Goal: Task Accomplishment & Management: Manage account settings

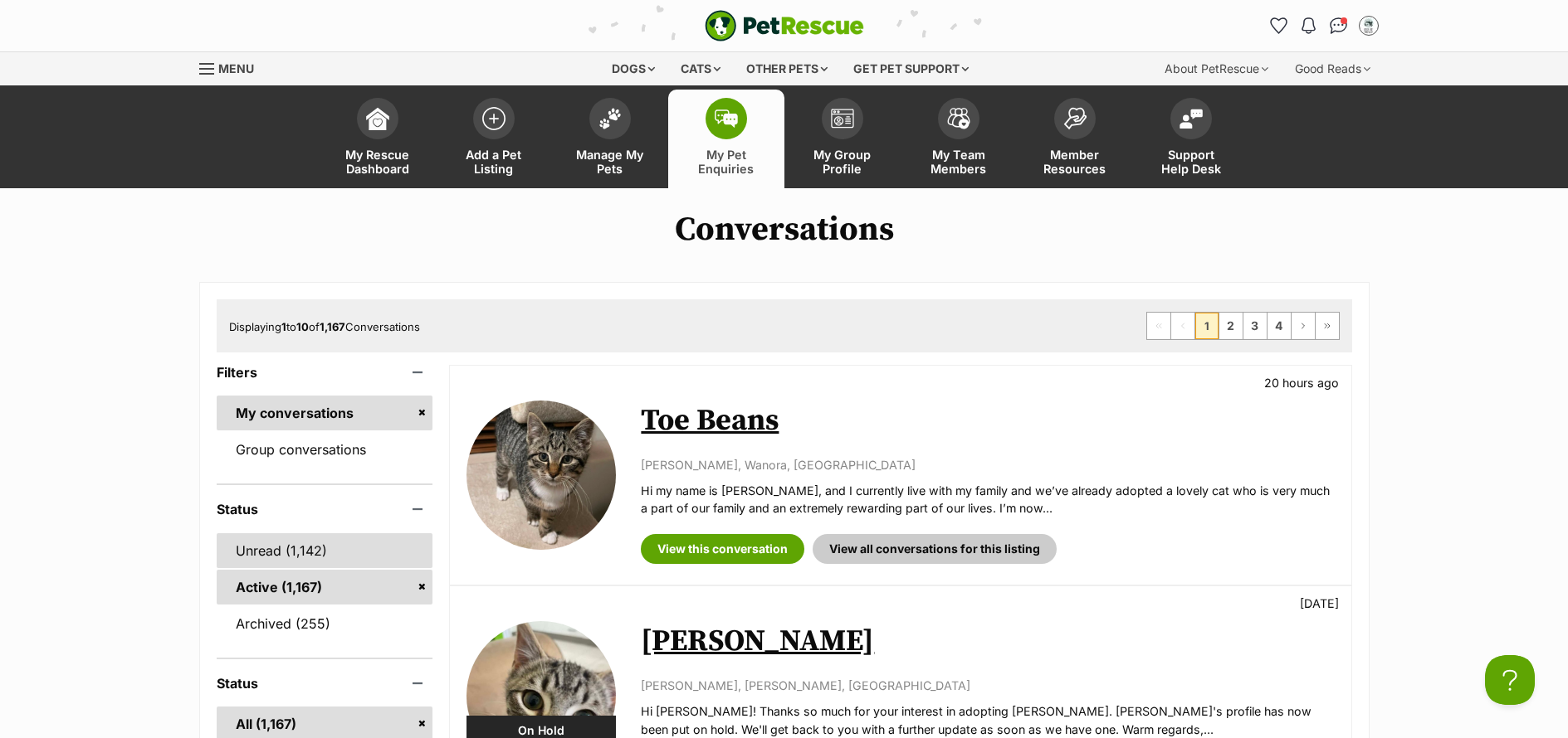
click at [329, 551] on link "Unread (1,142)" at bounding box center [324, 551] width 216 height 35
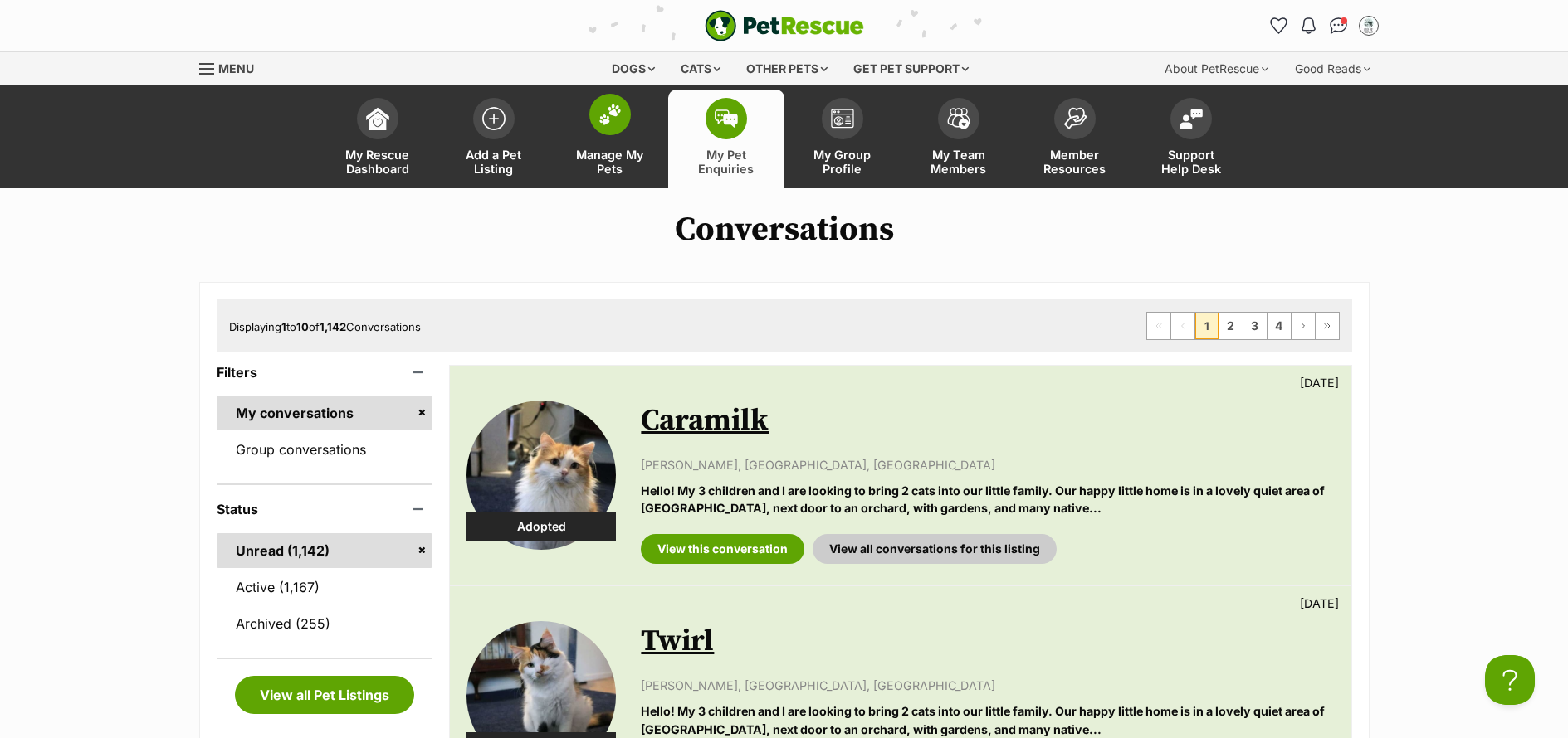
click at [594, 175] on span "Manage My Pets" at bounding box center [609, 162] width 75 height 28
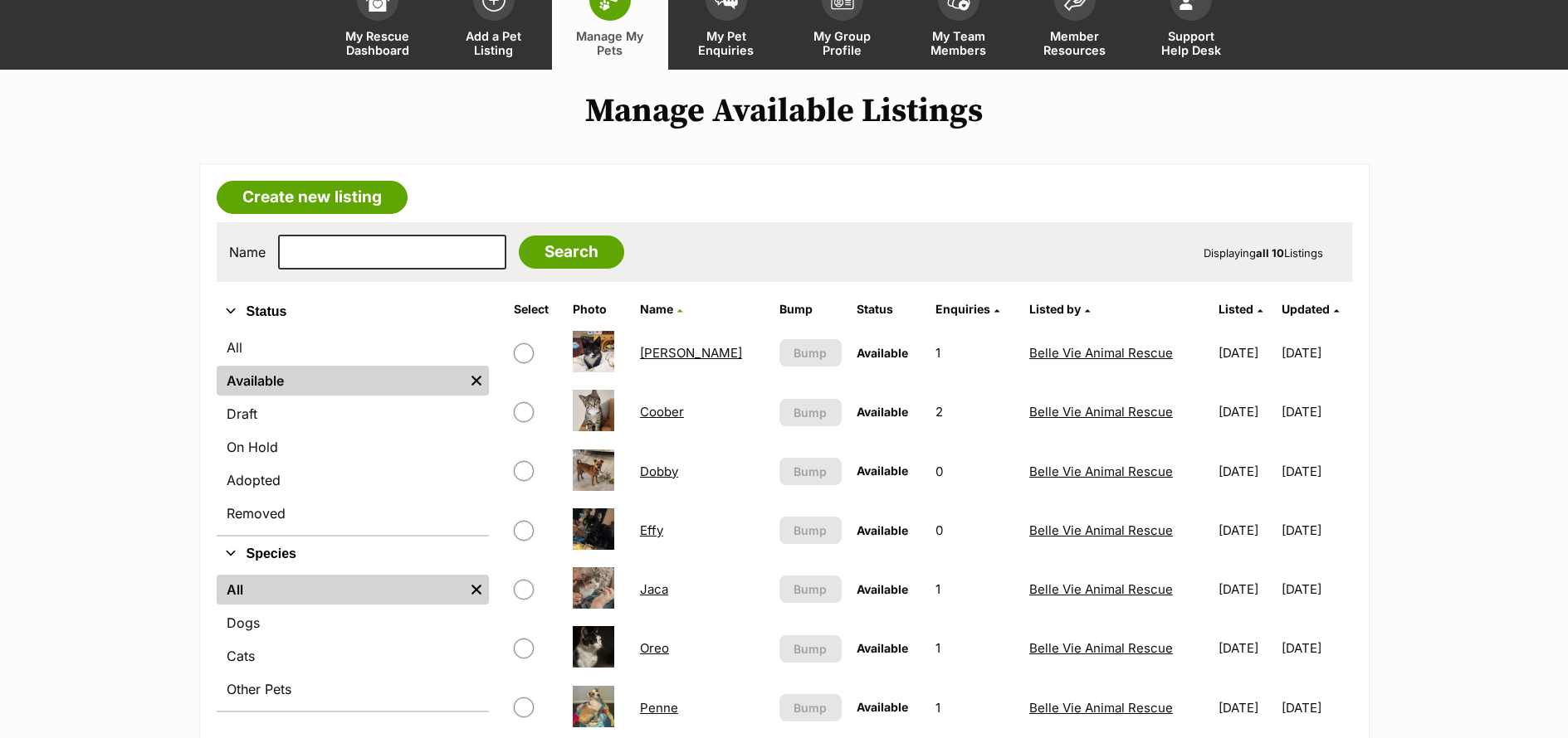
scroll to position [356, 0]
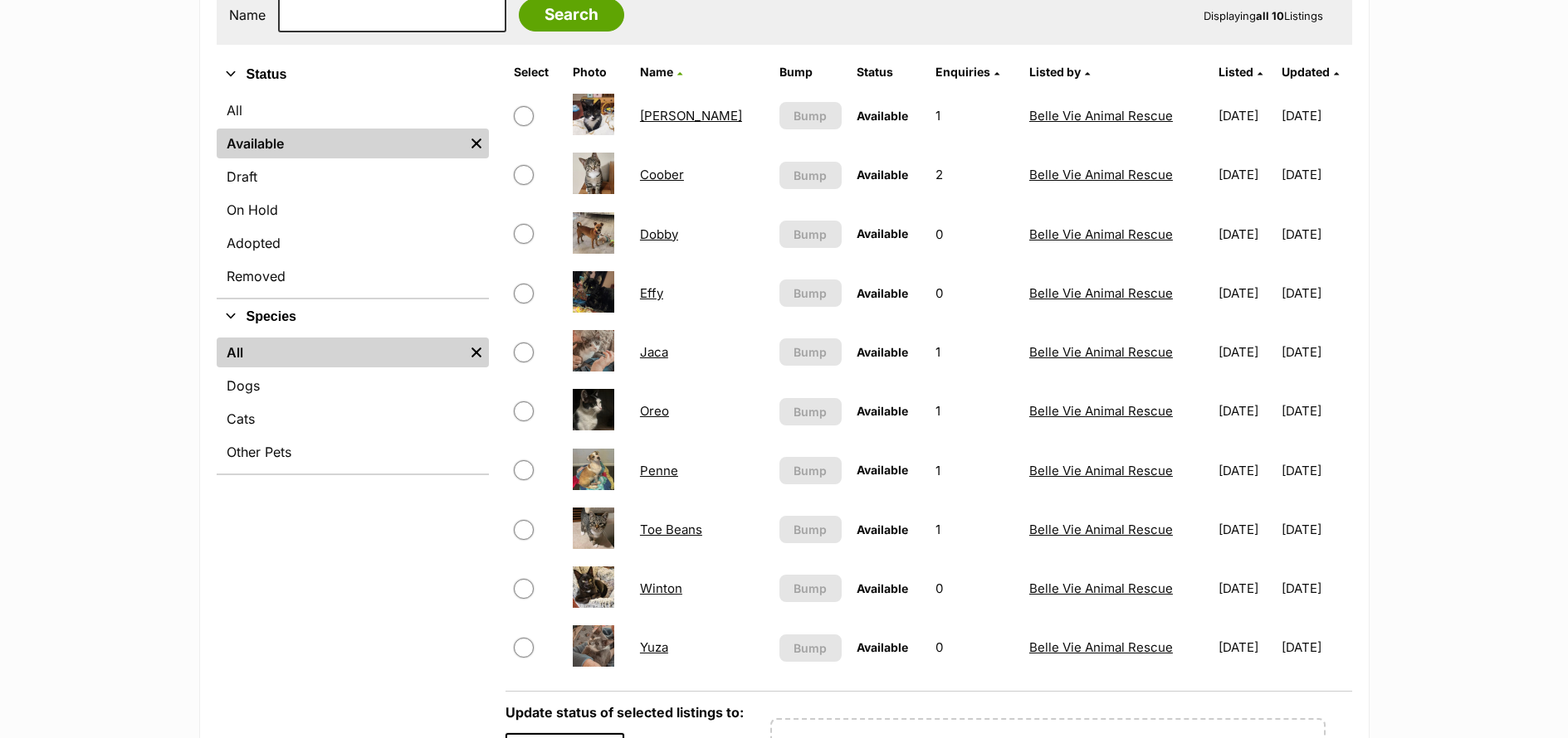
click at [671, 530] on link "Toe Beans" at bounding box center [671, 529] width 62 height 16
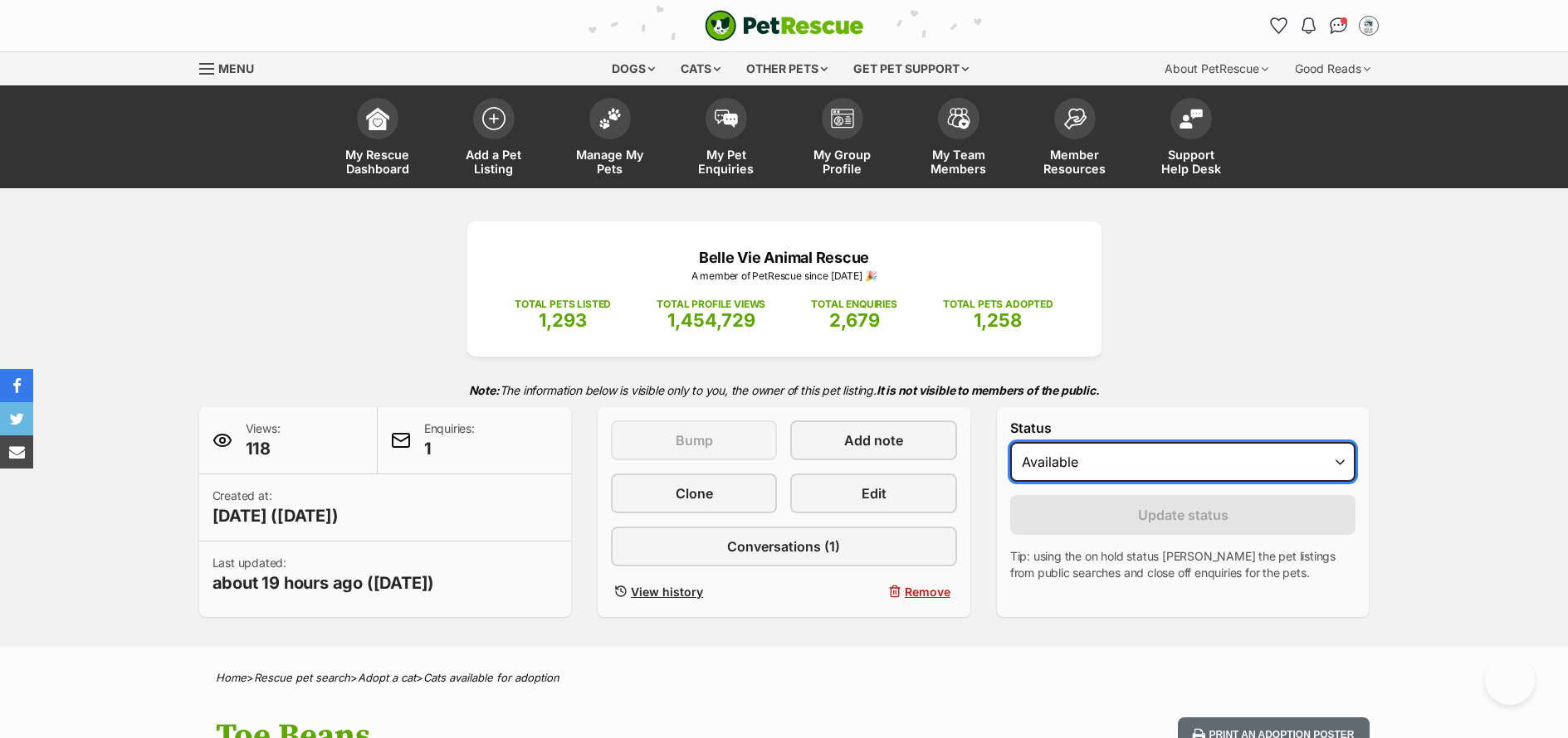
click at [1179, 472] on select "Draft - not available as listing has enquires Available On hold Adopted" at bounding box center [1182, 462] width 346 height 40
select select "on_hold"
click at [1010, 442] on select "Draft - not available as listing has enquires Available On hold Adopted" at bounding box center [1182, 462] width 346 height 40
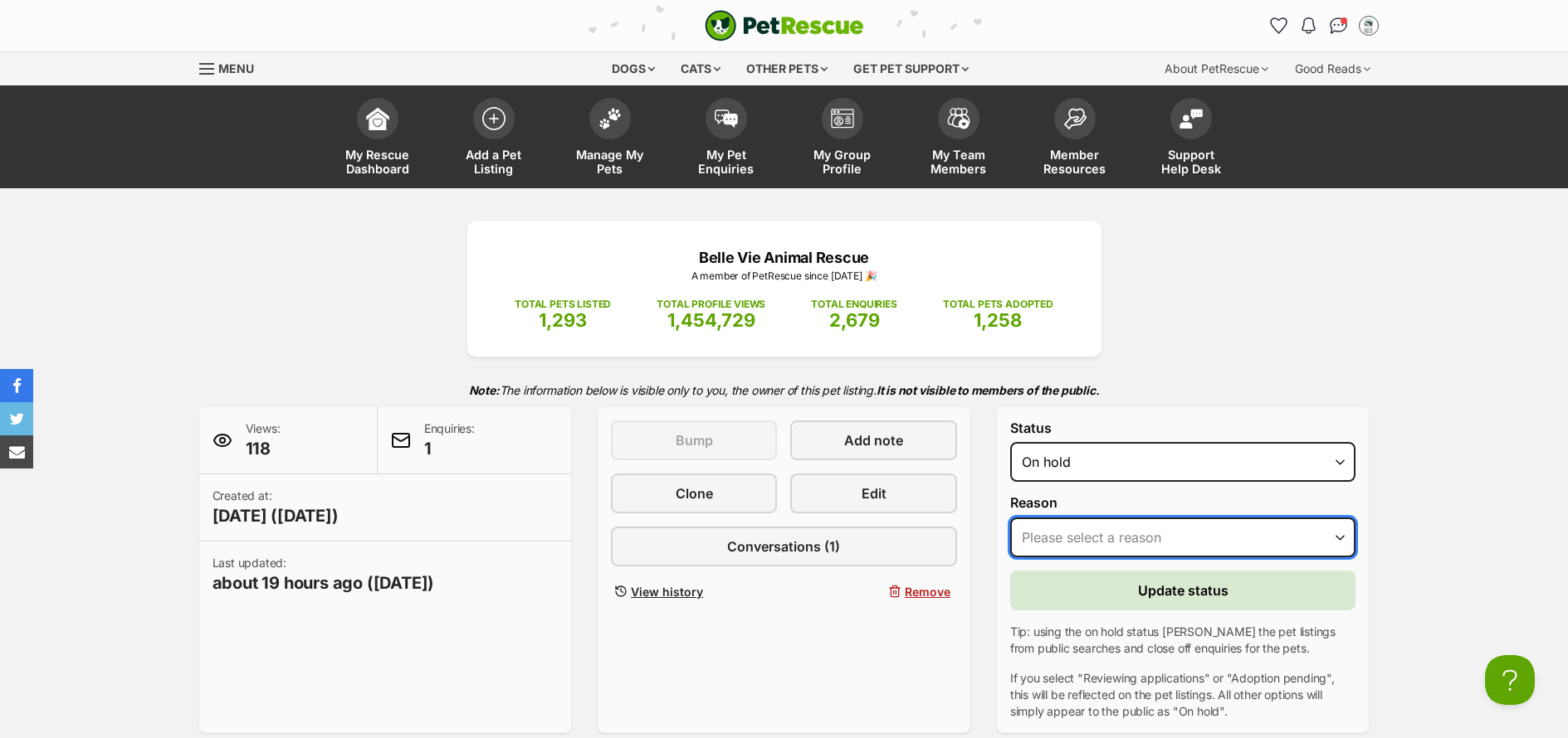
click at [1226, 534] on select "Please select a reason Medical reasons Reviewing applications Adoption pending …" at bounding box center [1182, 538] width 346 height 40
select select "adoption_pending"
click at [1010, 518] on select "Please select a reason Medical reasons Reviewing applications Adoption pending …" at bounding box center [1182, 538] width 346 height 40
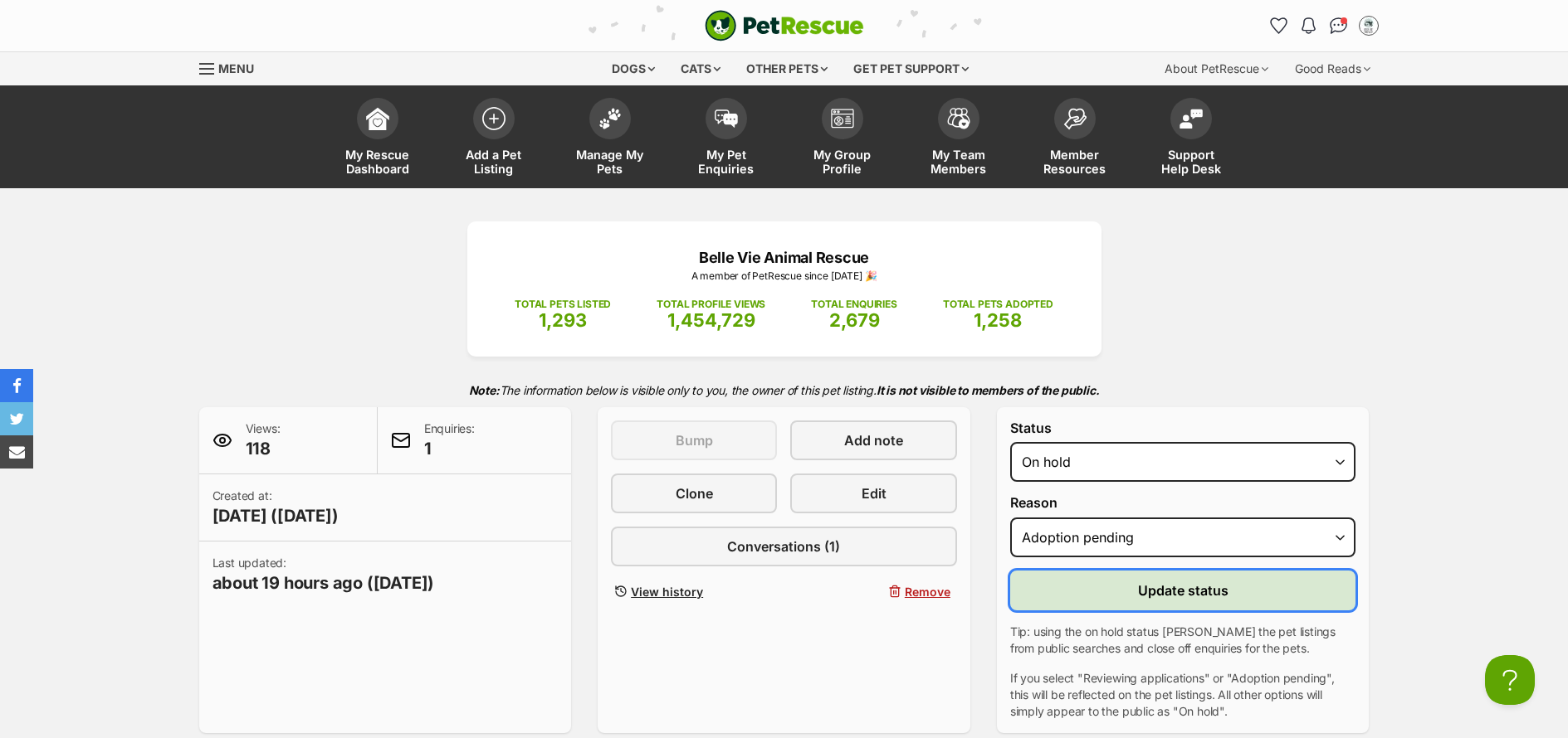
click at [1260, 595] on button "Update status" at bounding box center [1182, 591] width 346 height 40
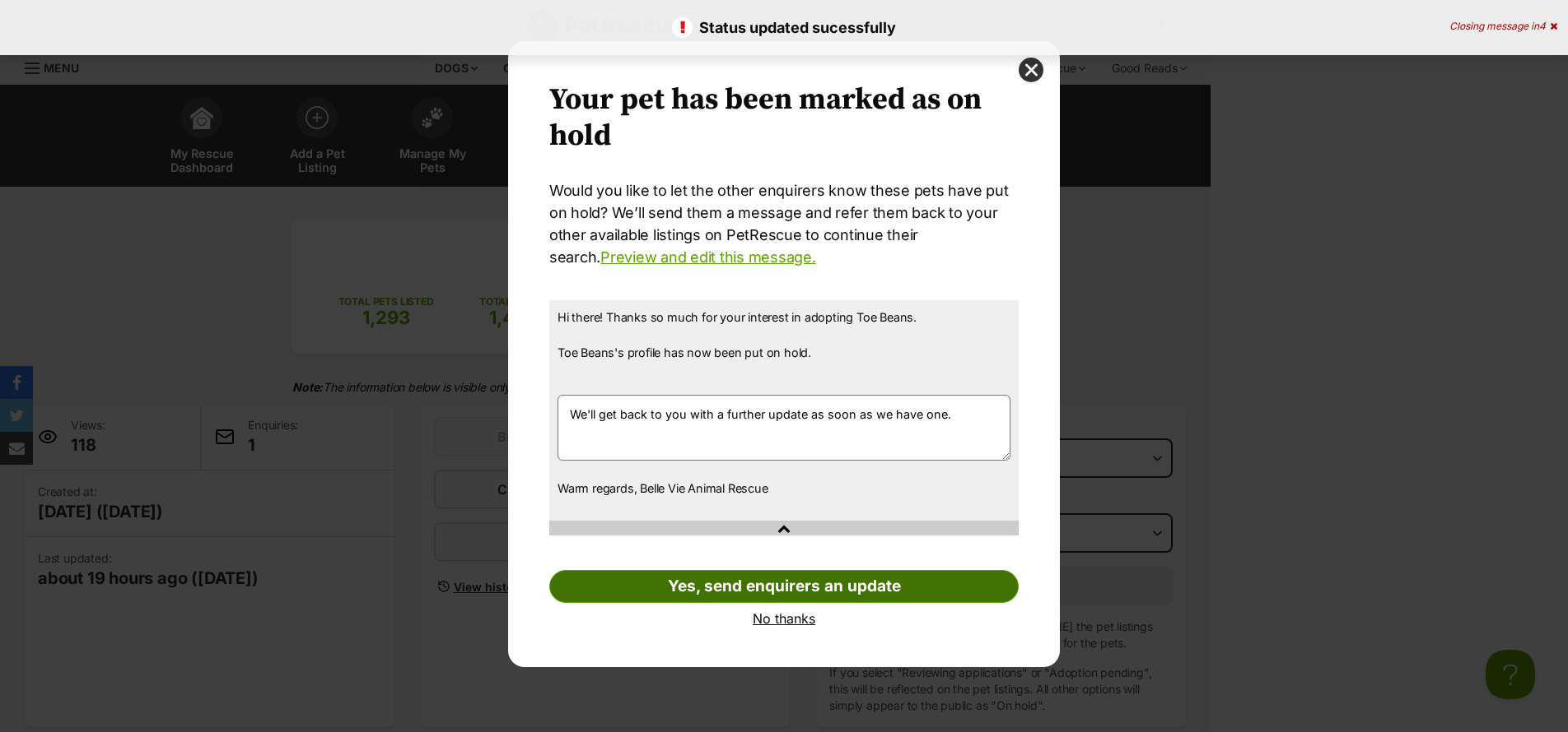
click at [747, 589] on link "Yes, send enquirers an update" at bounding box center [784, 587] width 470 height 33
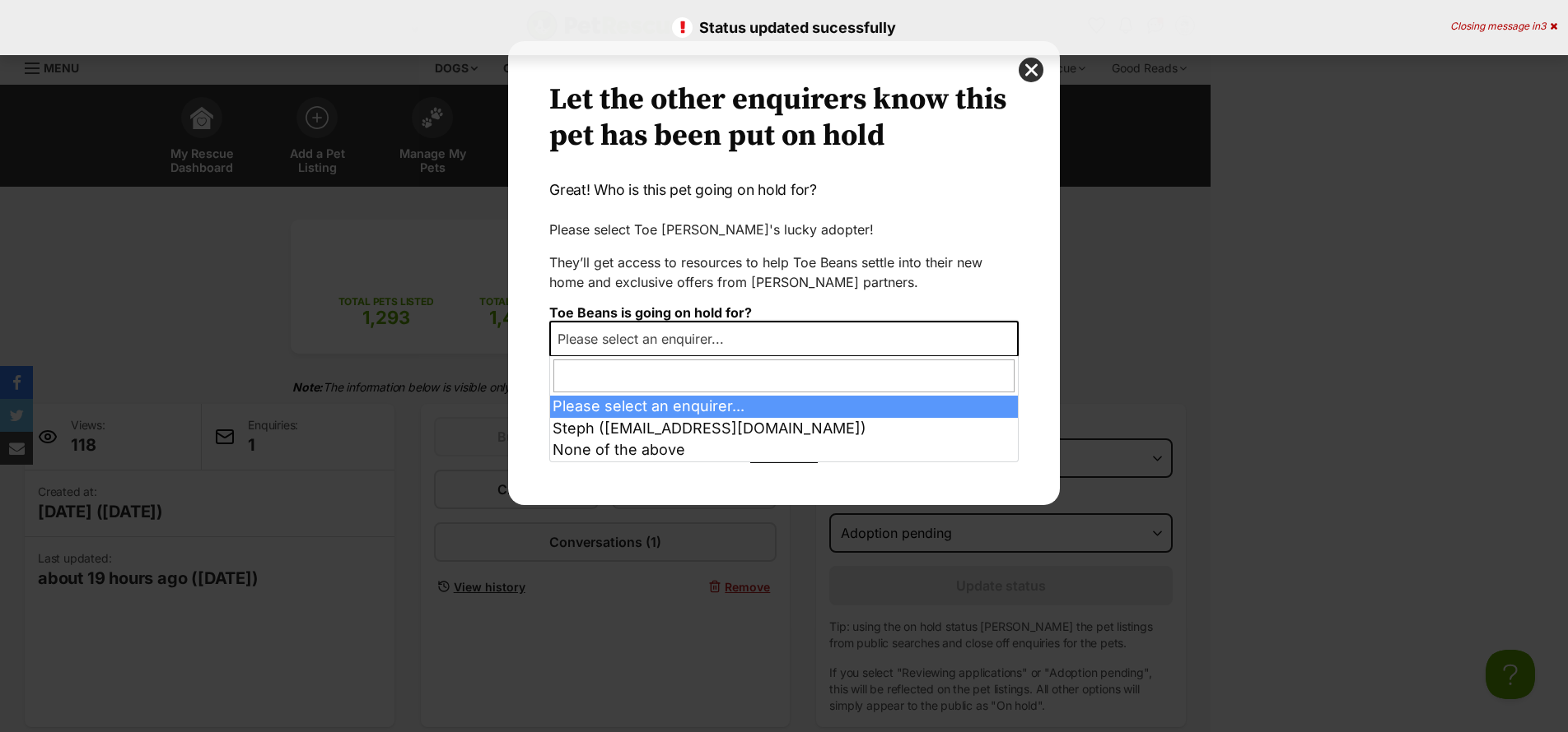
click at [657, 343] on span "Please select an enquirer..." at bounding box center [646, 339] width 190 height 23
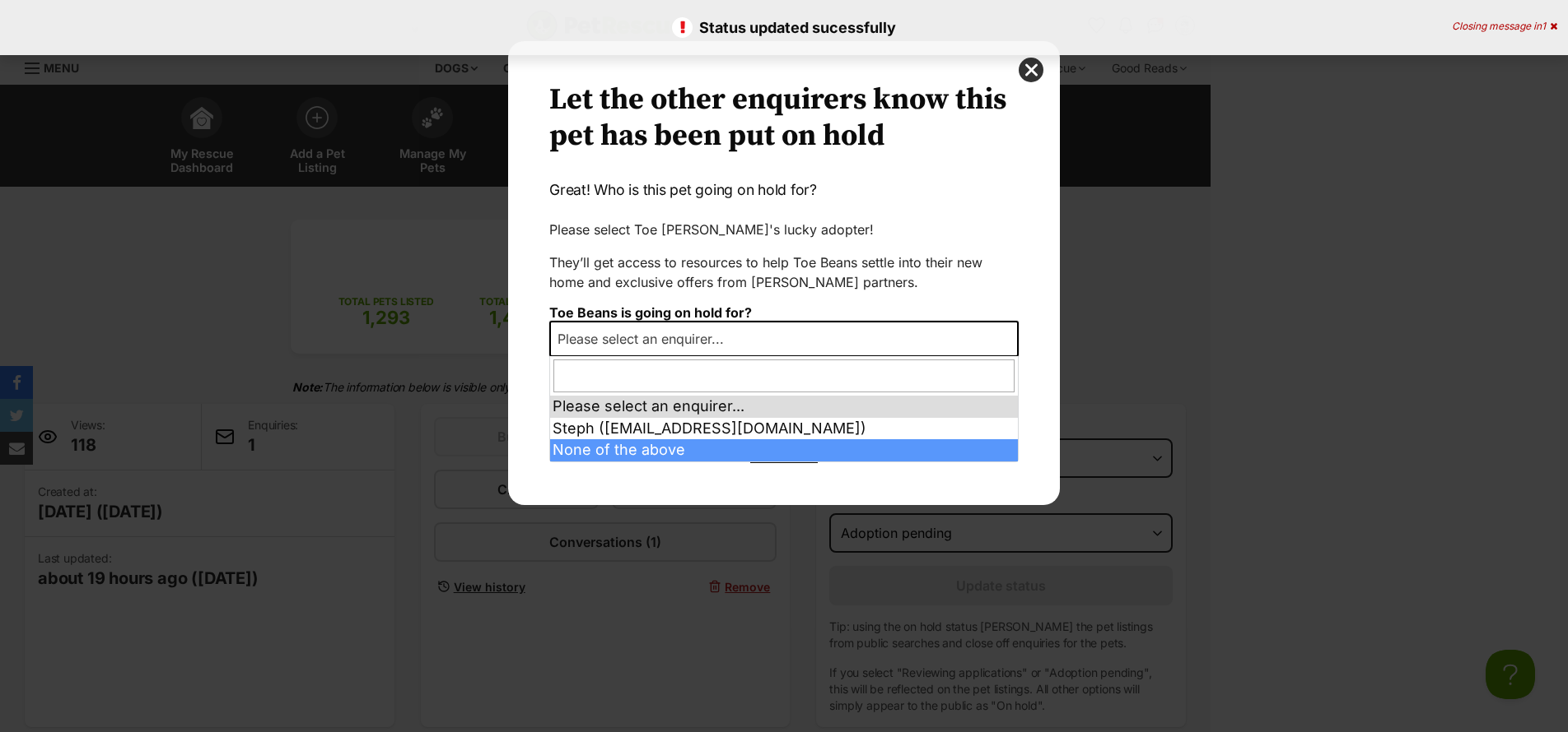
select select "other"
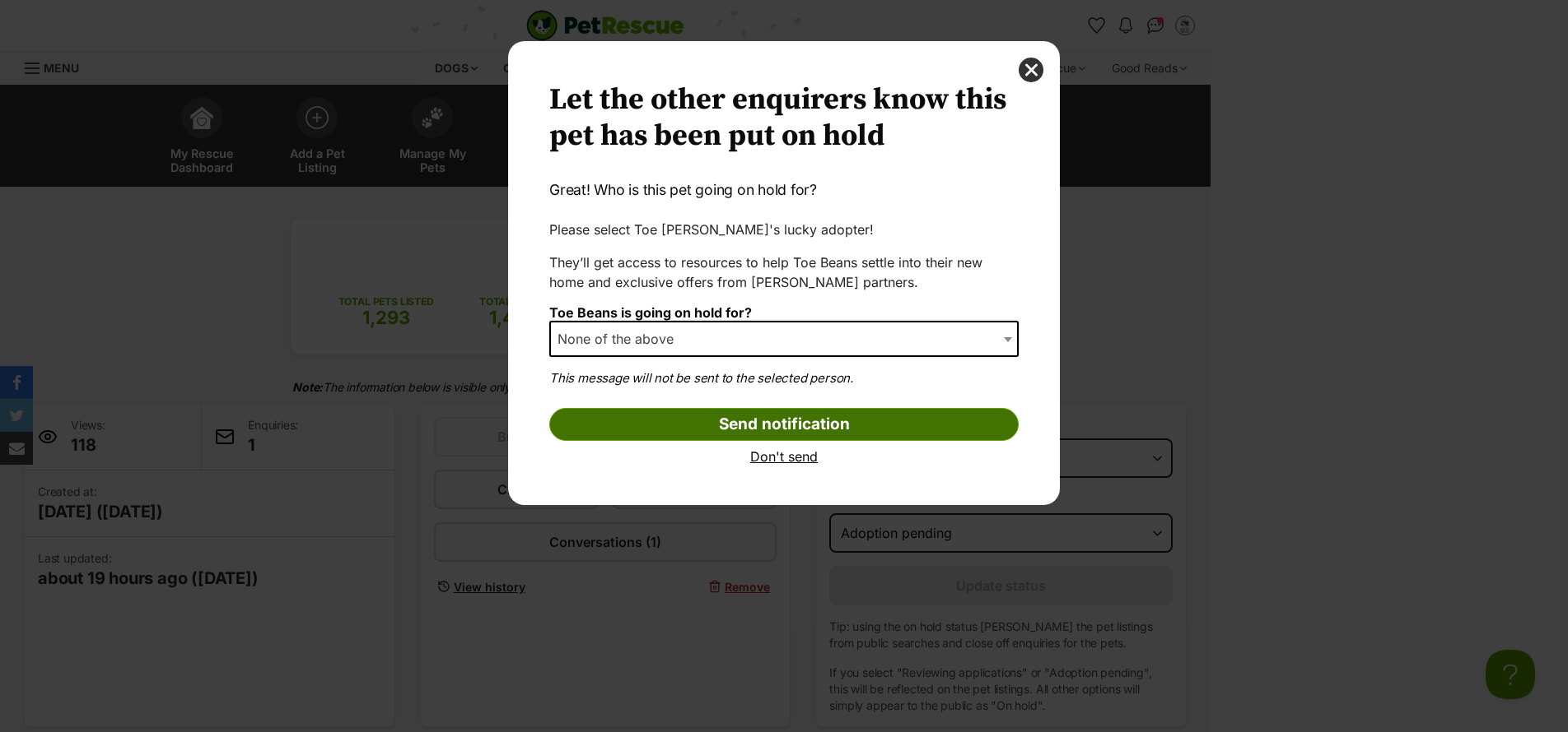
click at [773, 430] on input "Send notification" at bounding box center [784, 425] width 470 height 33
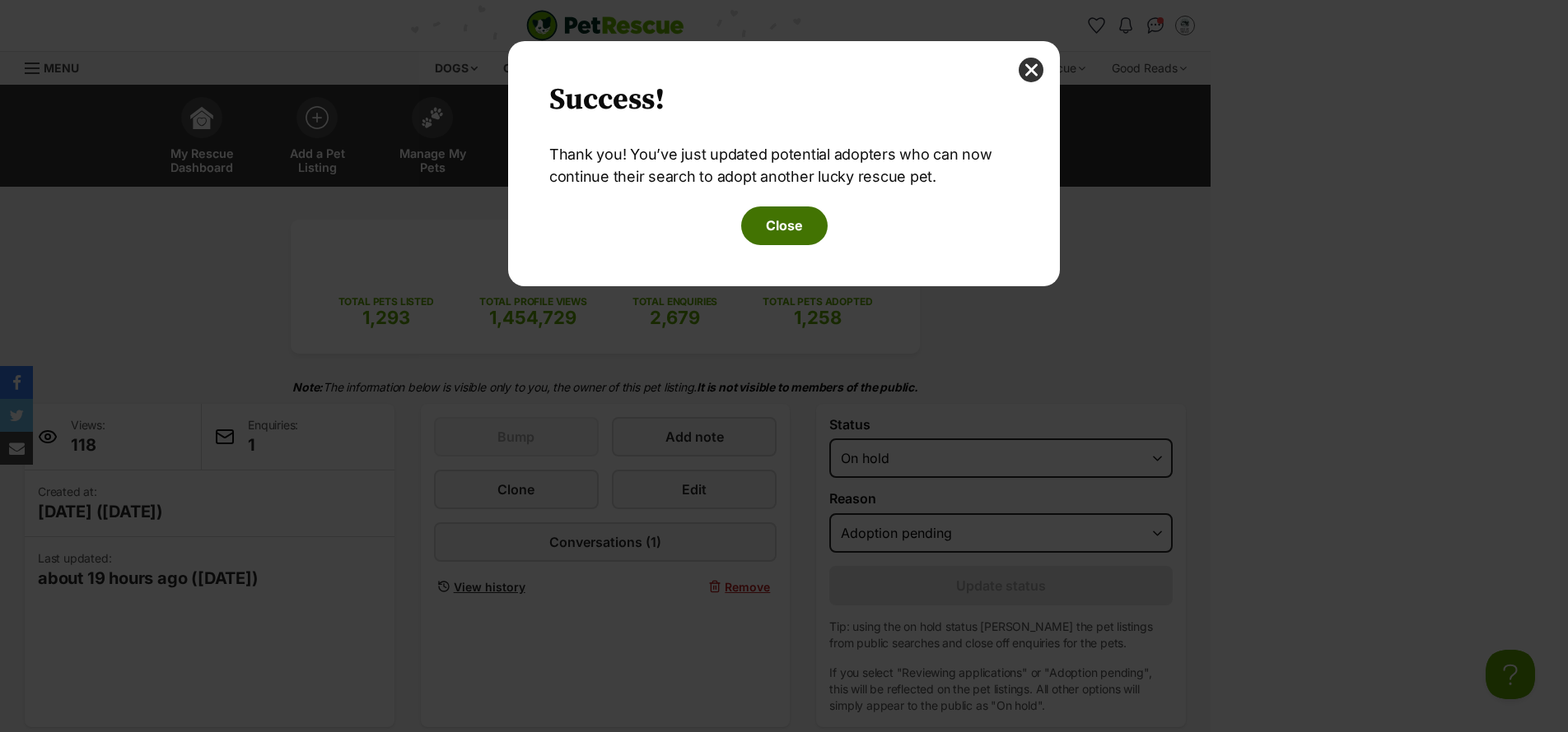
click at [794, 236] on button "Close" at bounding box center [784, 226] width 86 height 38
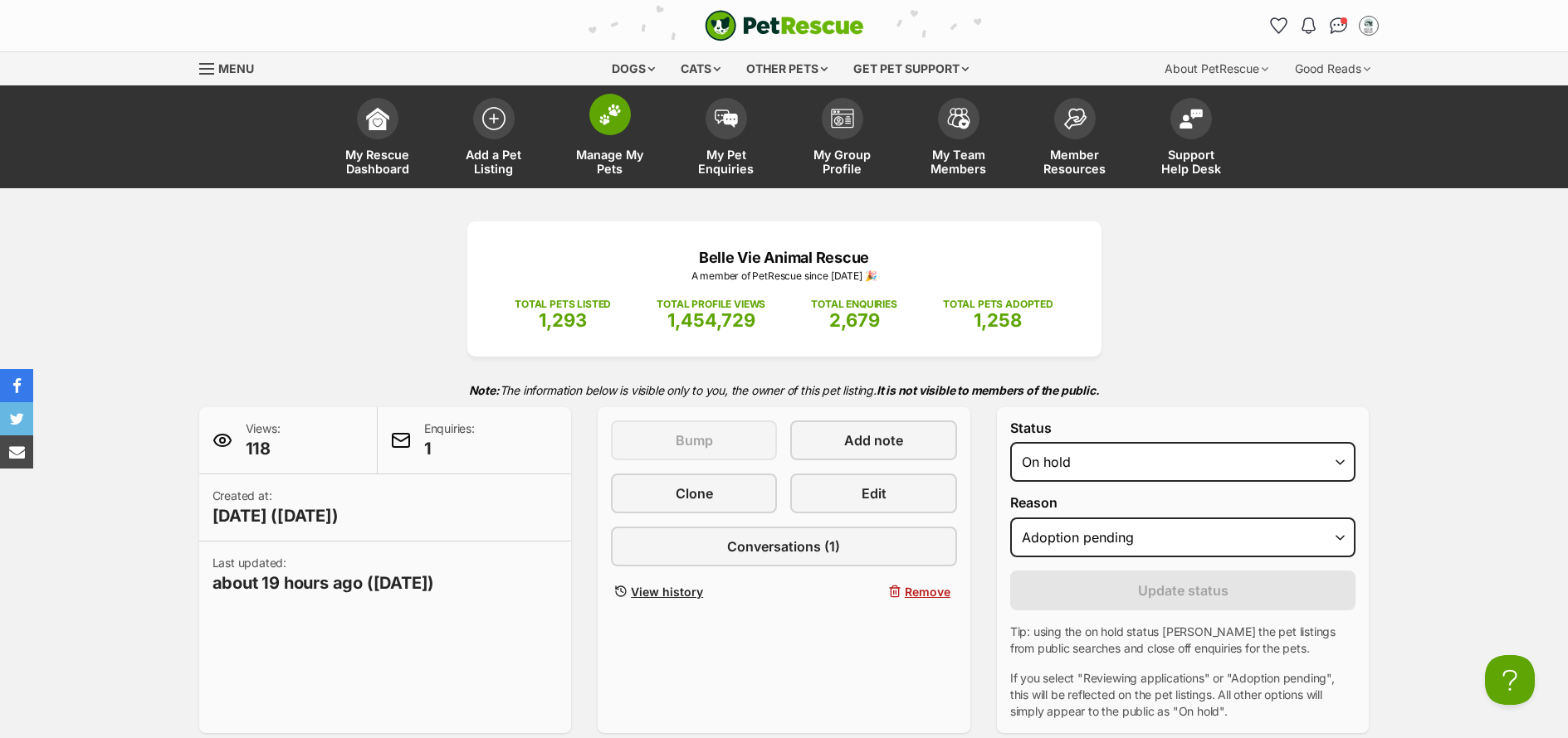
click at [603, 168] on span "Manage My Pets" at bounding box center [609, 162] width 75 height 28
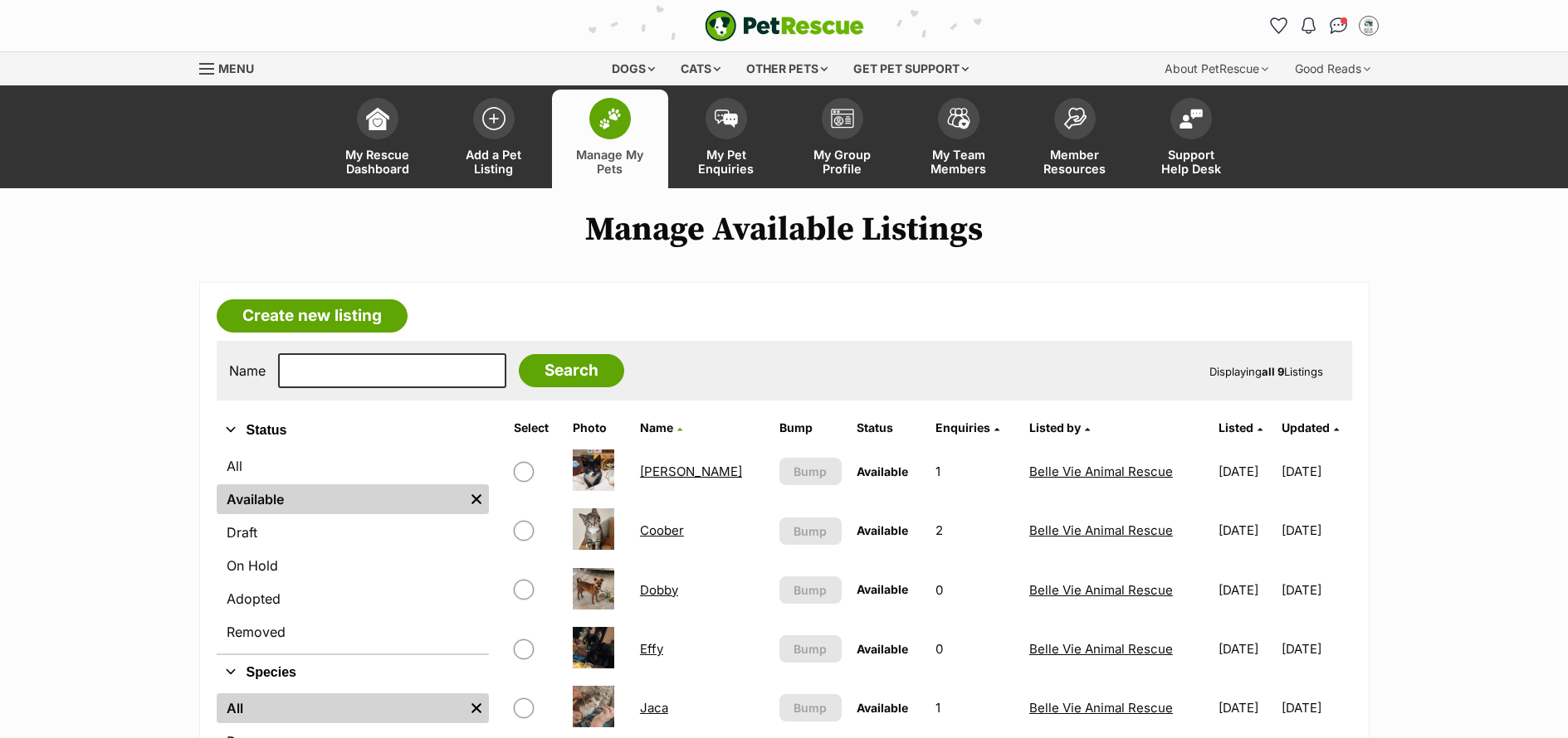
click at [655, 529] on link "Coober" at bounding box center [662, 530] width 44 height 16
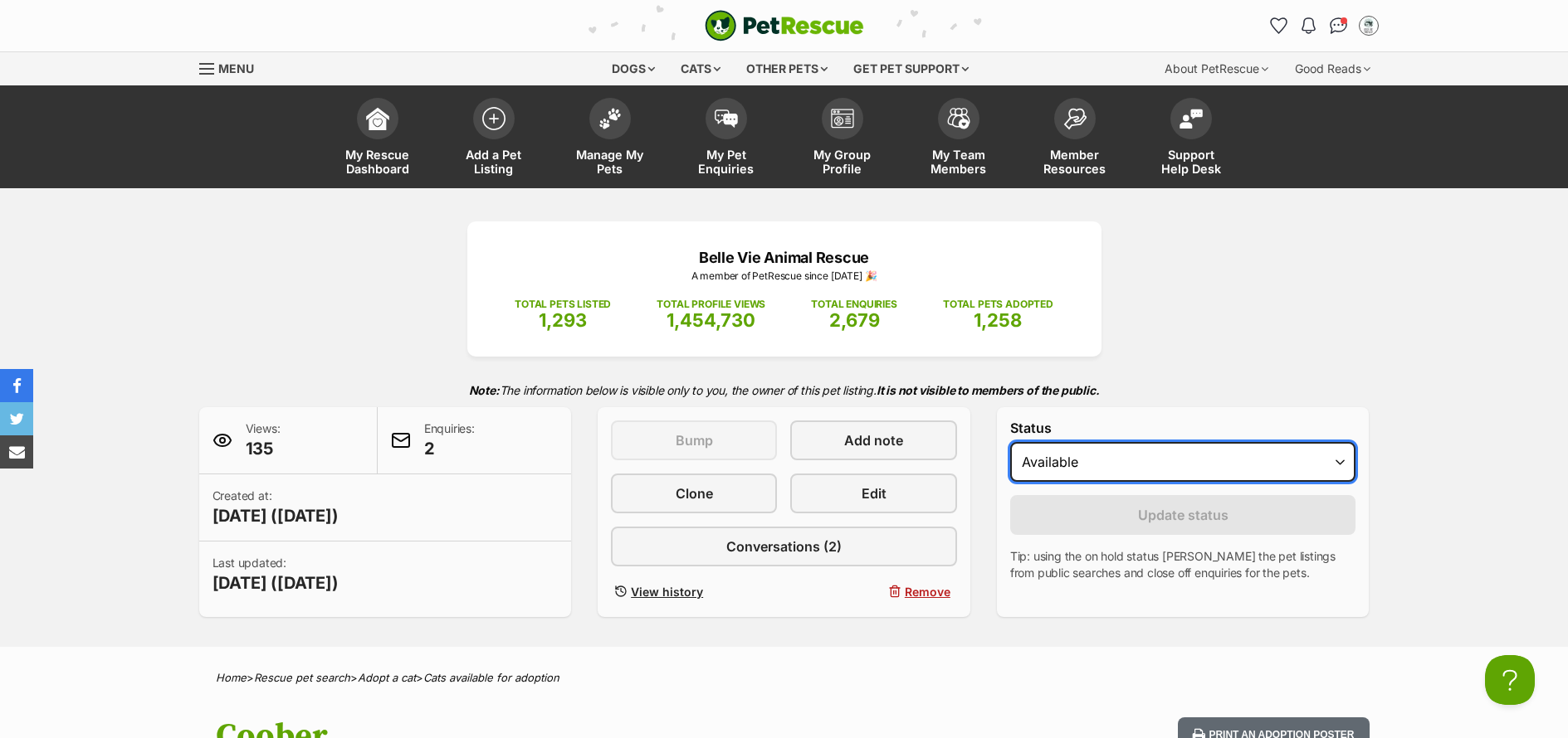
click at [1134, 458] on select "Draft - not available as listing has enquires Available On hold Adopted" at bounding box center [1182, 462] width 346 height 40
select select "on_hold"
click at [1010, 442] on select "Draft - not available as listing has enquires Available On hold Adopted" at bounding box center [1182, 462] width 346 height 40
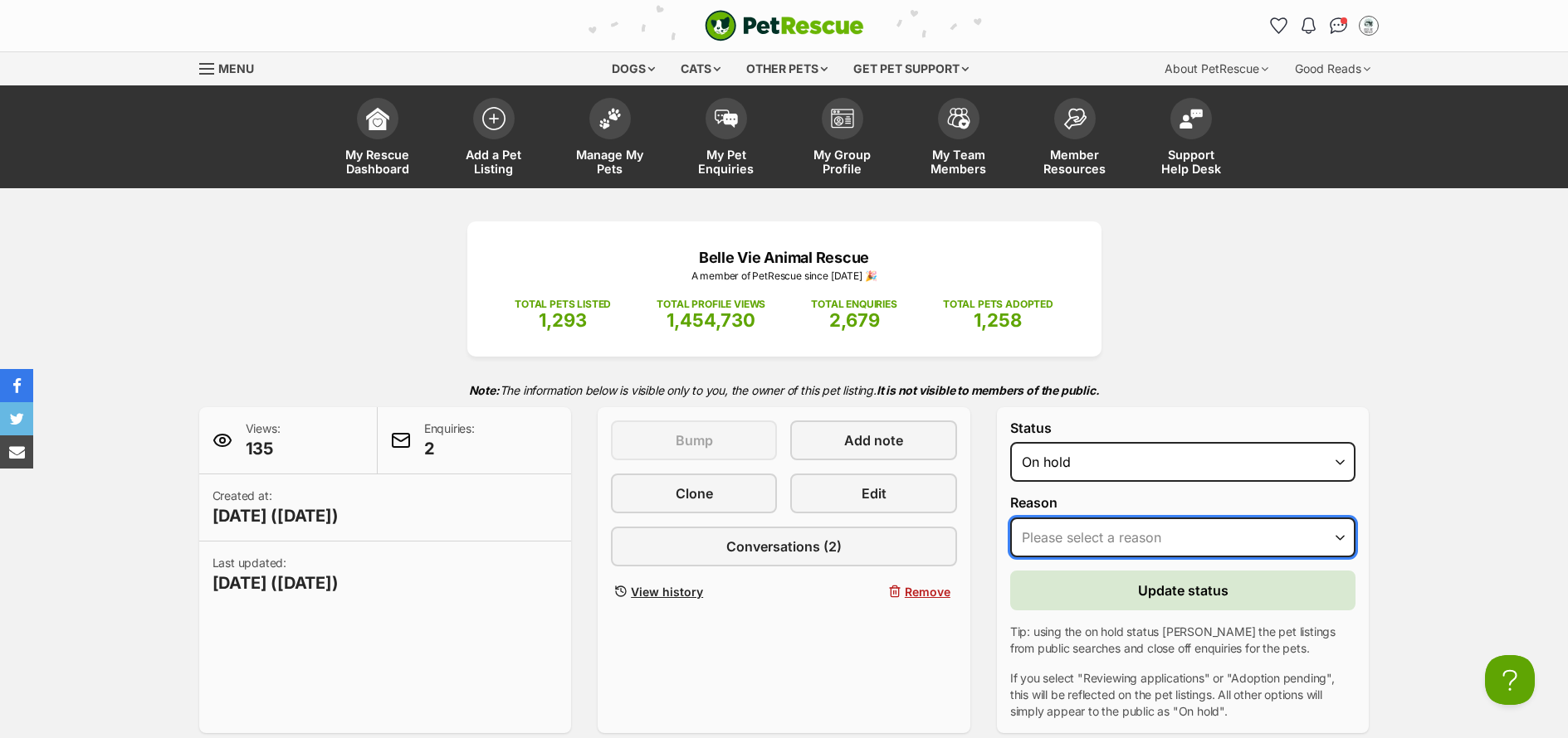
click at [1168, 533] on select "Please select a reason Medical reasons Reviewing applications Adoption pending …" at bounding box center [1182, 538] width 346 height 40
select select "adoption_pending"
click at [1010, 518] on select "Please select a reason Medical reasons Reviewing applications Adoption pending …" at bounding box center [1182, 538] width 346 height 40
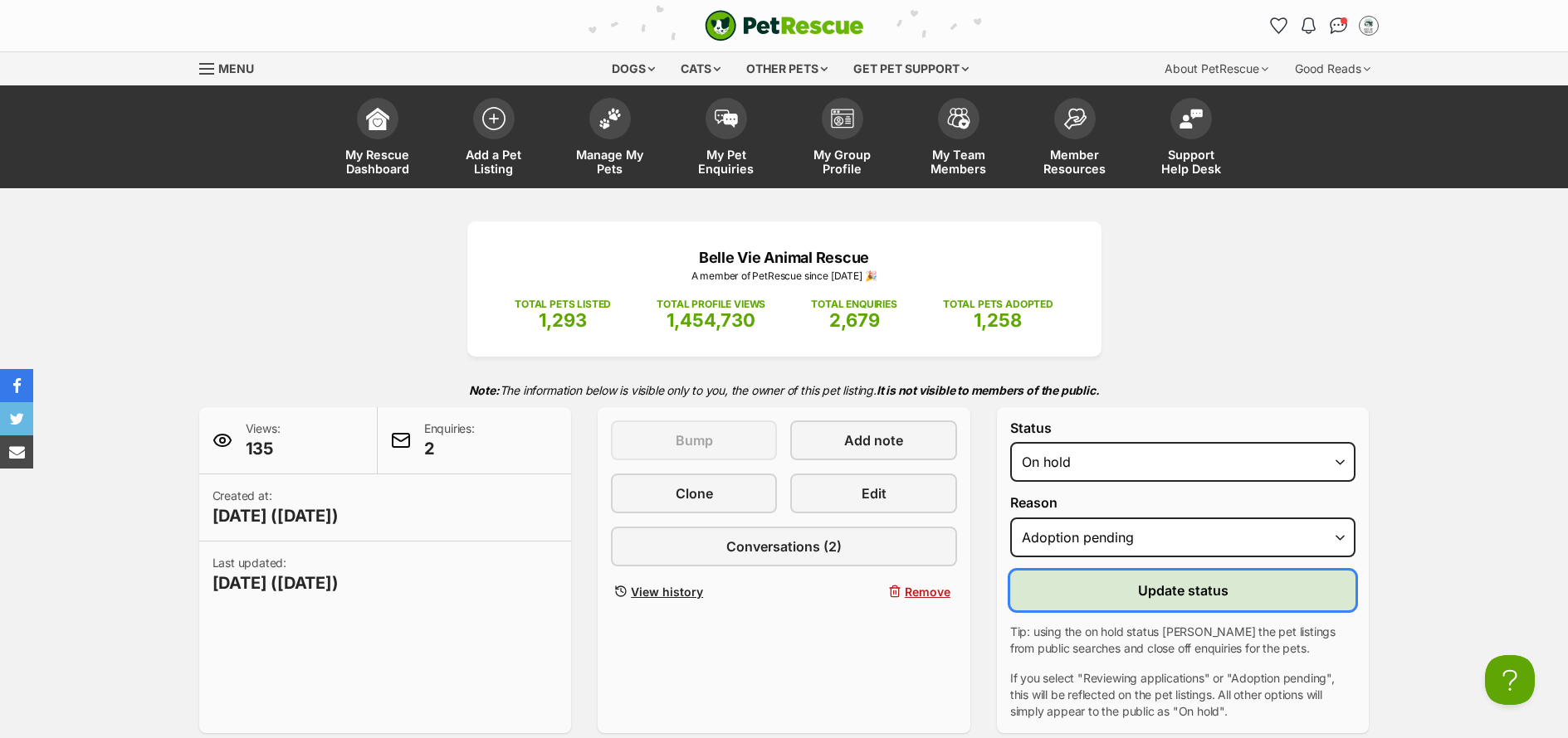
click at [1185, 596] on span "Update status" at bounding box center [1183, 591] width 91 height 20
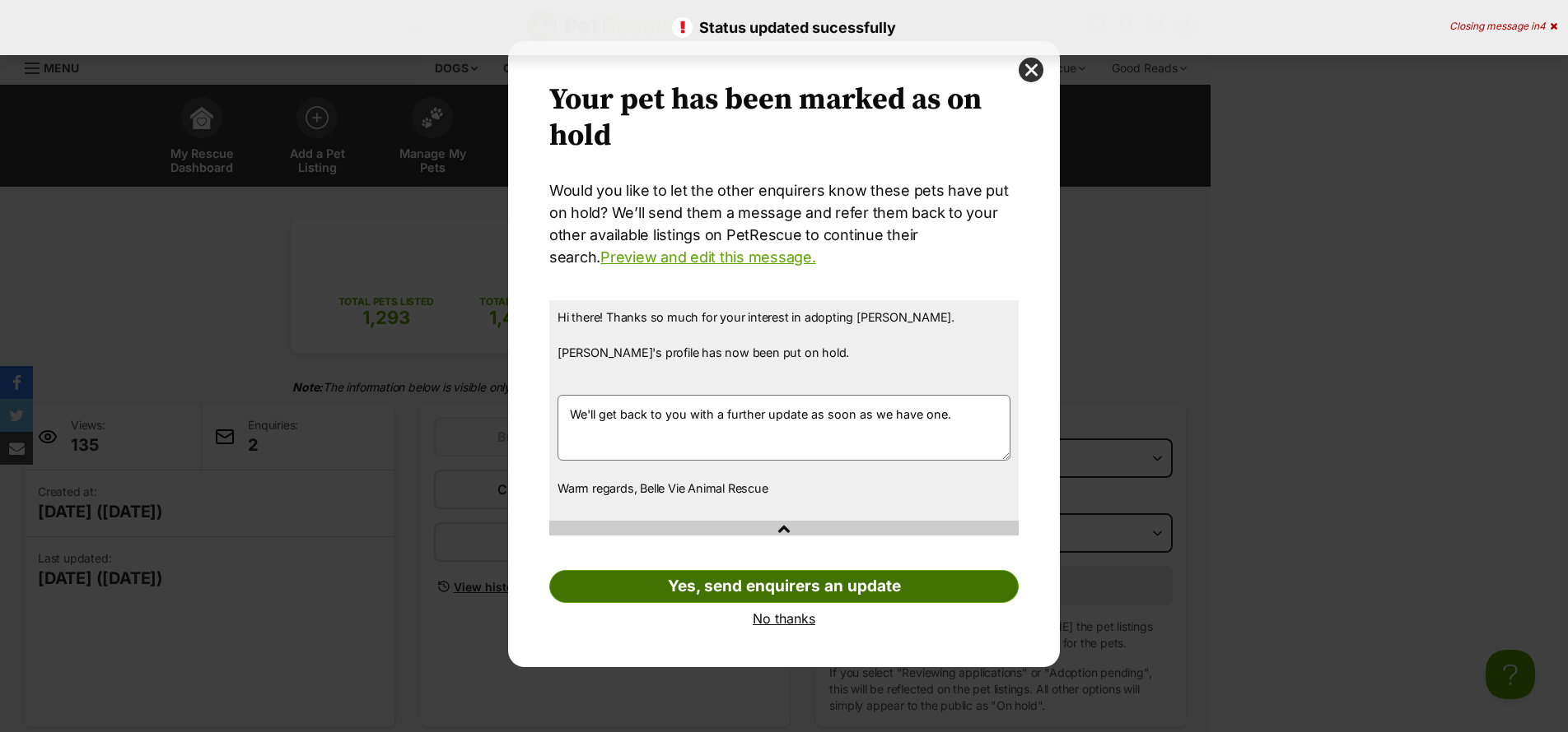
click at [762, 587] on link "Yes, send enquirers an update" at bounding box center [784, 587] width 470 height 33
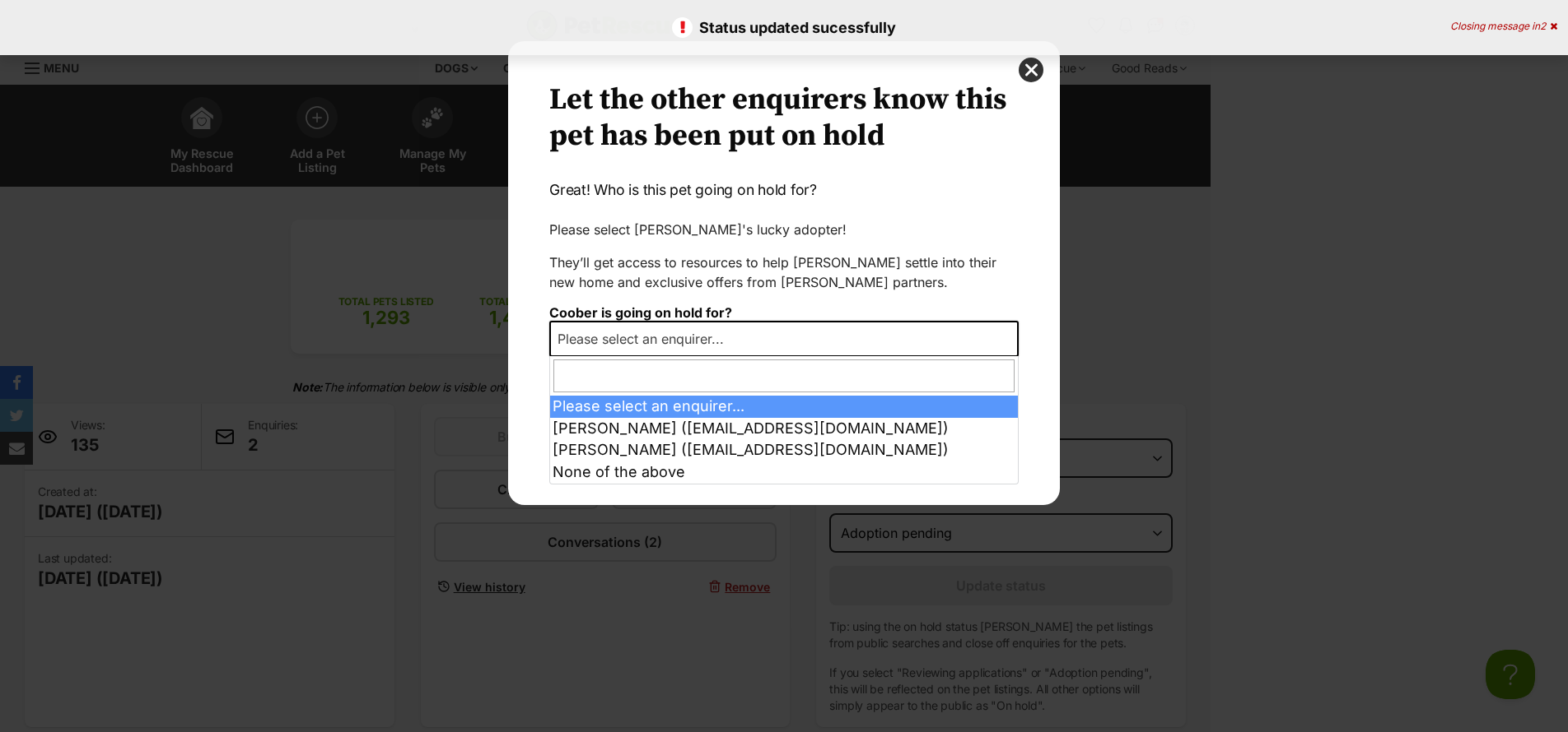
click at [763, 333] on span "Please select an enquirer..." at bounding box center [784, 339] width 470 height 37
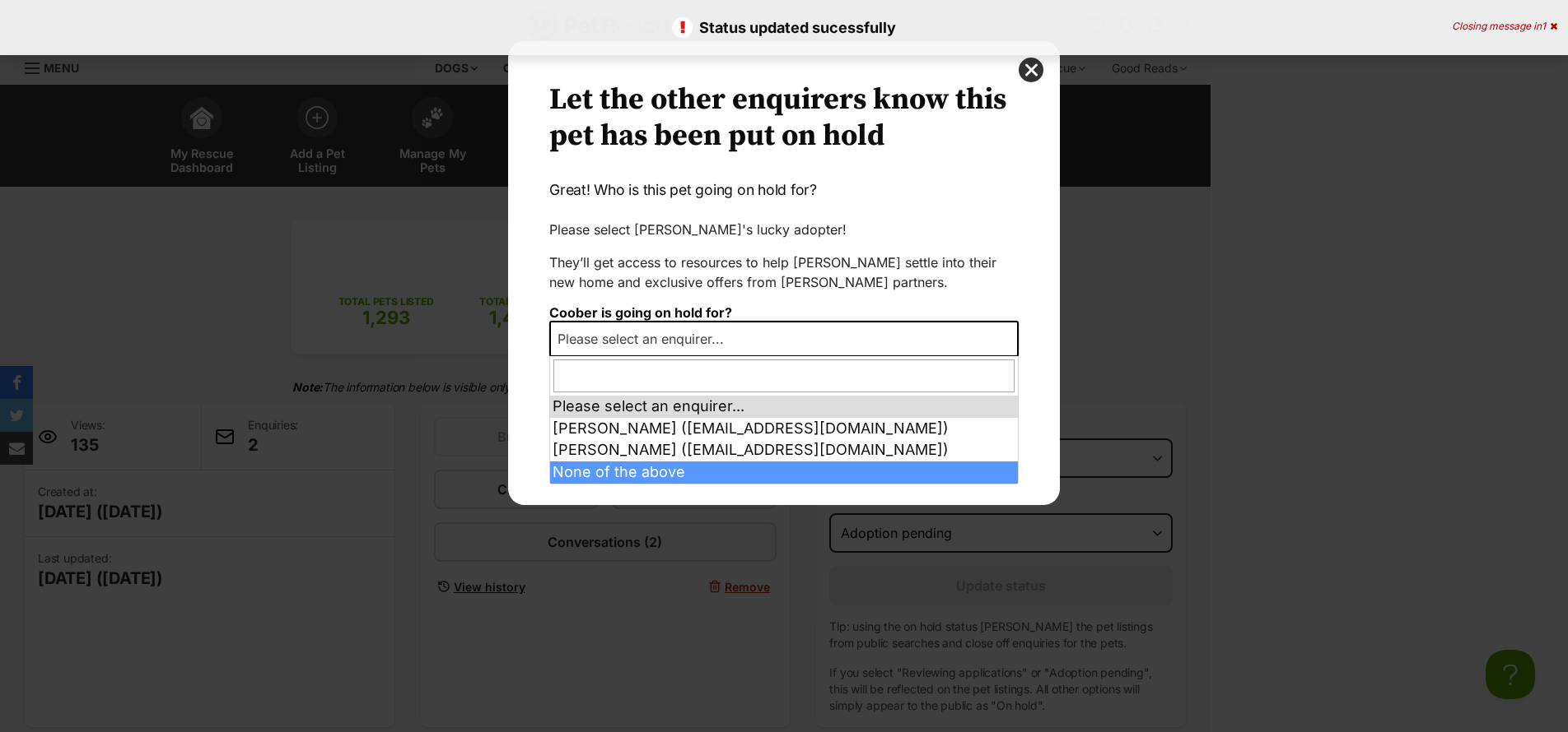
select select "other"
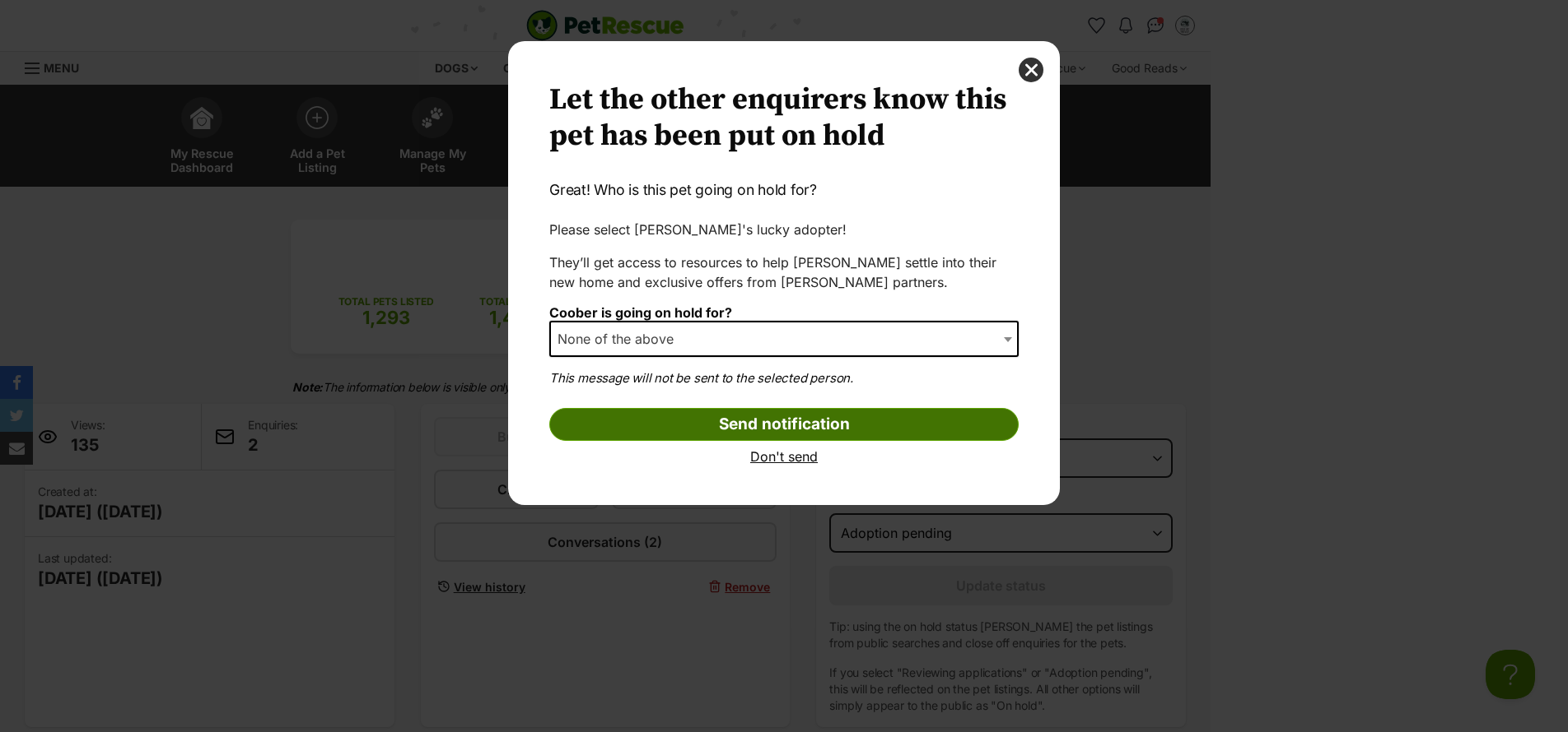
click at [826, 434] on input "Send notification" at bounding box center [784, 425] width 470 height 33
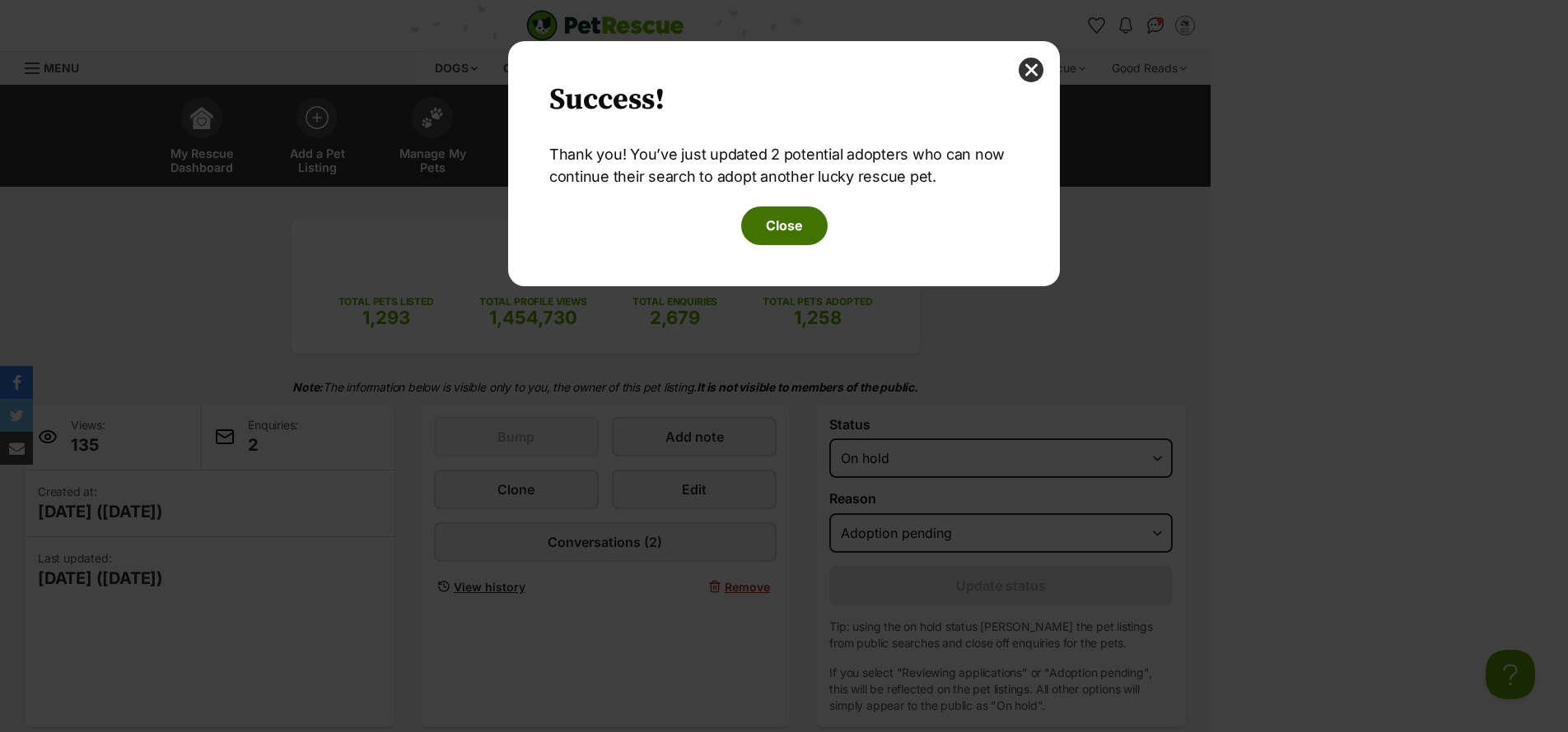
click at [784, 237] on button "Close" at bounding box center [784, 226] width 86 height 38
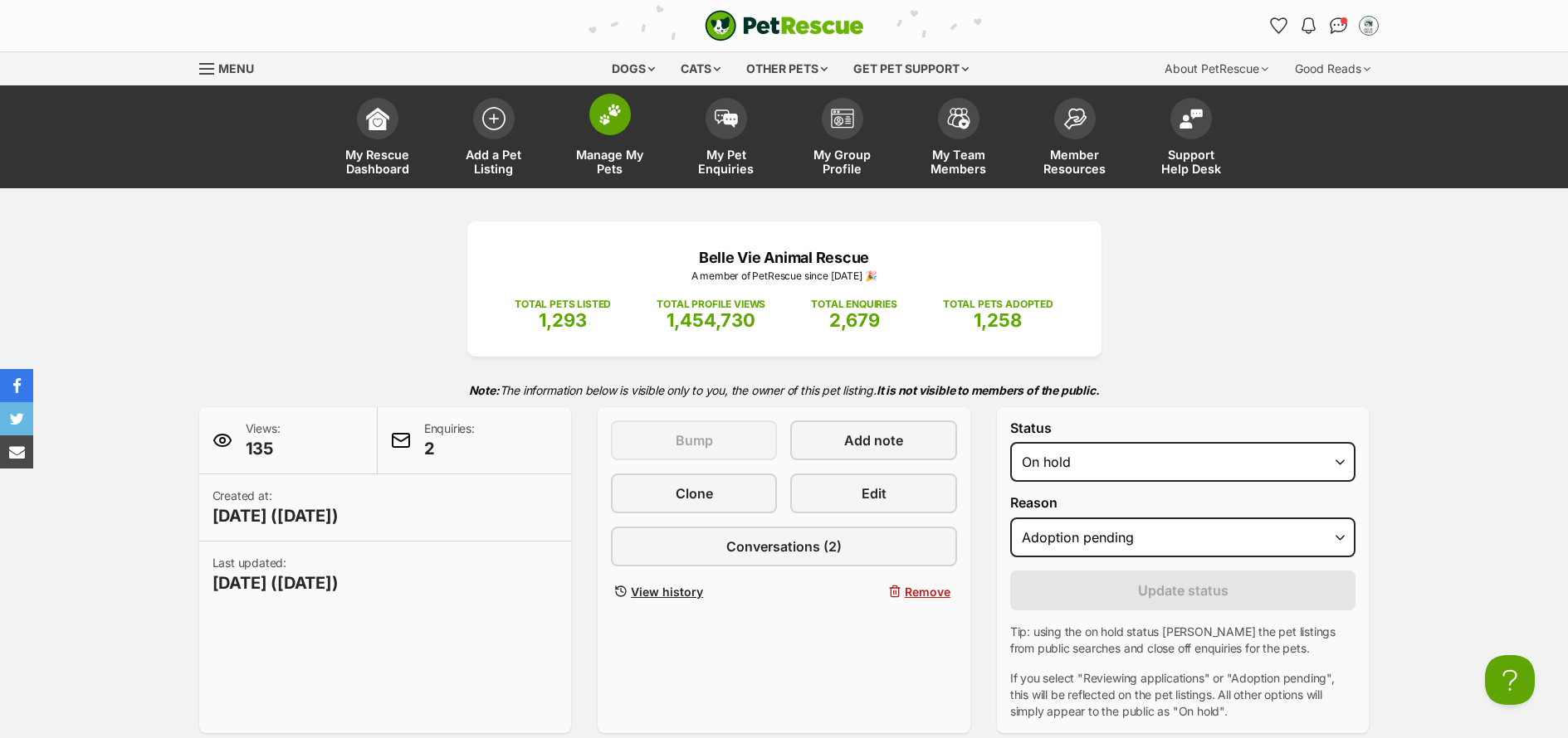
click at [619, 175] on span "Manage My Pets" at bounding box center [609, 162] width 75 height 28
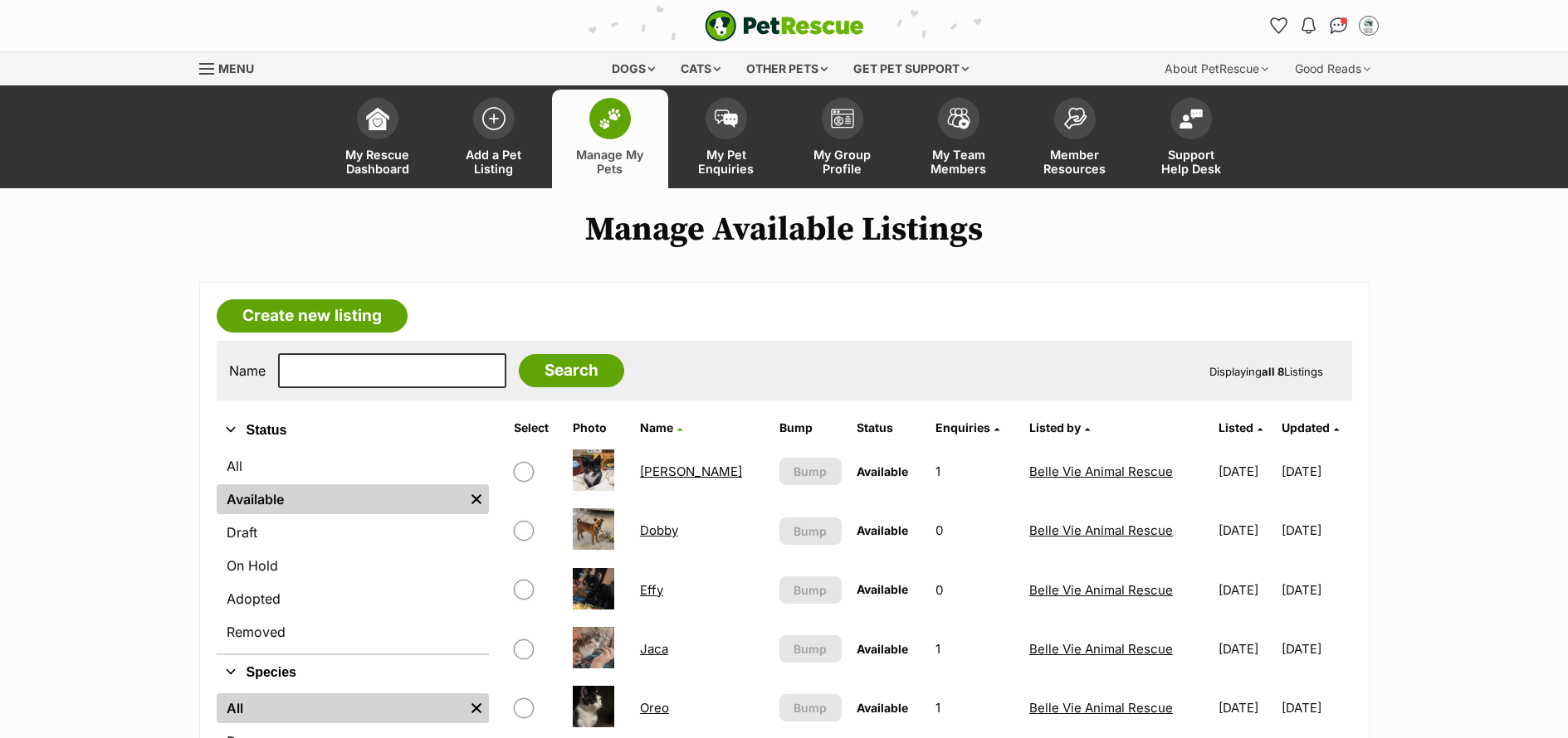
click at [662, 471] on link "[PERSON_NAME]" at bounding box center [691, 472] width 102 height 16
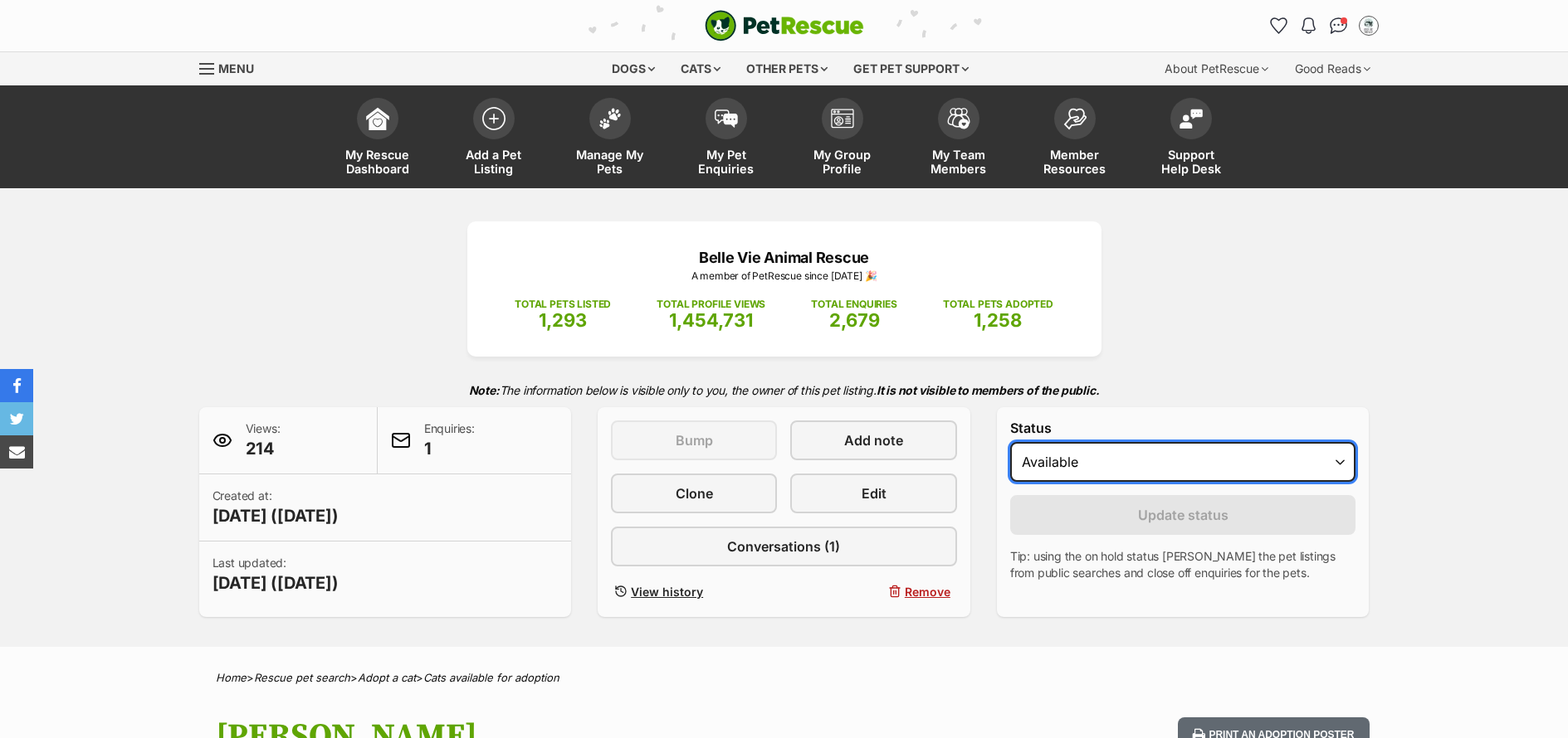
click at [1200, 467] on select "Draft - not available as listing has enquires Available On hold Adopted" at bounding box center [1182, 462] width 346 height 40
select select "on_hold"
click at [1010, 442] on select "Draft - not available as listing has enquires Available On hold Adopted" at bounding box center [1182, 462] width 346 height 40
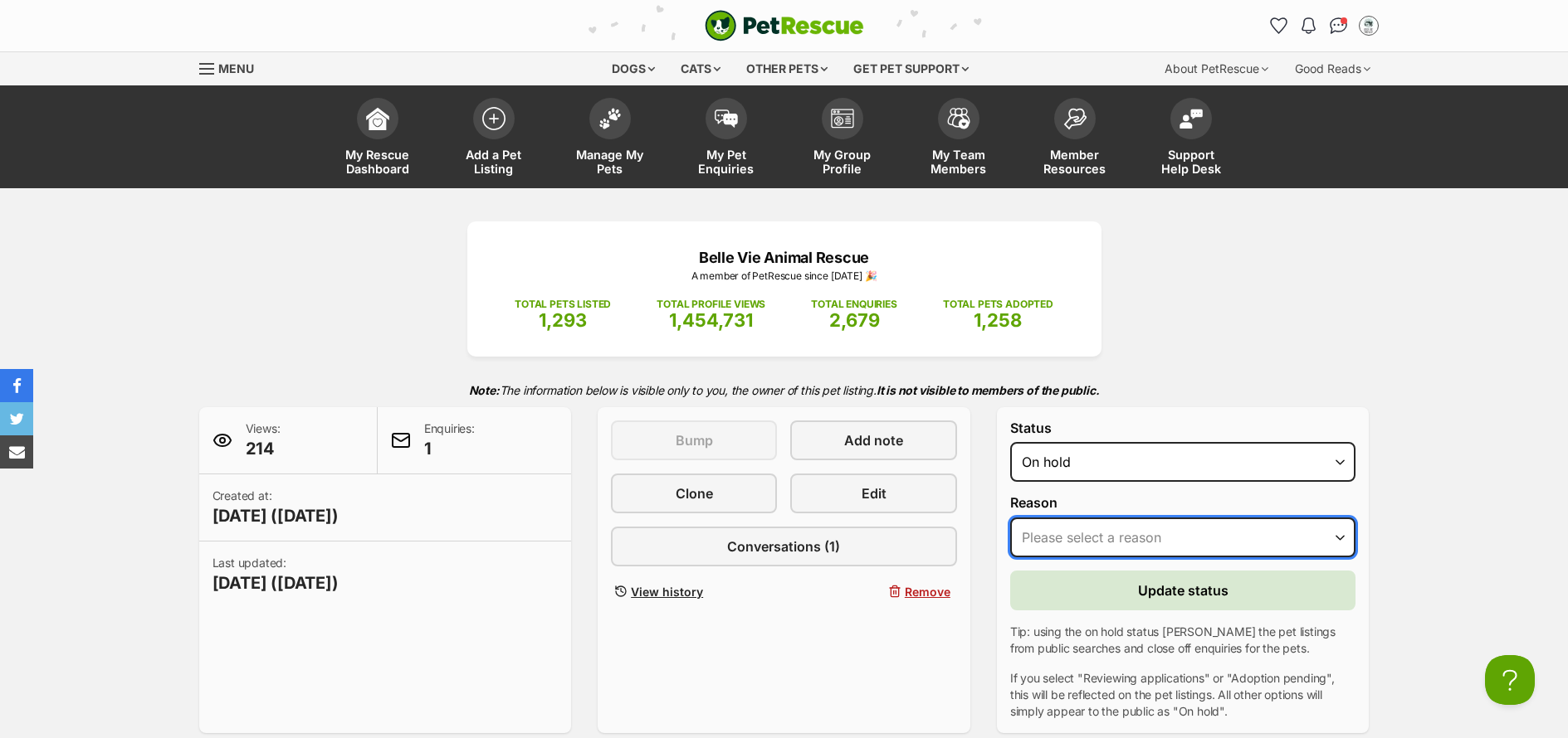
click at [1206, 539] on select "Please select a reason Medical reasons Reviewing applications Adoption pending …" at bounding box center [1182, 538] width 346 height 40
select select "adoption_pending"
click at [1010, 518] on select "Please select a reason Medical reasons Reviewing applications Adoption pending …" at bounding box center [1182, 538] width 346 height 40
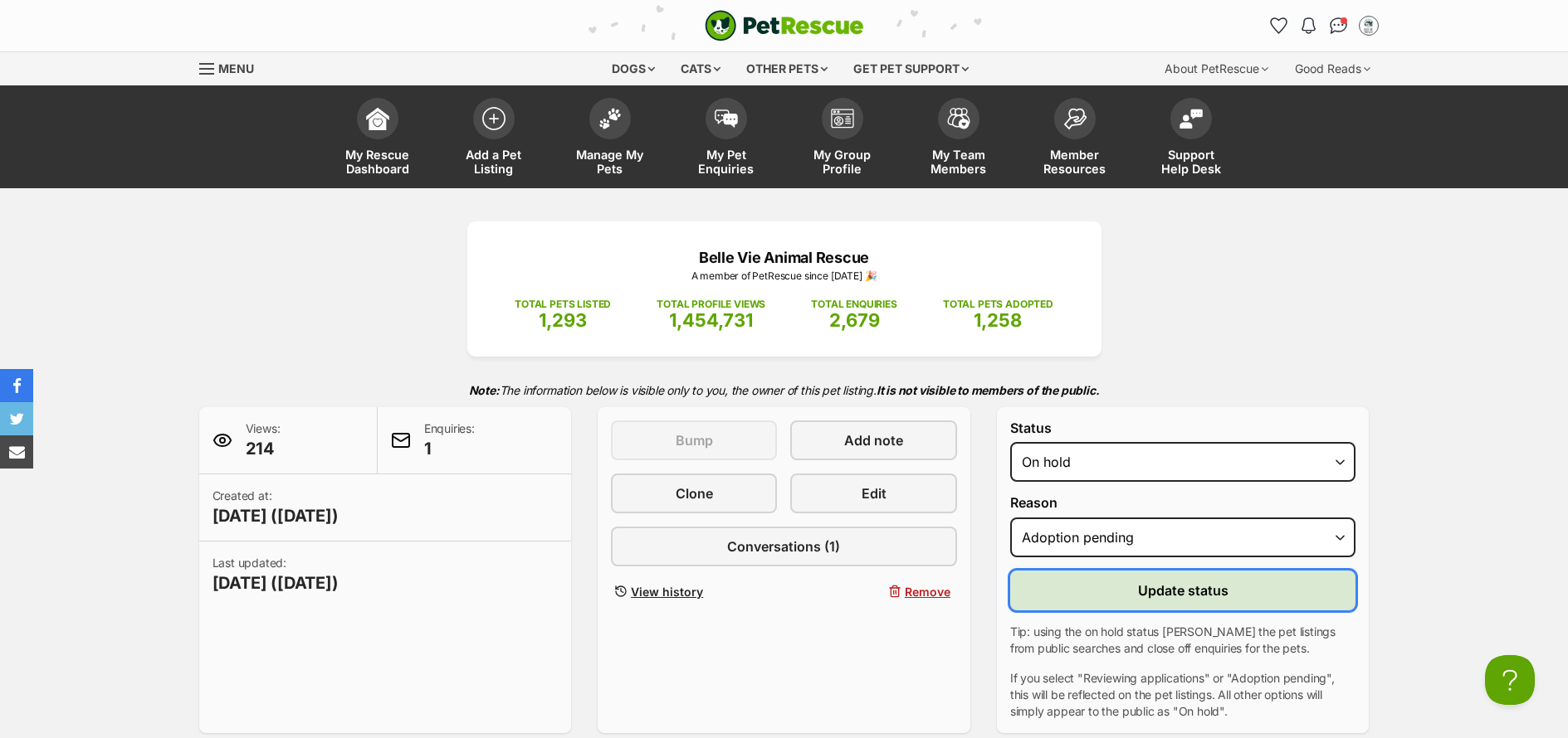
click at [1242, 596] on button "Update status" at bounding box center [1182, 591] width 346 height 40
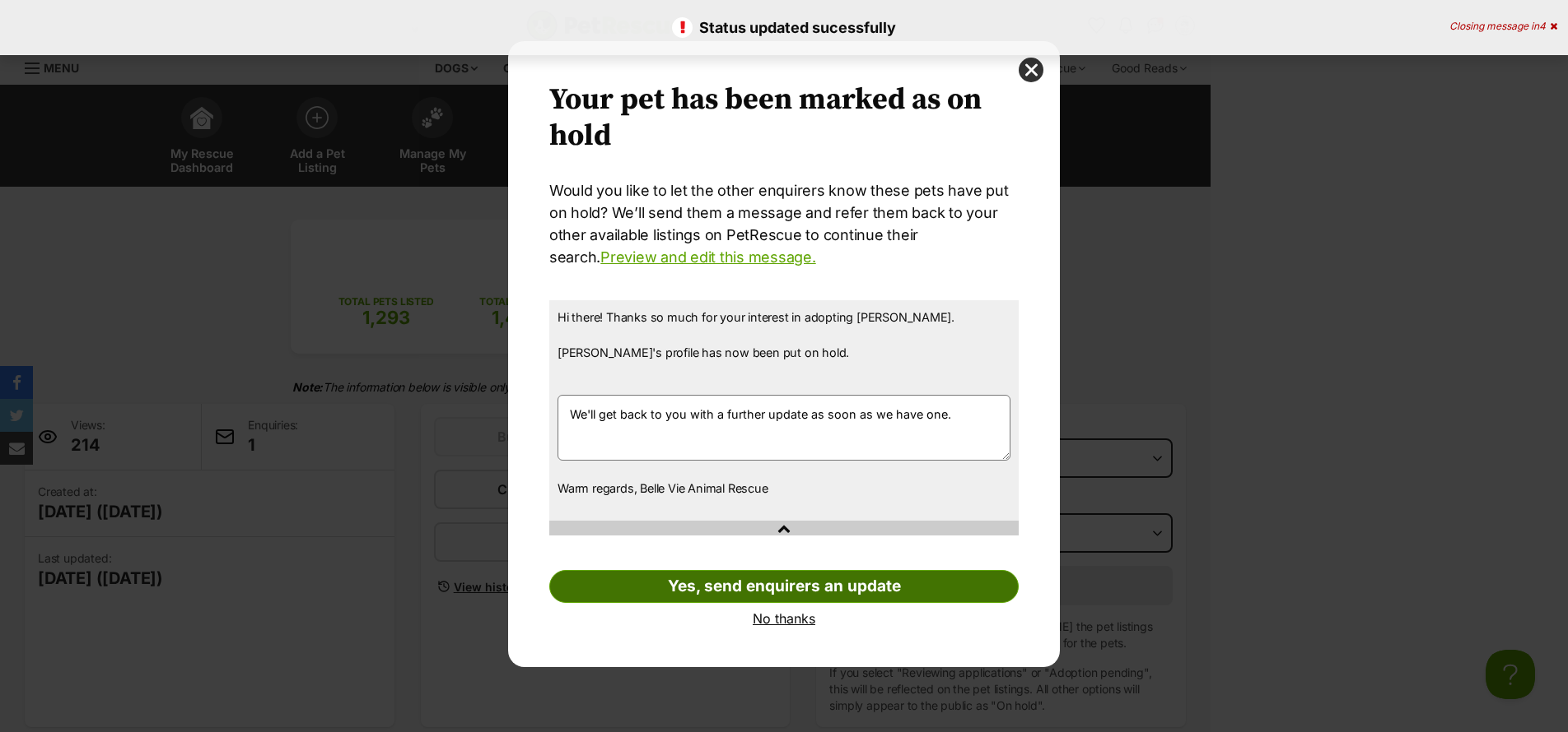
click at [786, 584] on link "Yes, send enquirers an update" at bounding box center [784, 587] width 470 height 33
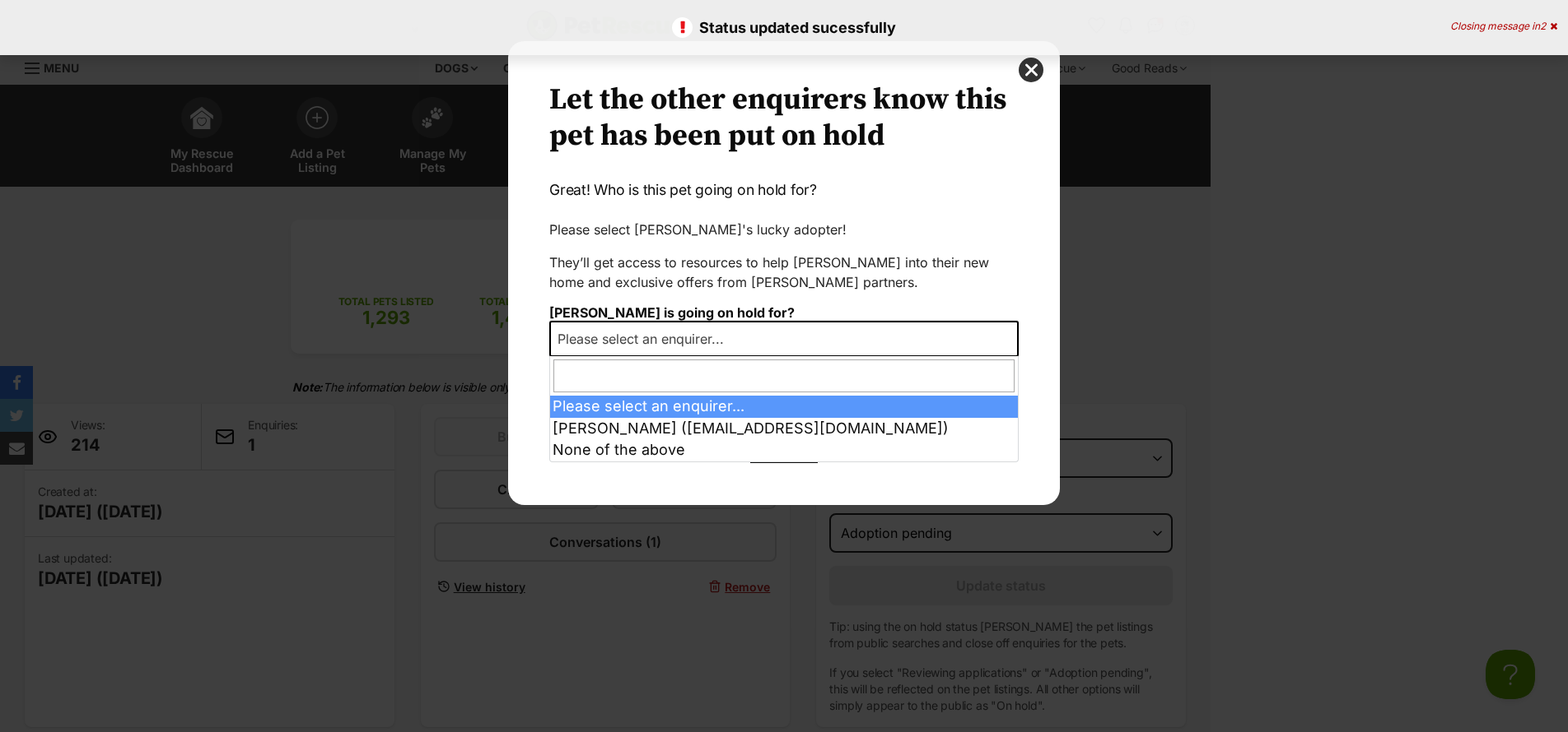
click at [747, 345] on span "Please select an enquirer..." at bounding box center [784, 339] width 470 height 37
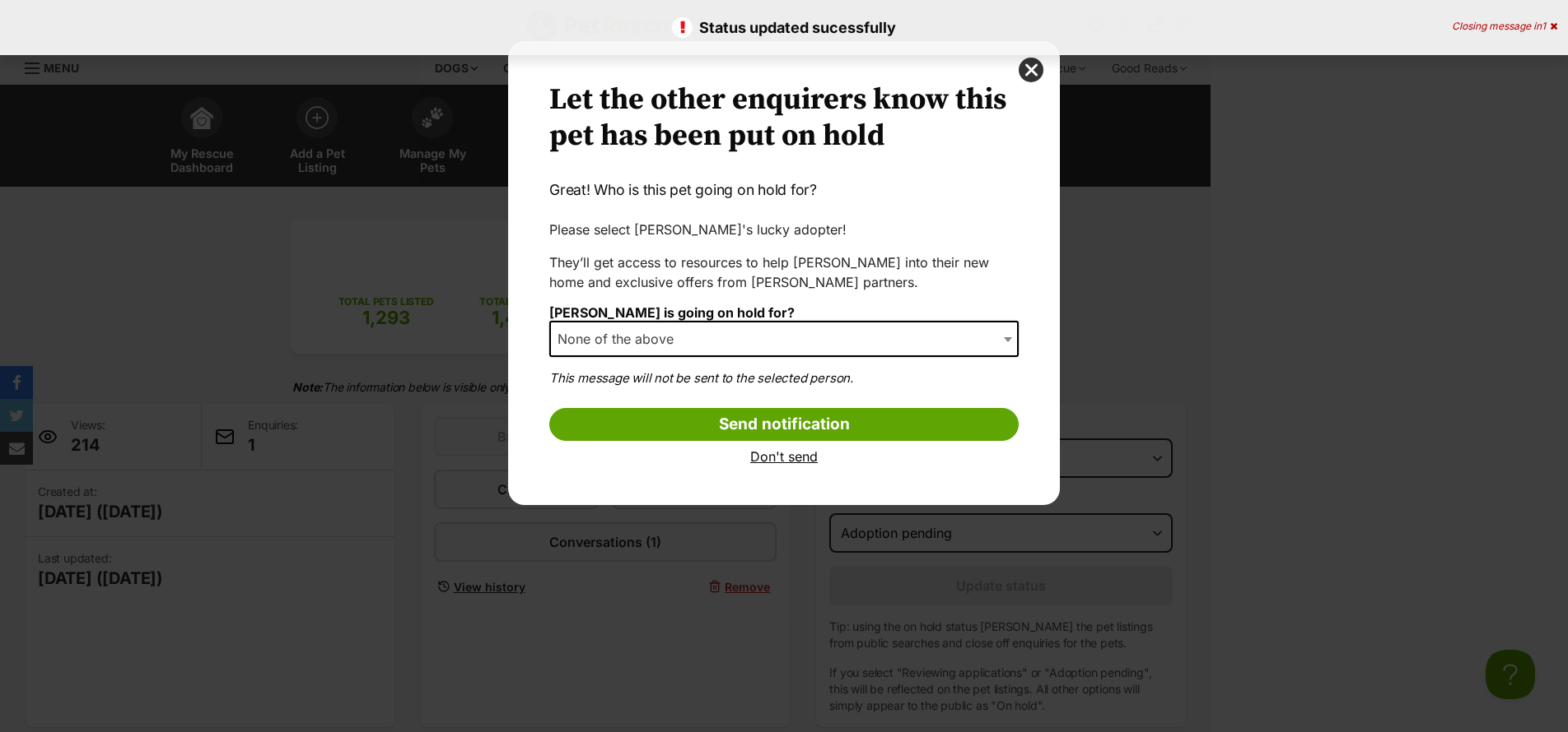
select select "other"
click at [832, 431] on input "Send notification" at bounding box center [784, 425] width 470 height 33
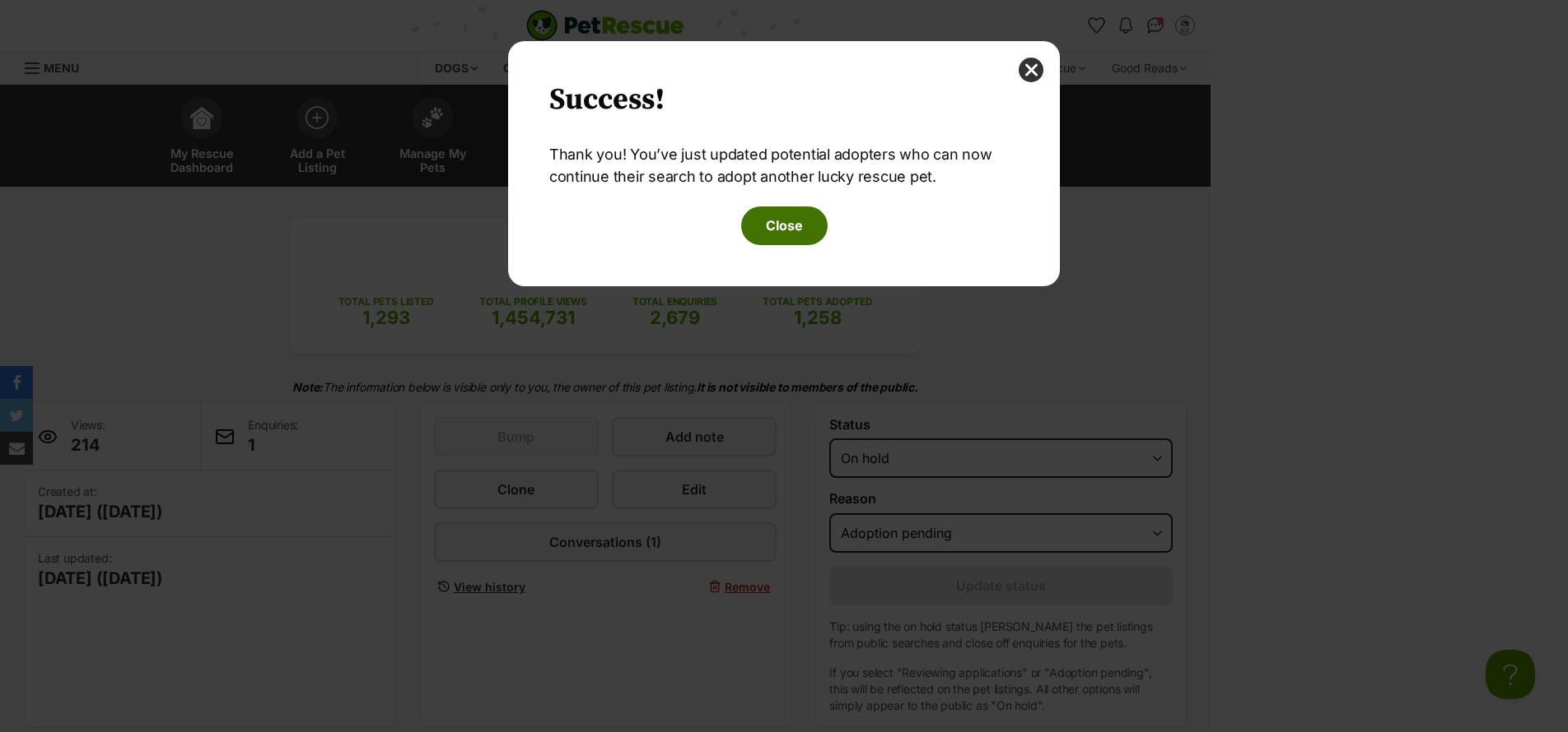
click at [777, 235] on button "Close" at bounding box center [784, 226] width 86 height 38
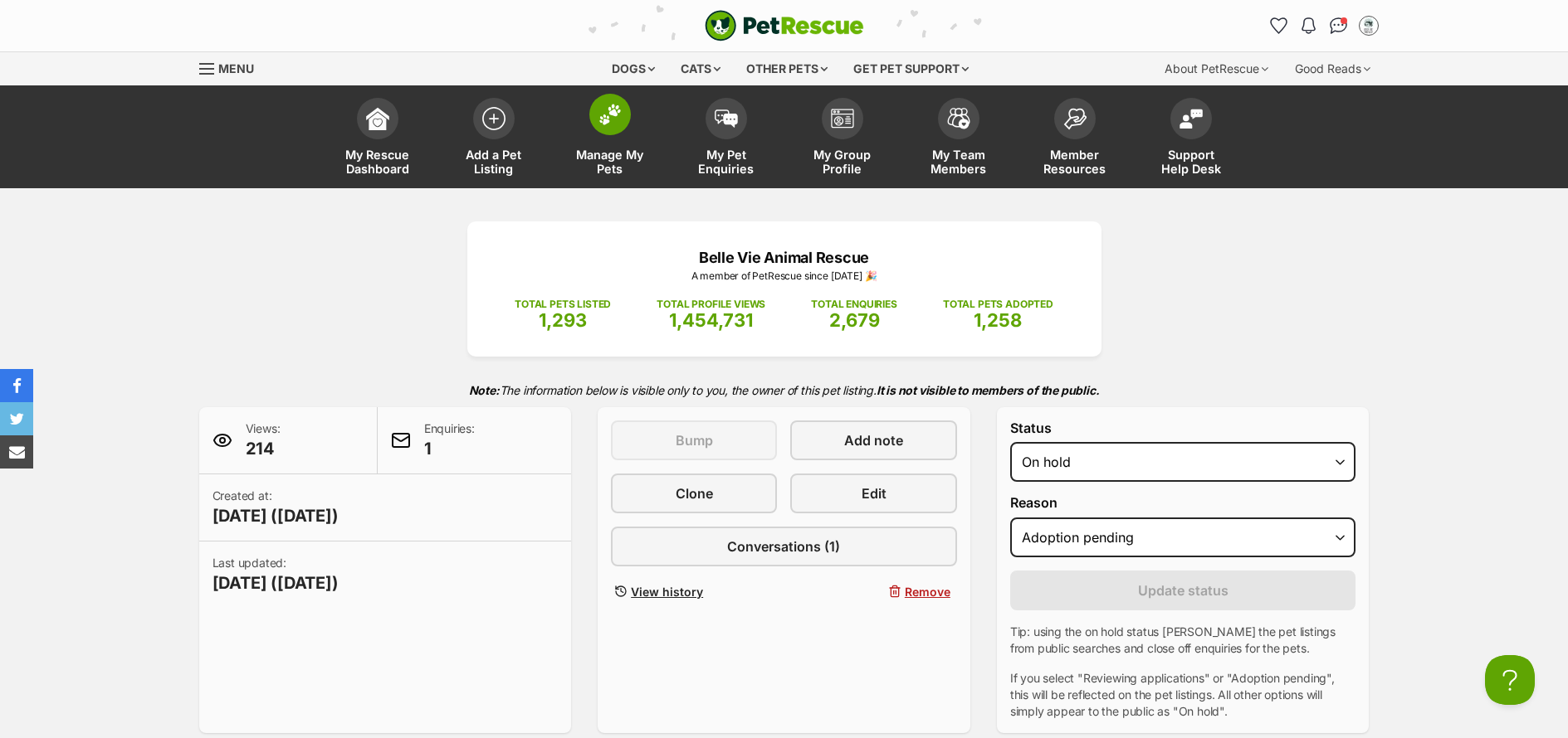
click at [600, 172] on span "Manage My Pets" at bounding box center [609, 162] width 75 height 28
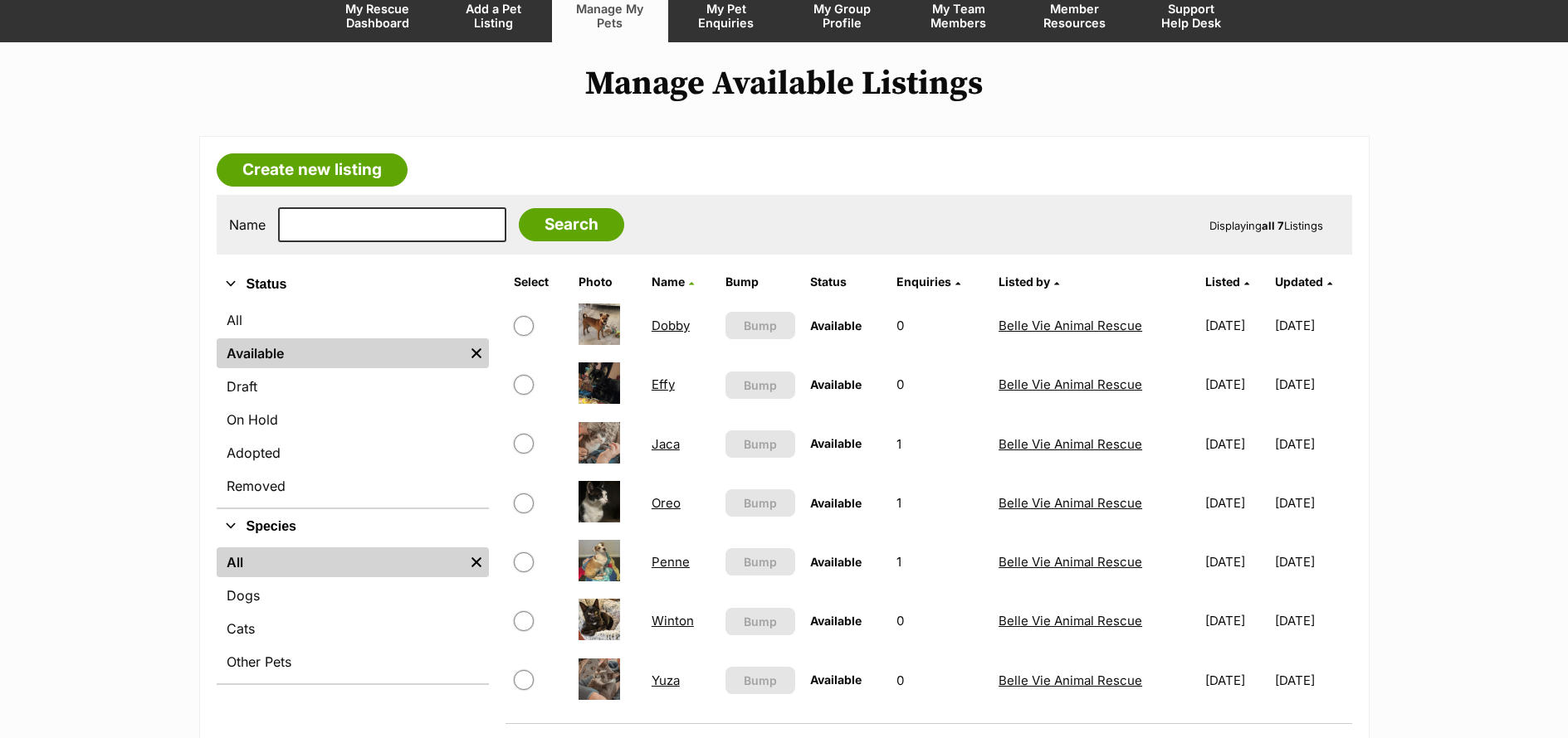
scroll to position [146, 0]
click at [663, 564] on link "Penne" at bounding box center [670, 562] width 39 height 16
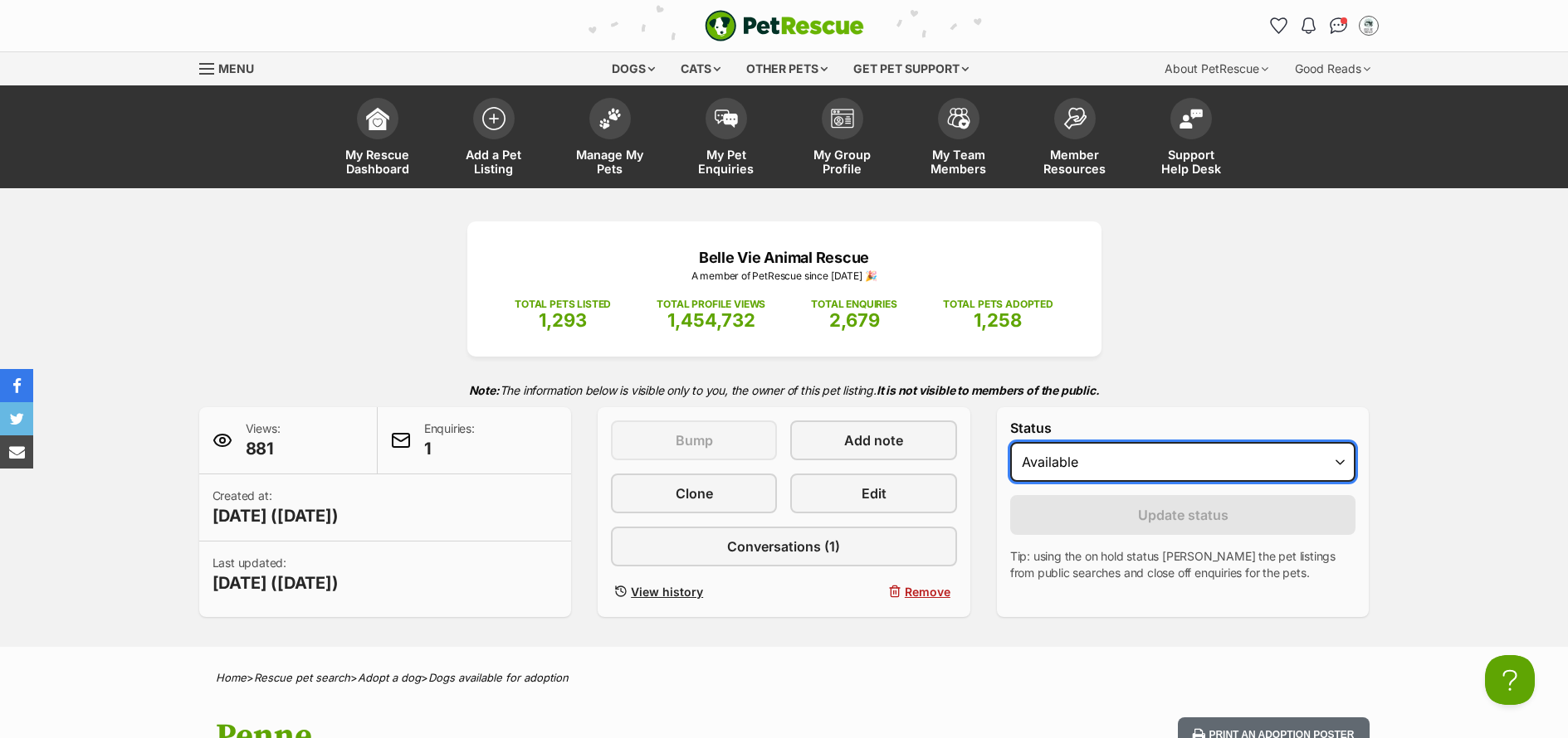
click at [1141, 464] on select "Draft - not available as listing has enquires Available On hold Adopted" at bounding box center [1182, 462] width 346 height 40
select select "on_hold"
click at [1010, 442] on select "Draft - not available as listing has enquires Available On hold Adopted" at bounding box center [1182, 462] width 346 height 40
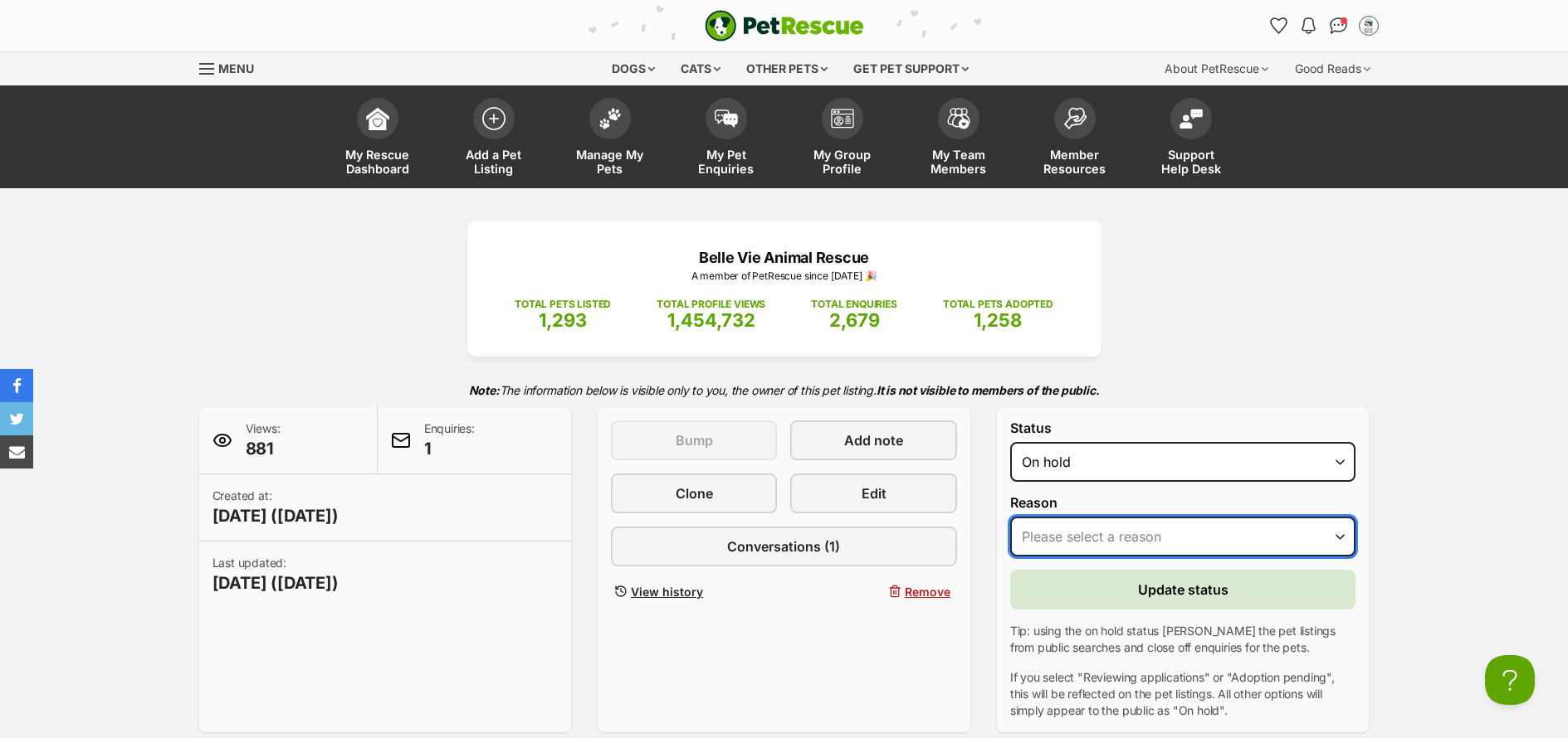
click at [1185, 534] on select "Please select a reason Medical reasons Reviewing applications Adoption pending …" at bounding box center [1182, 537] width 346 height 40
select select "adoption_pending"
click at [1010, 517] on select "Please select a reason Medical reasons Reviewing applications Adoption pending …" at bounding box center [1182, 537] width 346 height 40
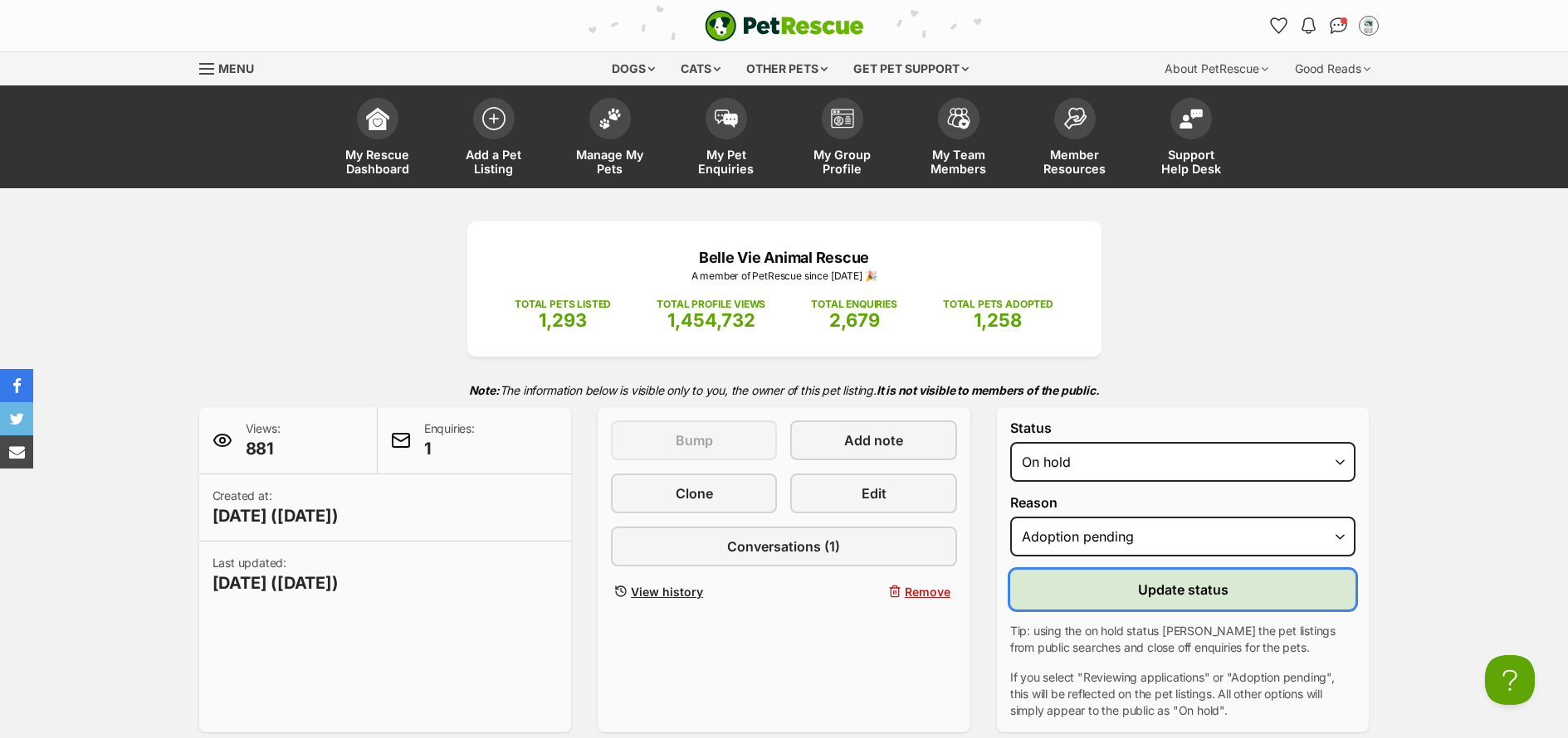
click at [1196, 596] on span "Update status" at bounding box center [1183, 590] width 91 height 20
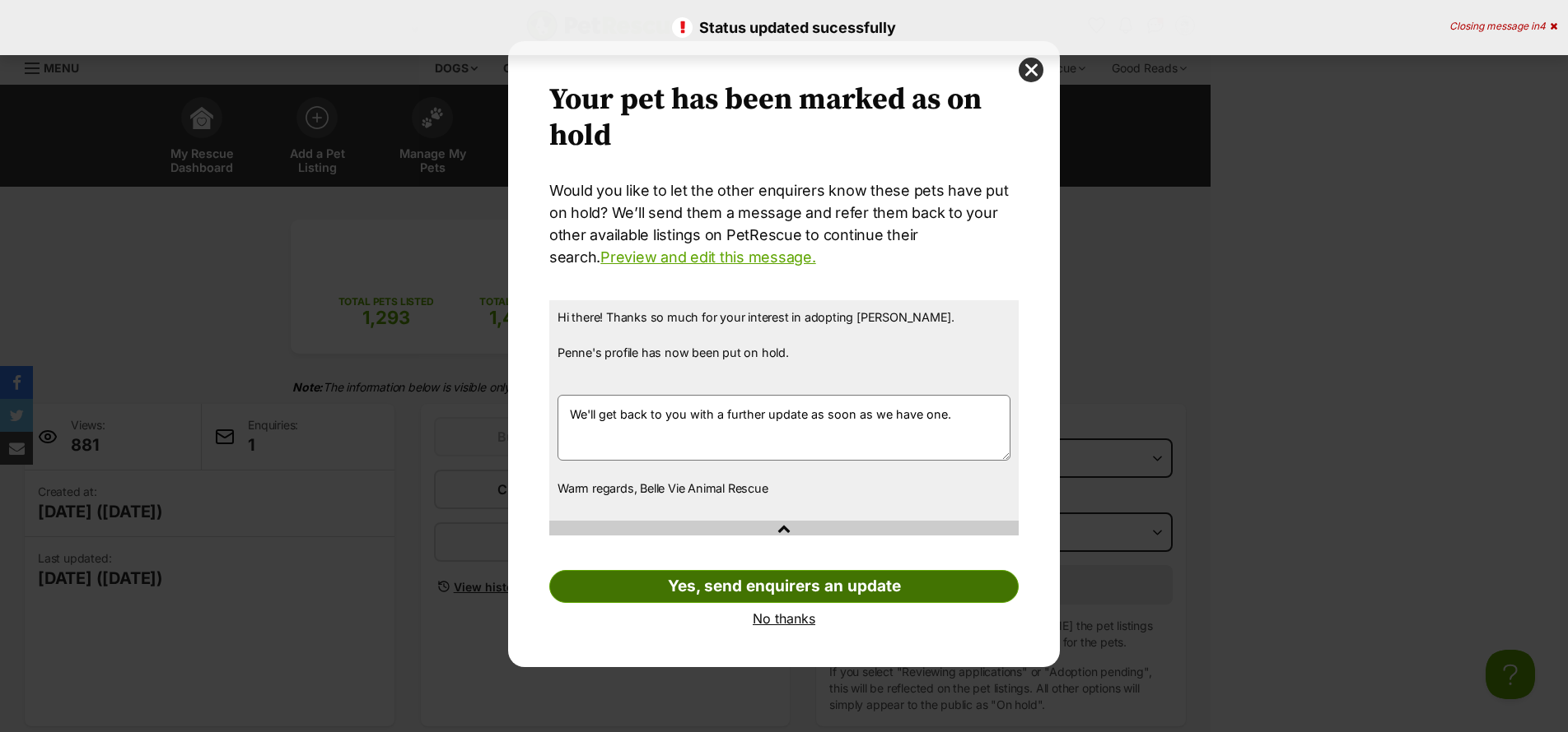
click at [770, 594] on link "Yes, send enquirers an update" at bounding box center [784, 587] width 470 height 33
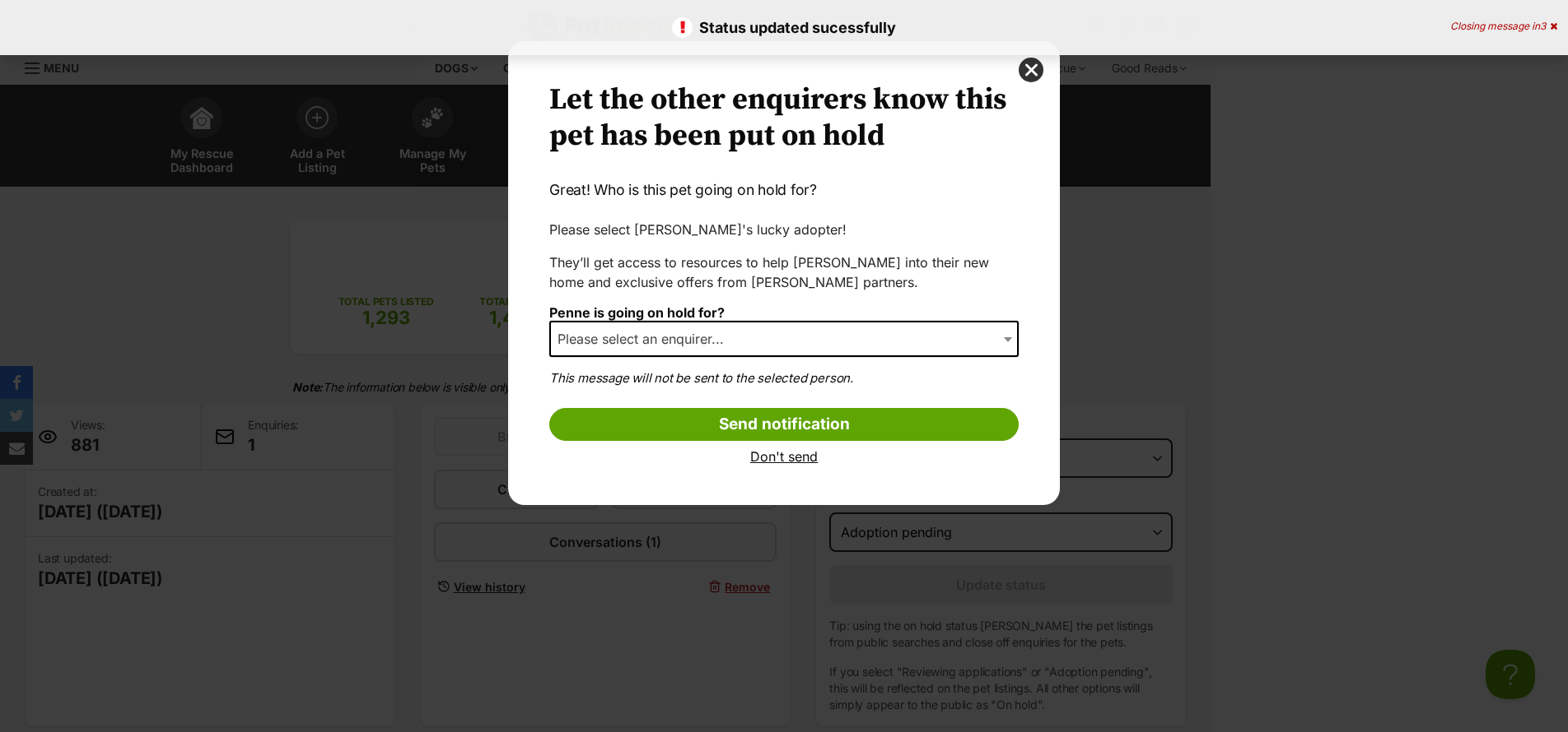
click at [757, 340] on span "Please select an enquirer..." at bounding box center [784, 339] width 470 height 37
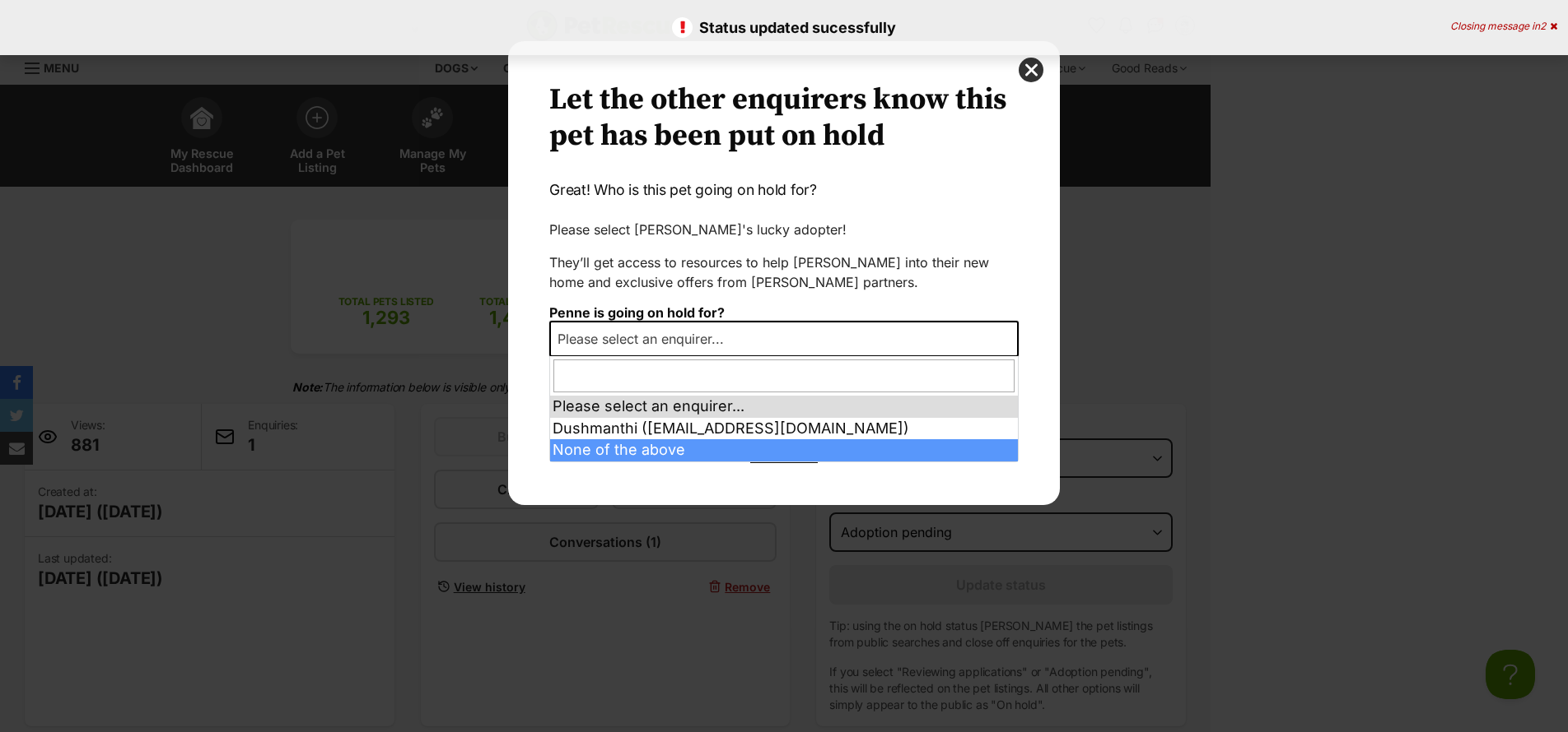
select select "other"
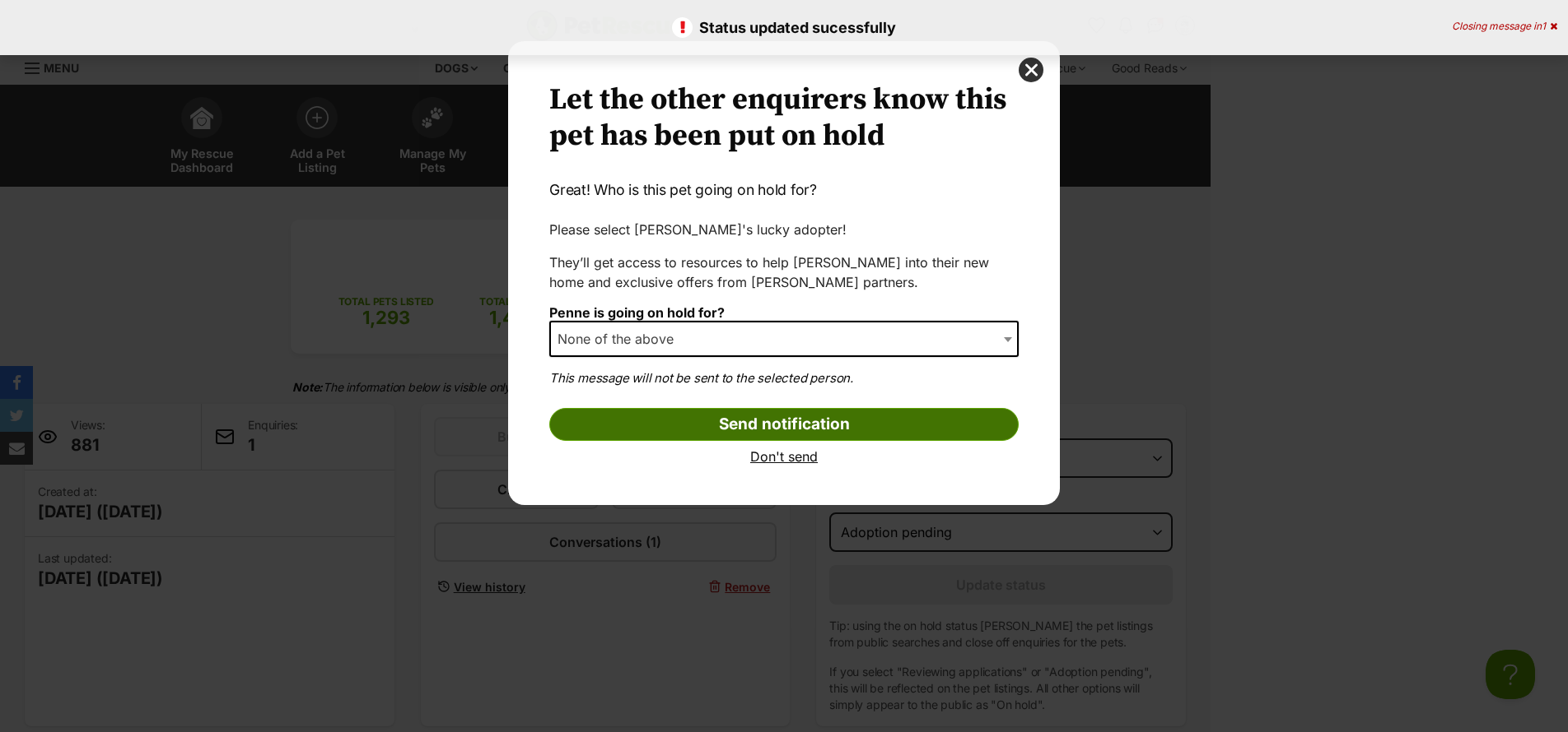
click at [829, 432] on input "Send notification" at bounding box center [784, 425] width 470 height 33
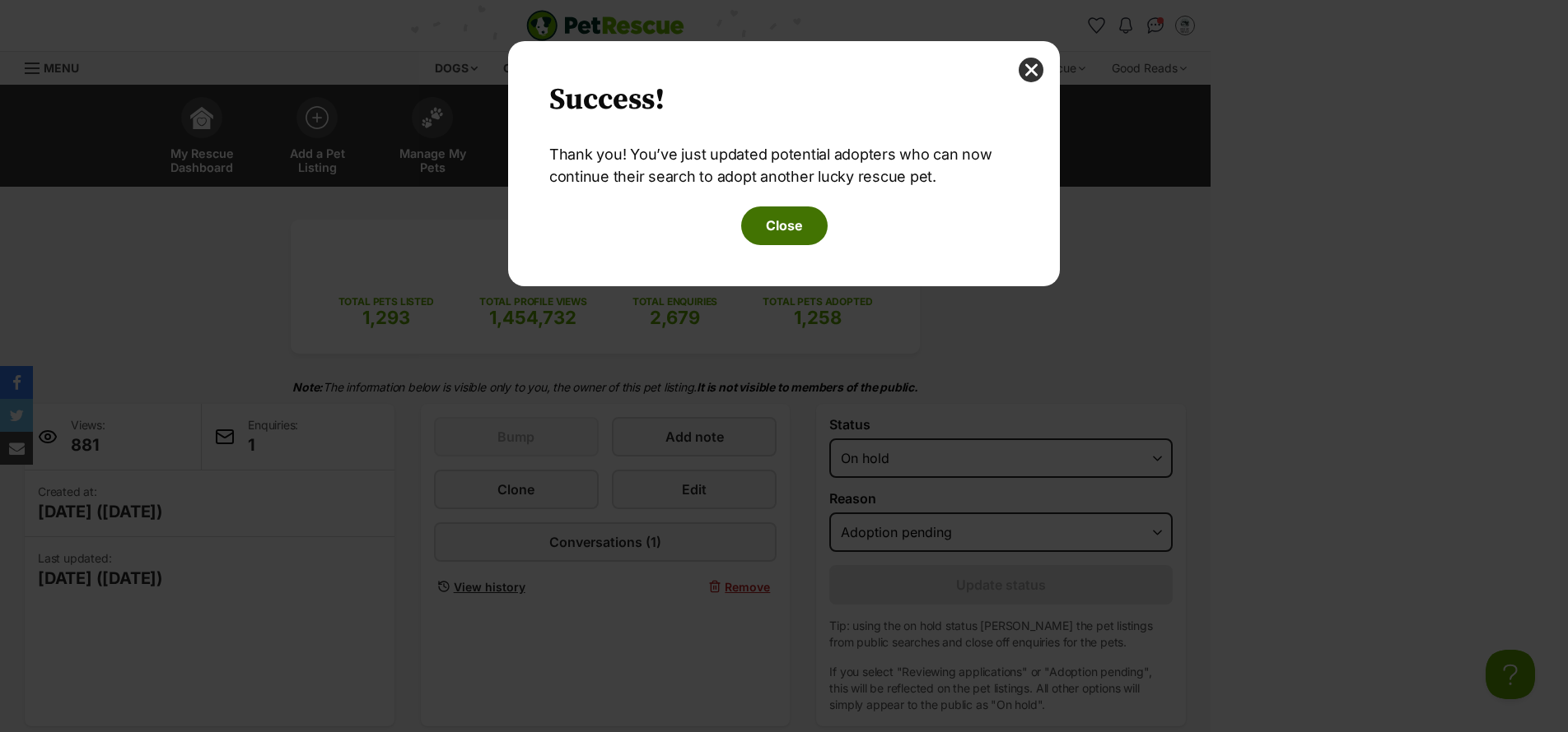
click at [798, 224] on button "Close" at bounding box center [784, 226] width 86 height 38
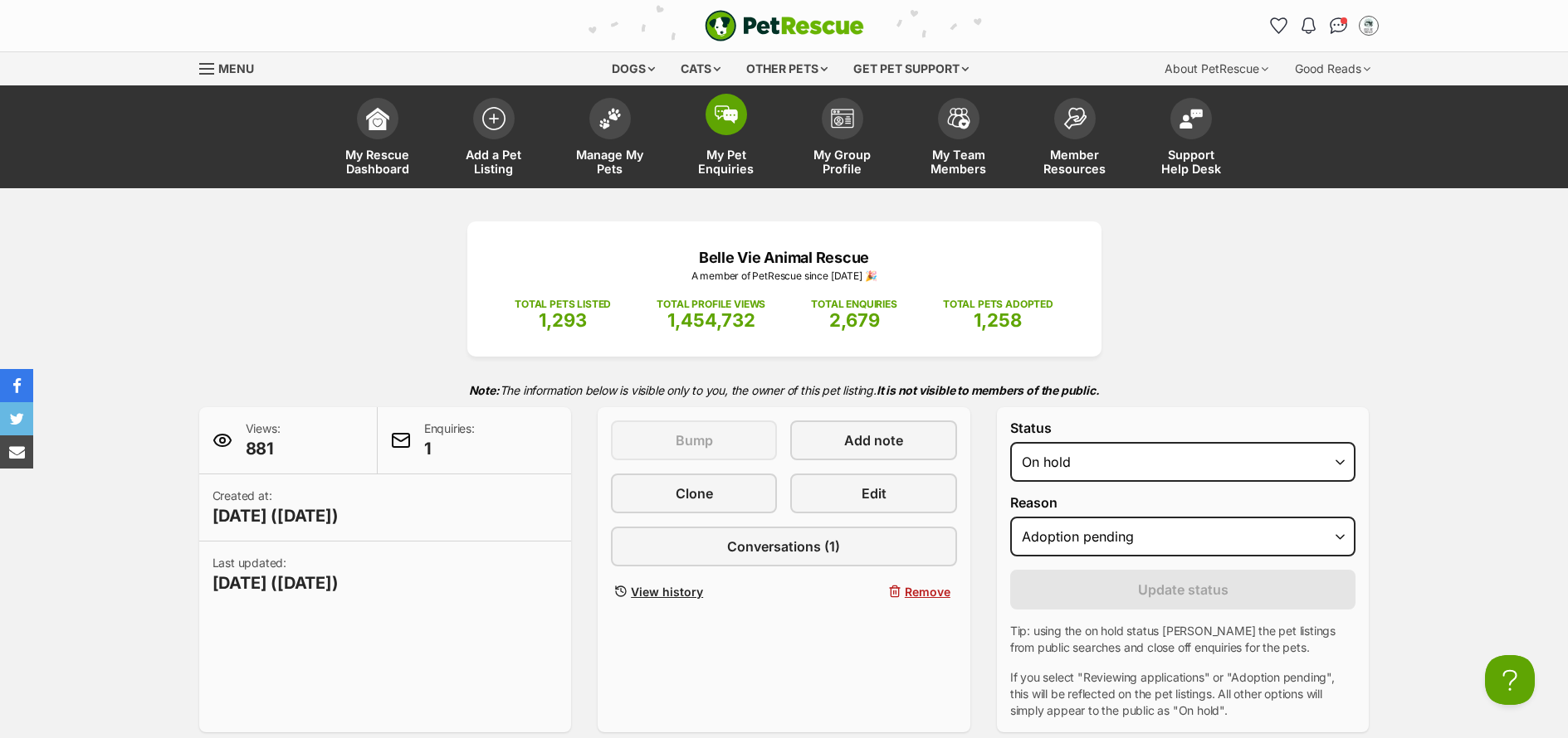
click at [740, 164] on span "My Pet Enquiries" at bounding box center [726, 162] width 75 height 28
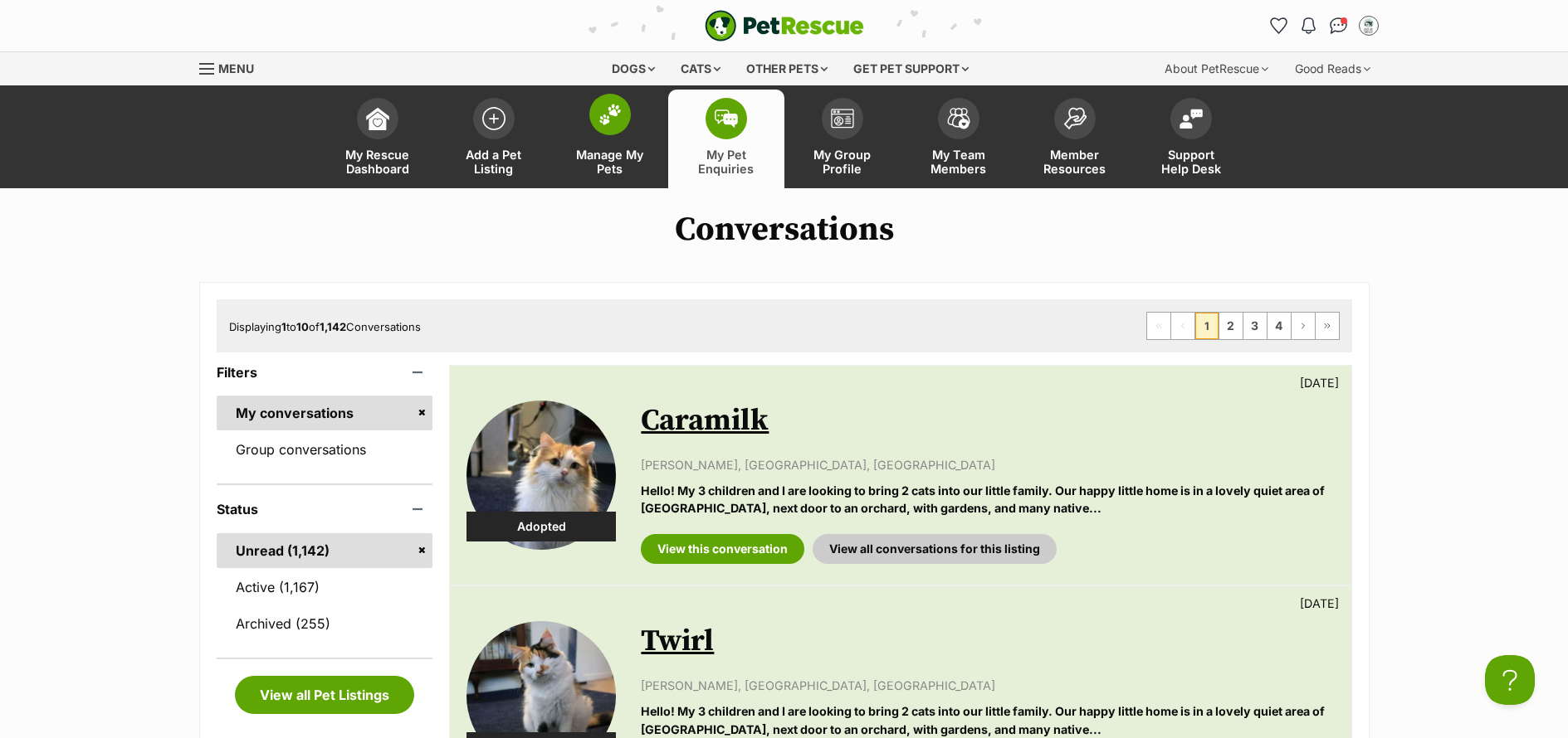
click at [611, 152] on span "Manage My Pets" at bounding box center [609, 162] width 75 height 28
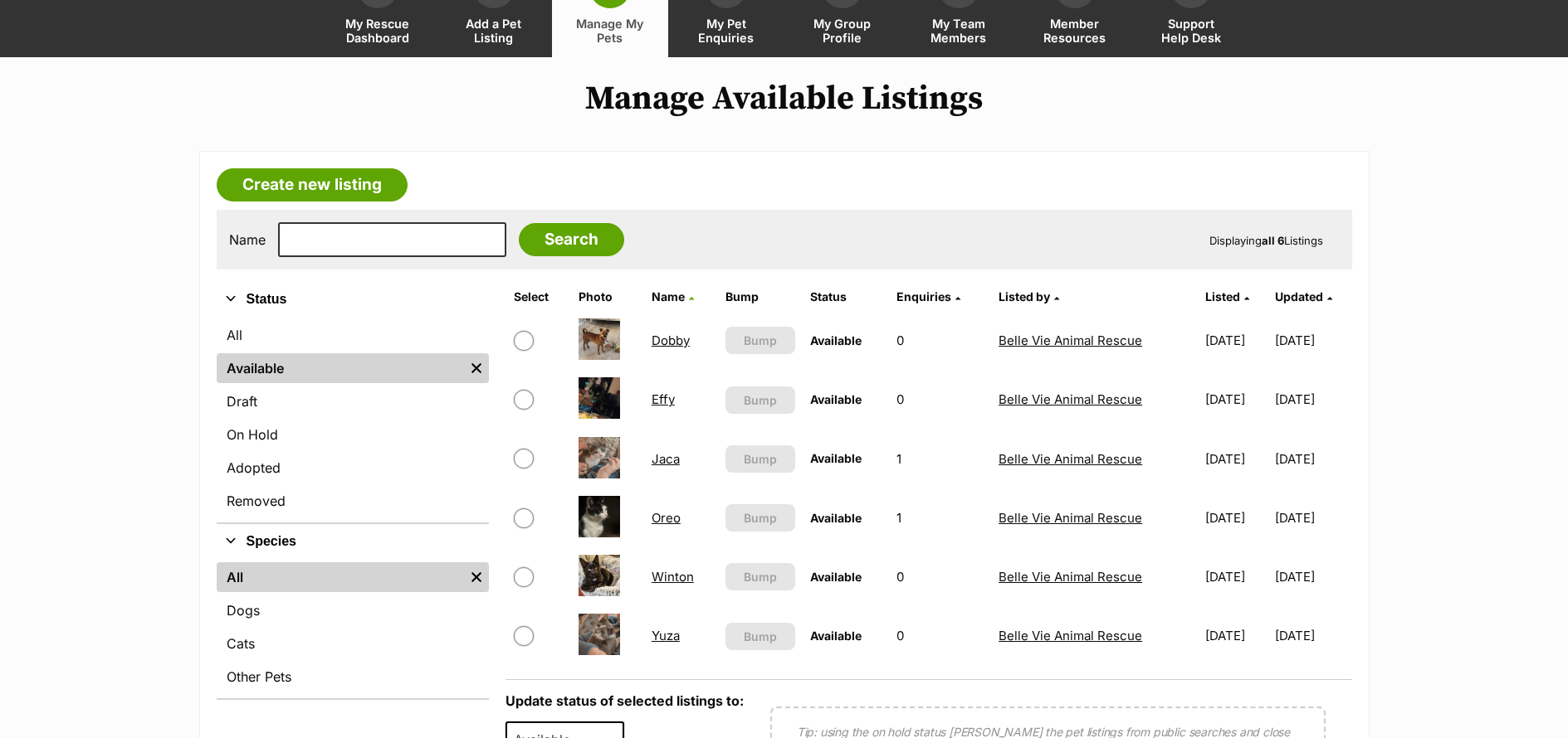
scroll to position [133, 0]
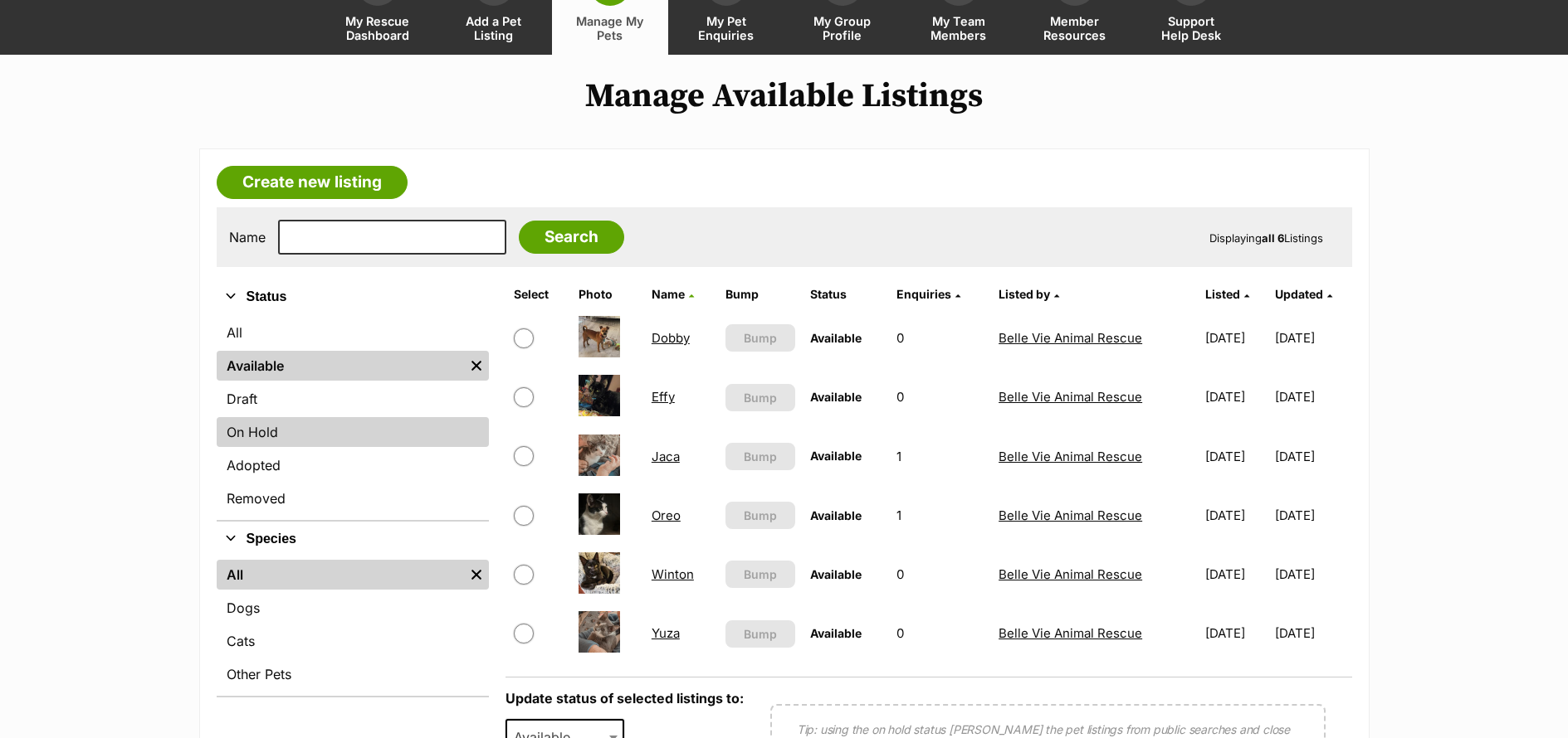
click at [280, 441] on link "On Hold" at bounding box center [352, 432] width 272 height 30
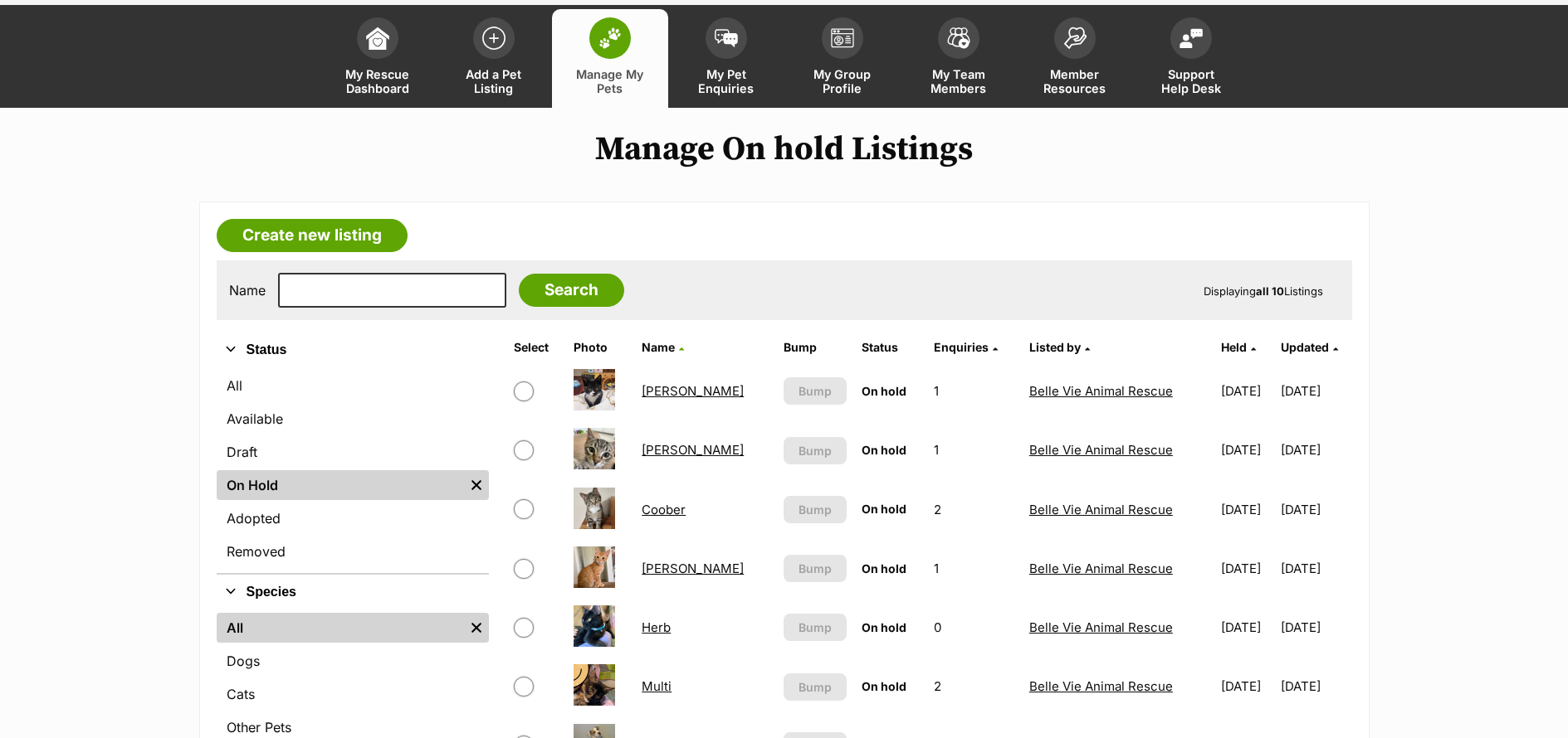
scroll to position [286, 0]
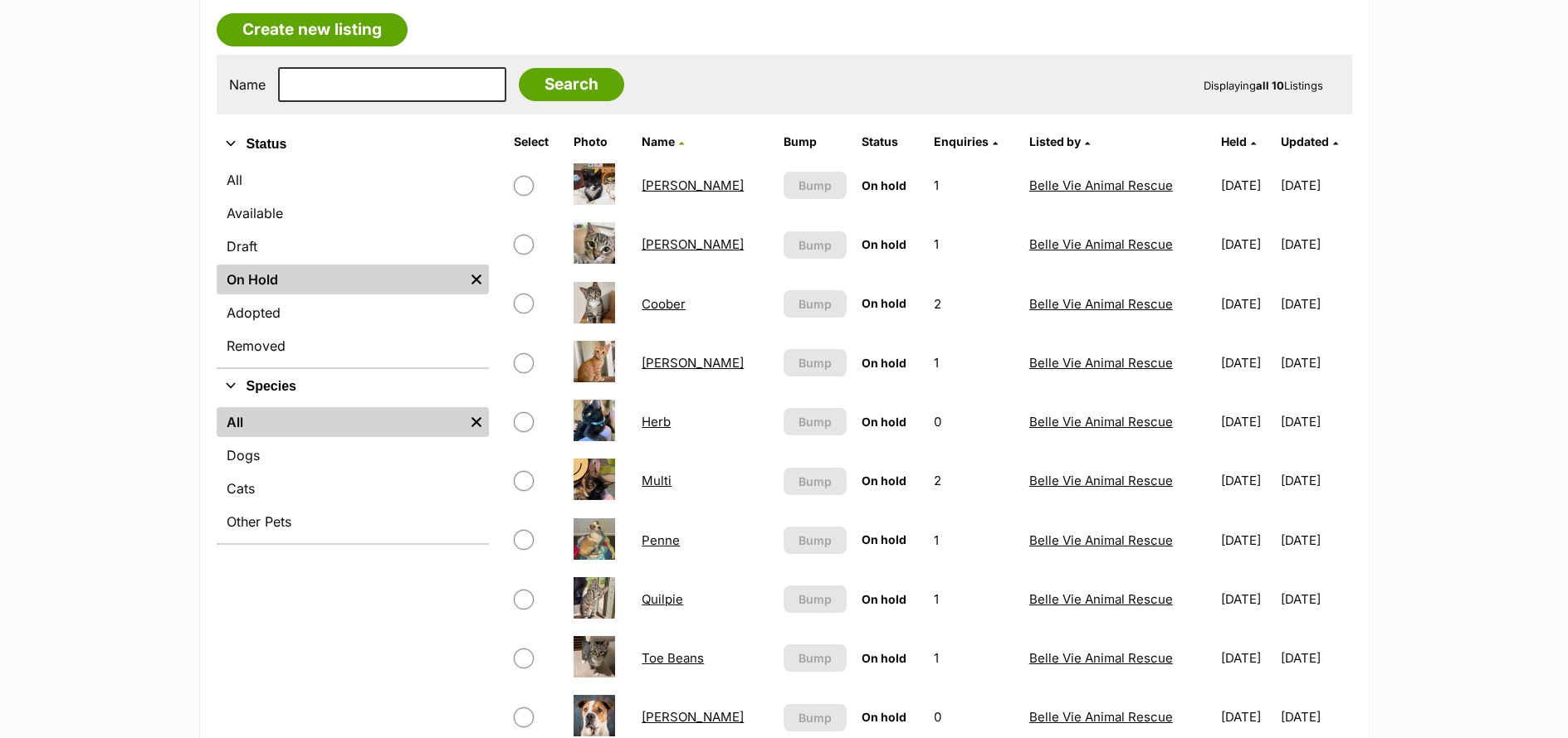
click at [660, 239] on link "[PERSON_NAME]" at bounding box center [693, 244] width 102 height 16
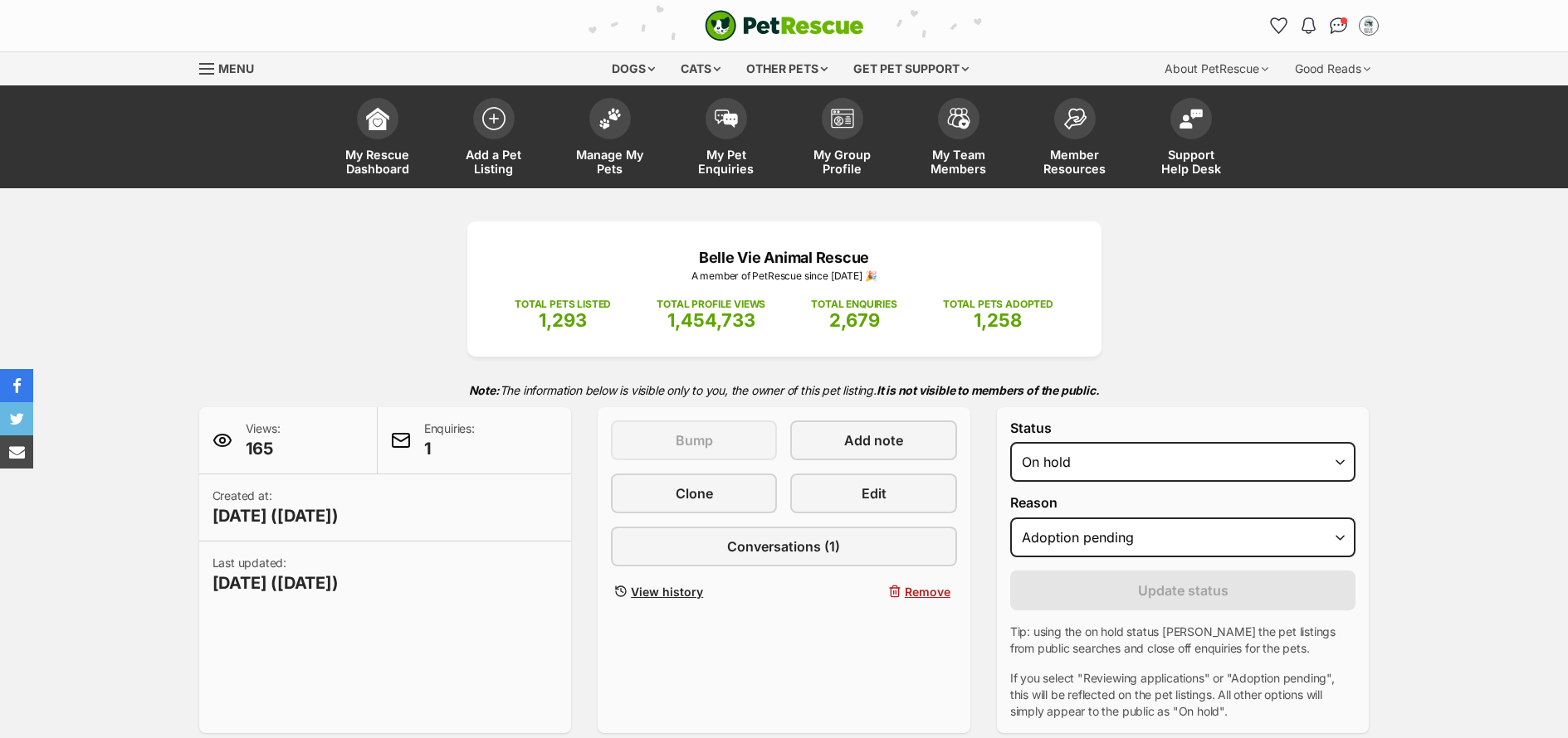
select select "adoption_pending"
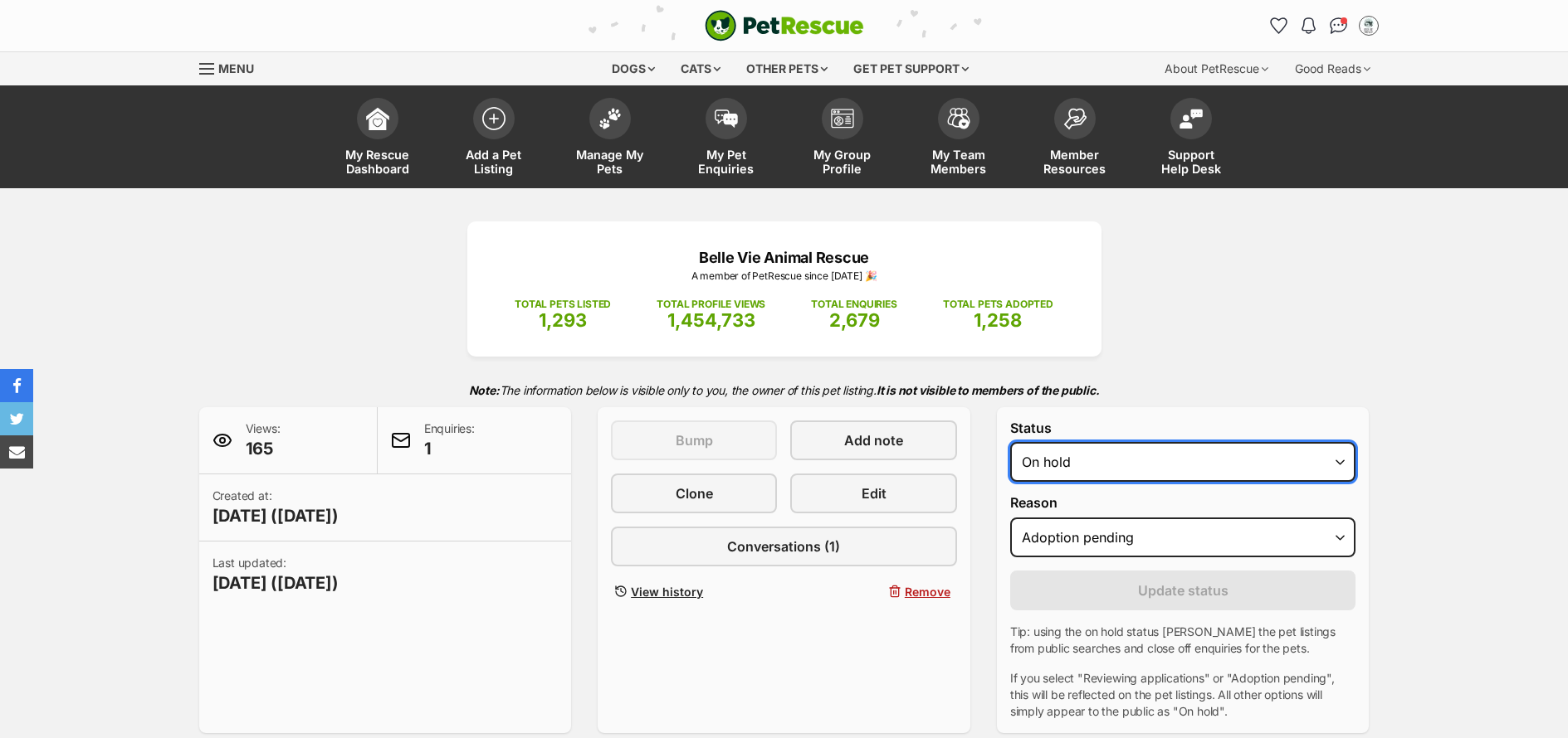
click at [1198, 463] on select "Draft - not available as listing has enquires Available On hold Adopted" at bounding box center [1182, 462] width 346 height 40
select select "rehomed"
click at [1010, 442] on select "Draft - not available as listing has enquires Available On hold Adopted" at bounding box center [1182, 462] width 346 height 40
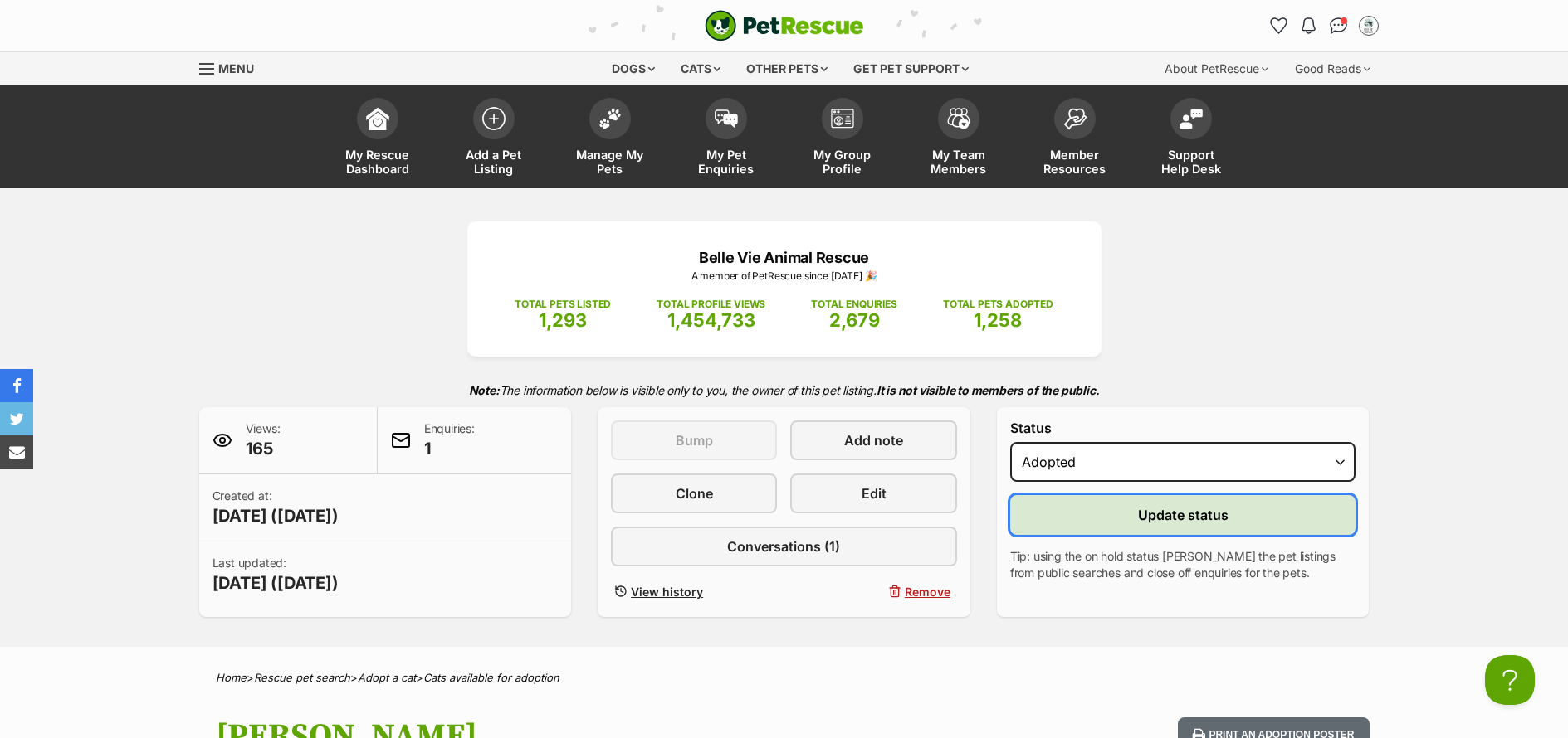
click at [1210, 525] on button "Update status" at bounding box center [1182, 515] width 346 height 40
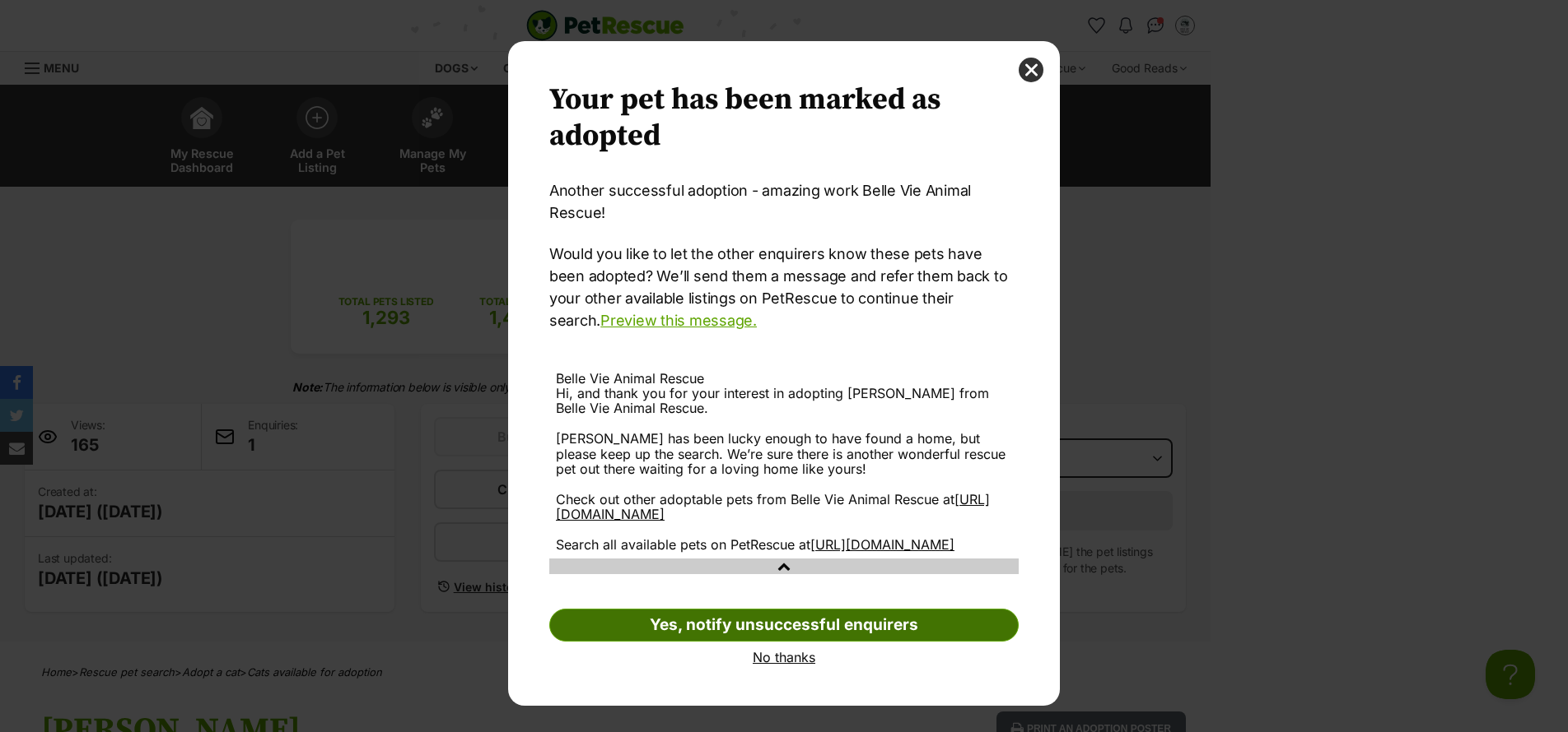
click at [791, 636] on link "Yes, notify unsuccessful enquirers" at bounding box center [784, 626] width 470 height 33
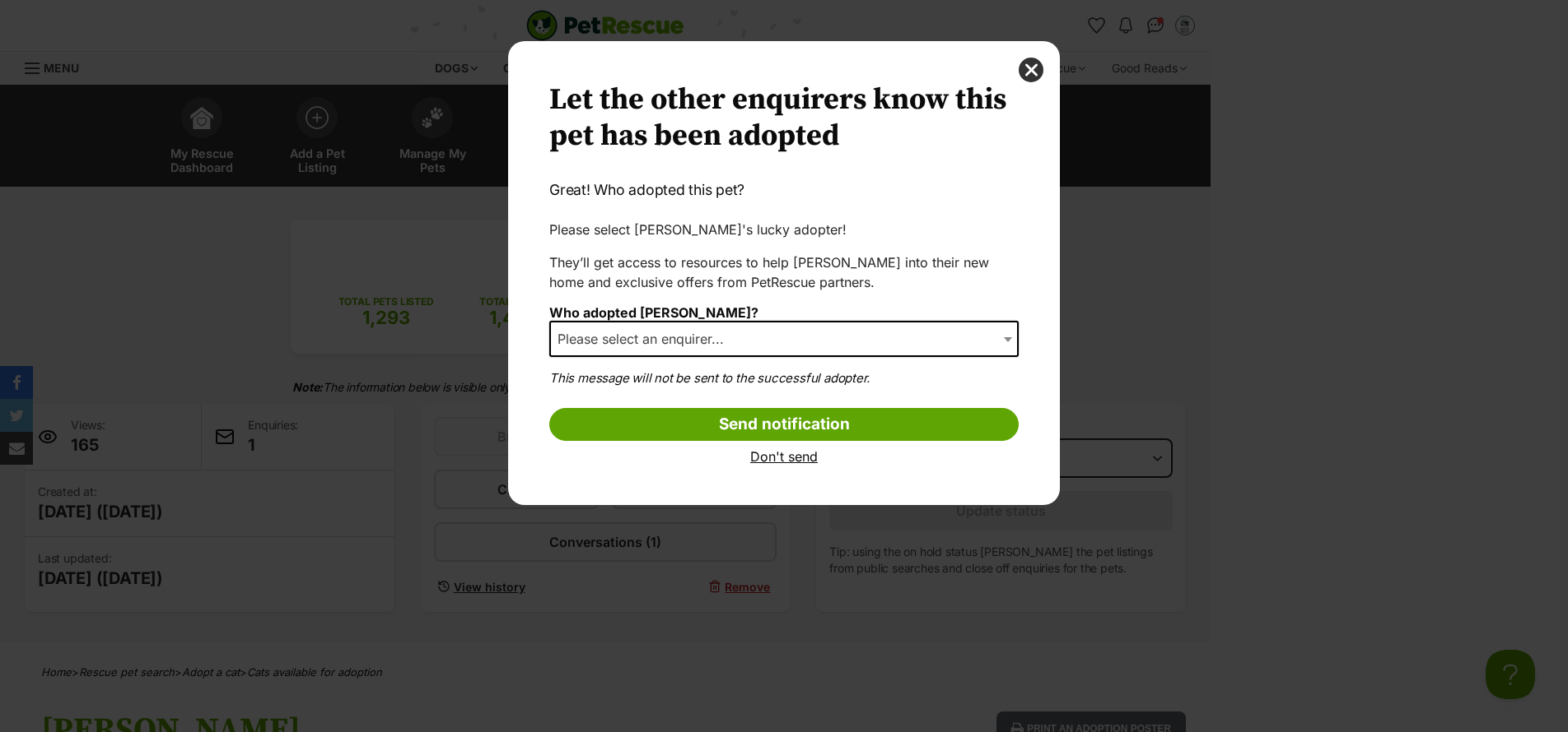
click at [780, 327] on span "Please select an enquirer..." at bounding box center [784, 339] width 470 height 37
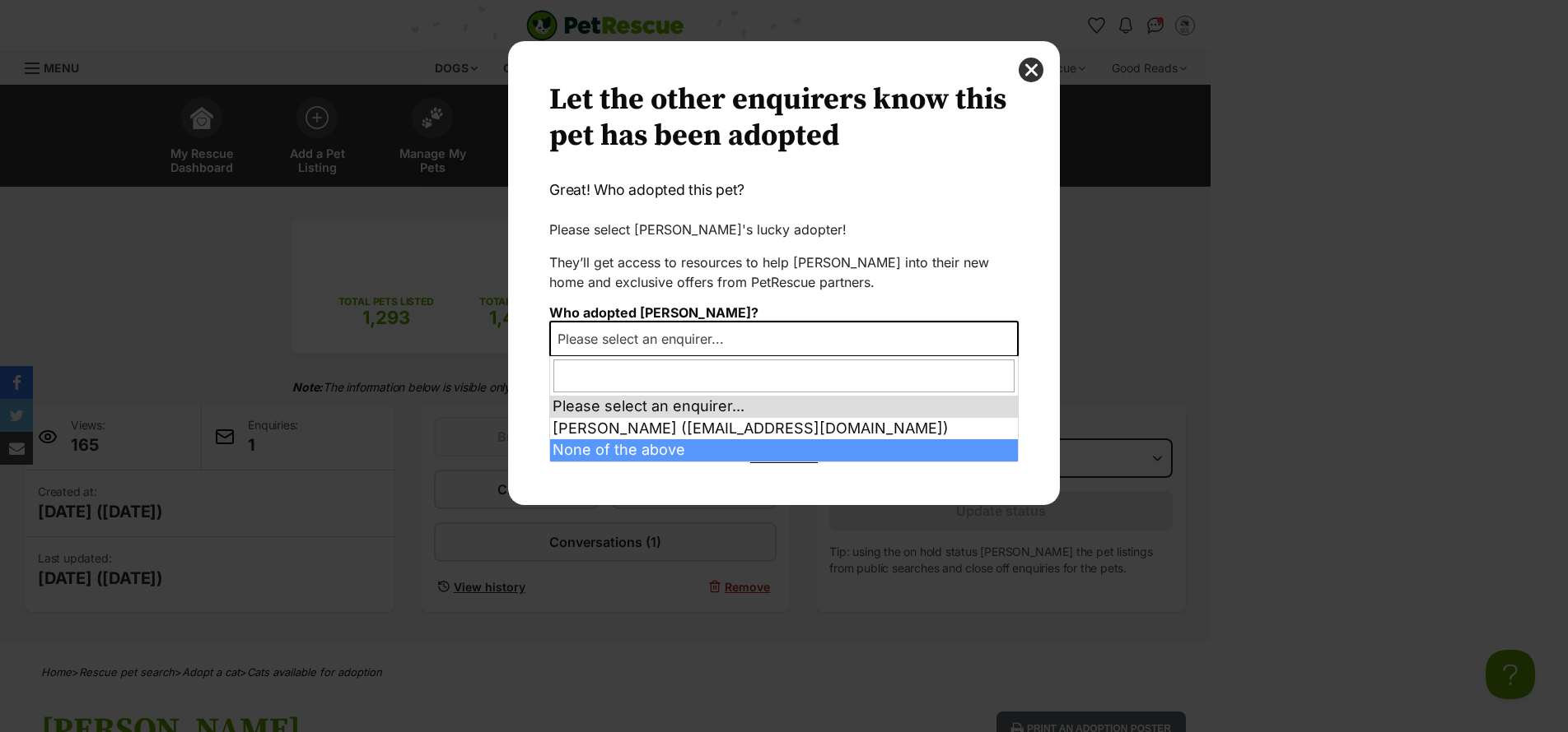
select select "other"
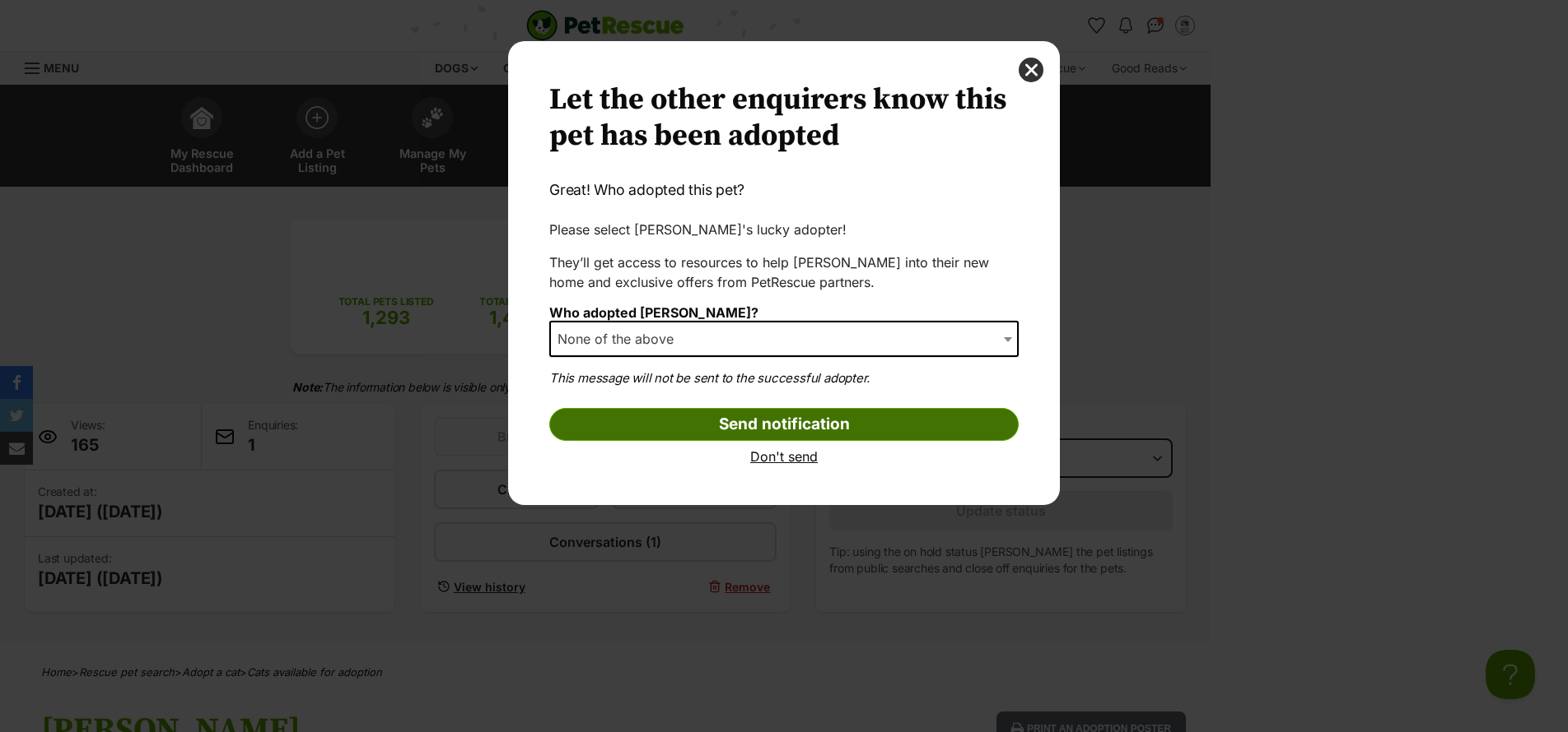
click at [782, 430] on input "Send notification" at bounding box center [784, 425] width 470 height 33
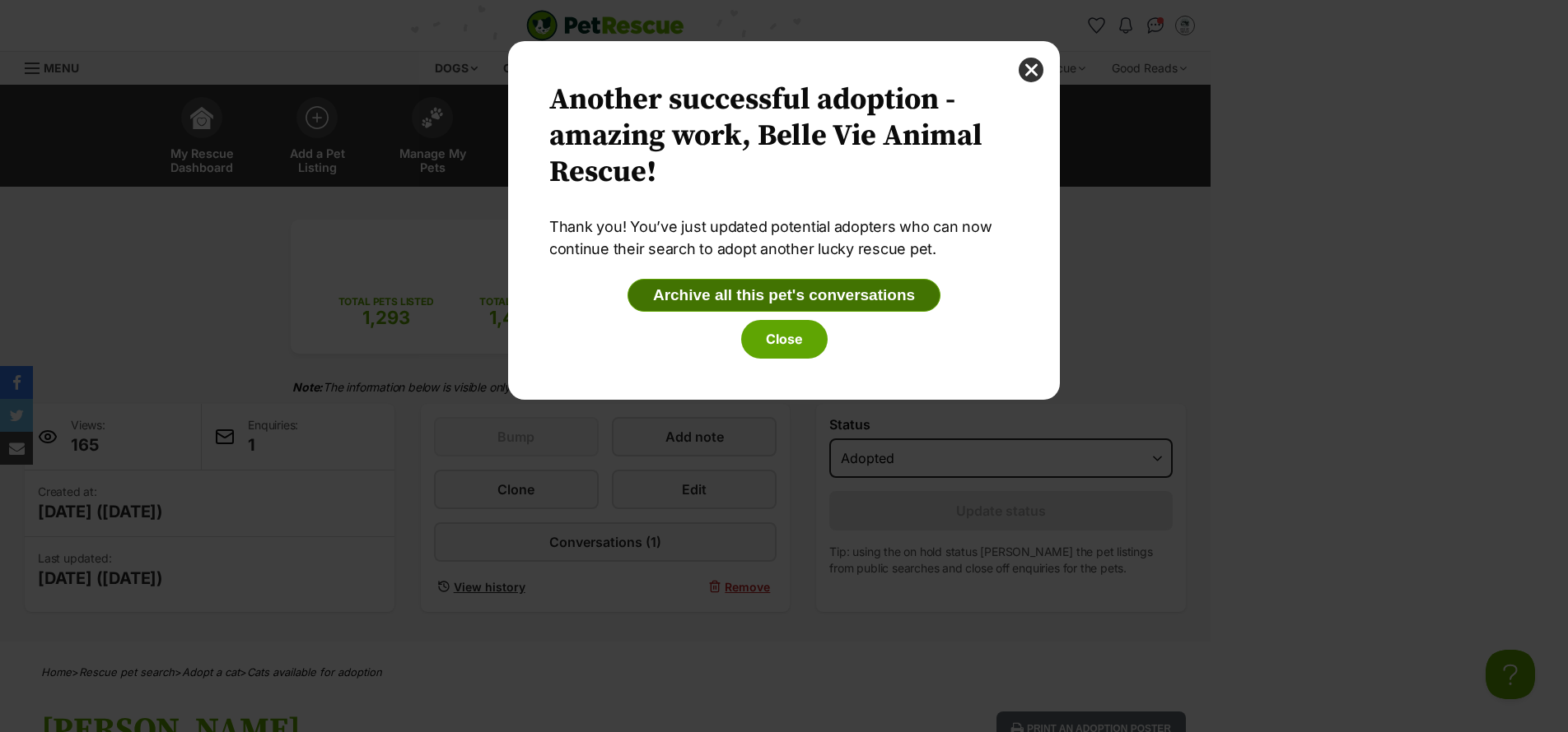
click at [800, 290] on button "Archive all this pet's conversations" at bounding box center [784, 296] width 313 height 33
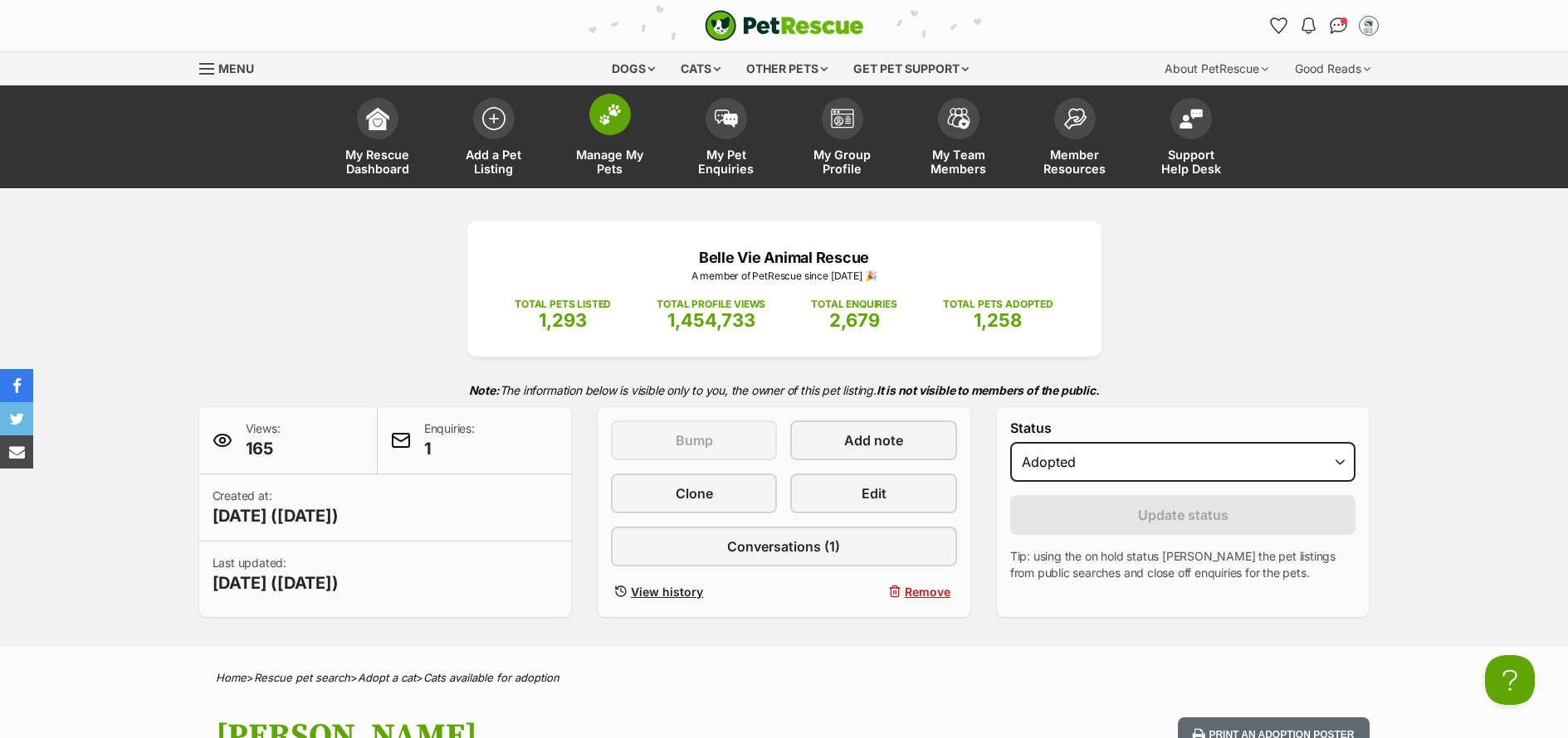
click at [614, 167] on span "Manage My Pets" at bounding box center [609, 162] width 75 height 28
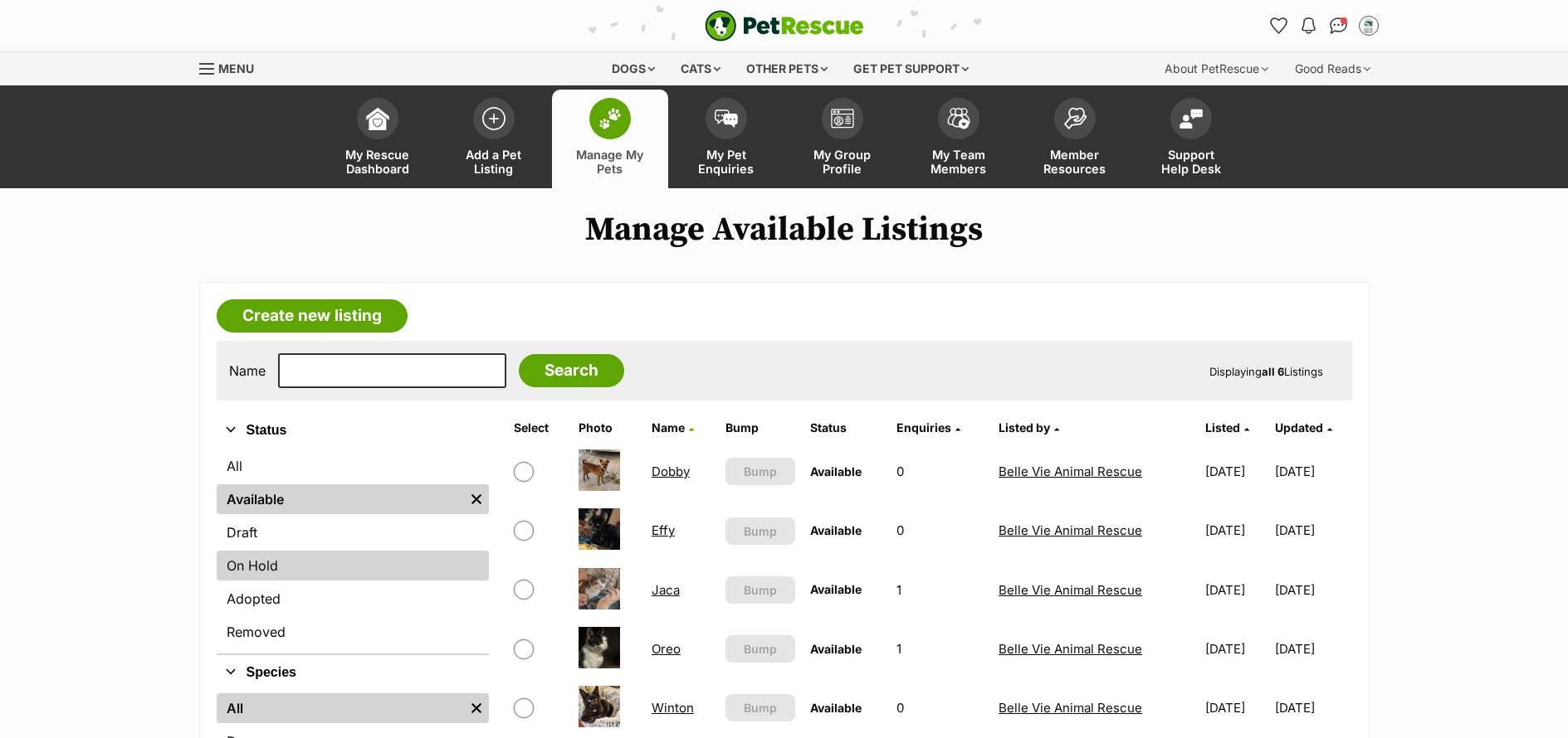
click at [326, 562] on link "On Hold" at bounding box center [352, 566] width 272 height 30
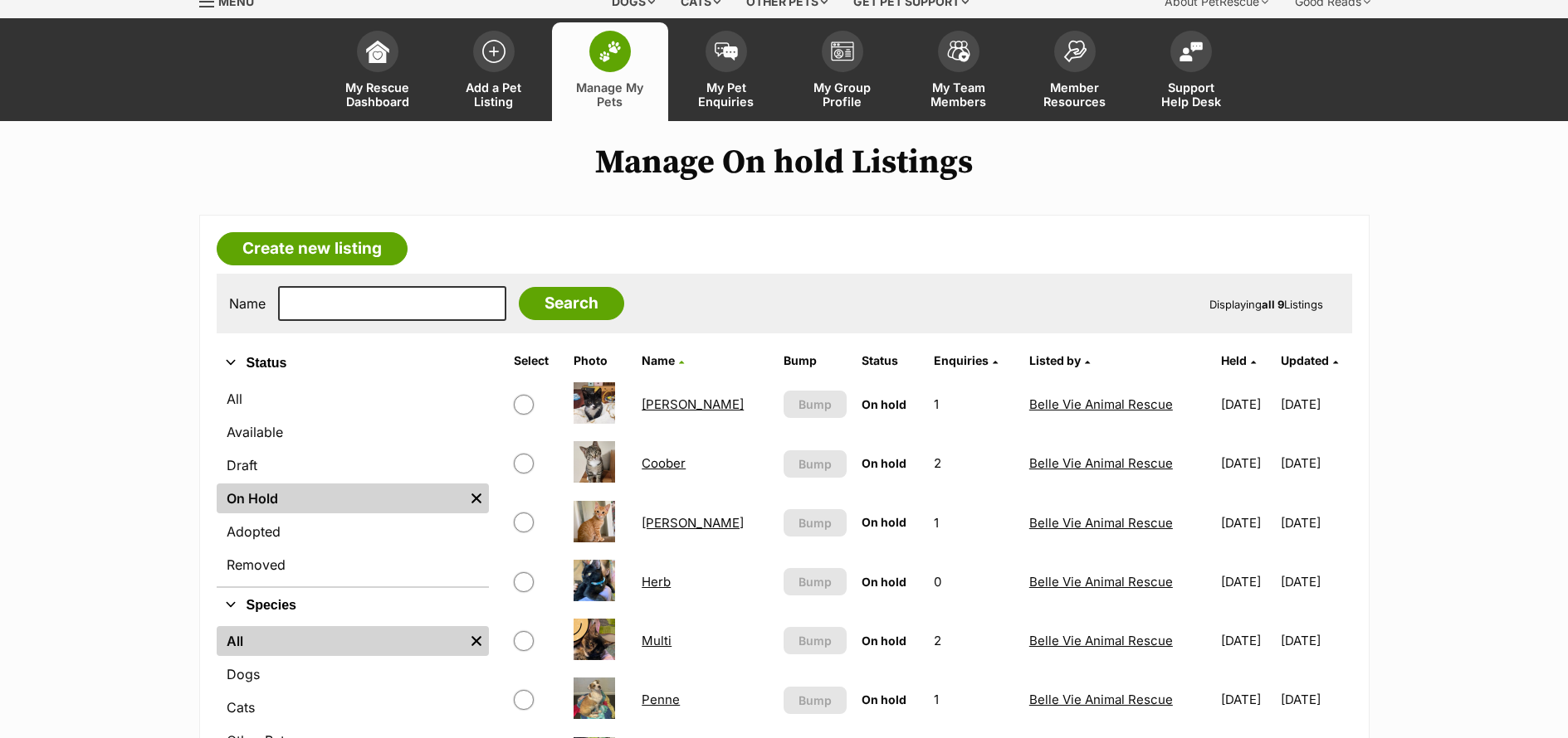
scroll to position [72, 0]
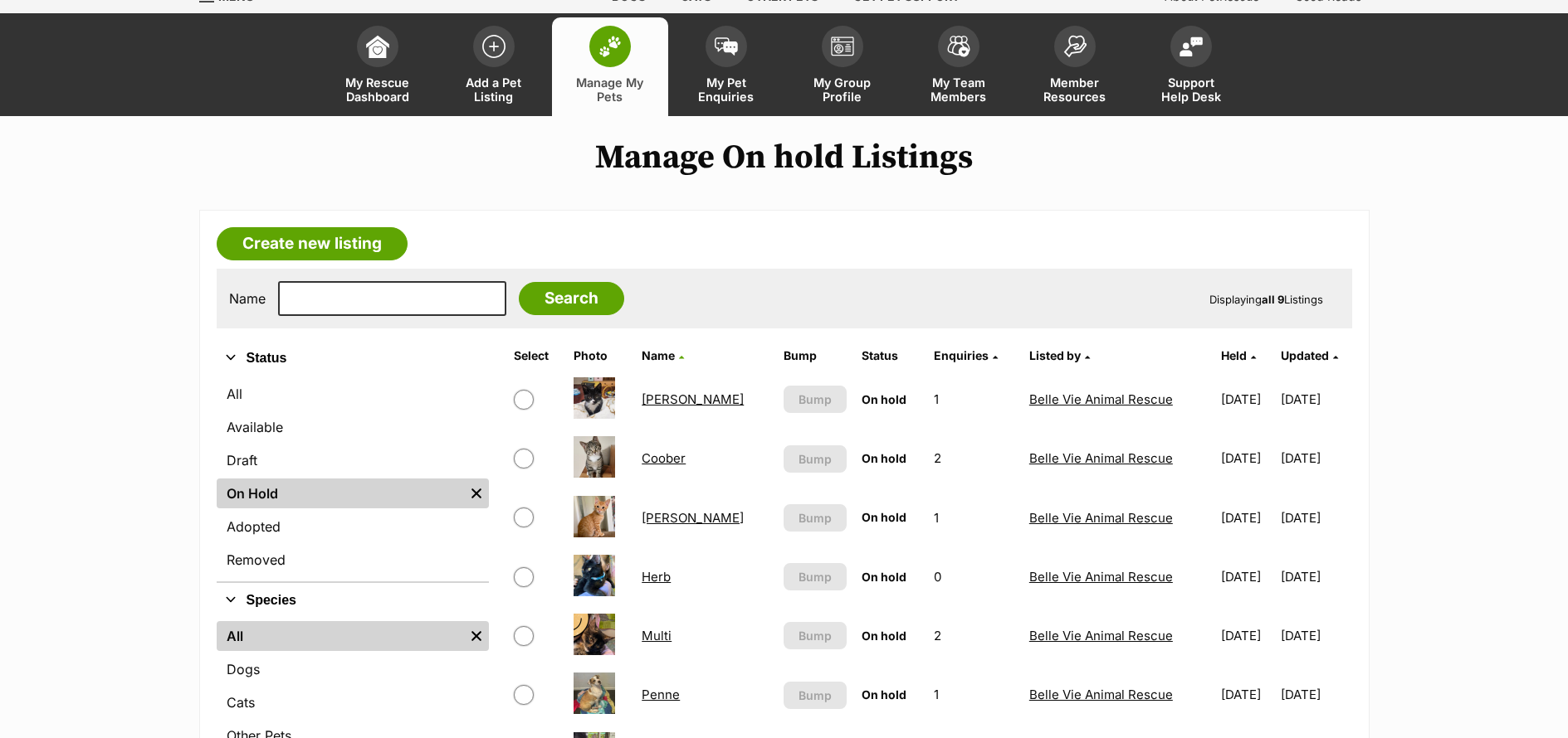
click at [659, 521] on link "Felix" at bounding box center [693, 518] width 102 height 16
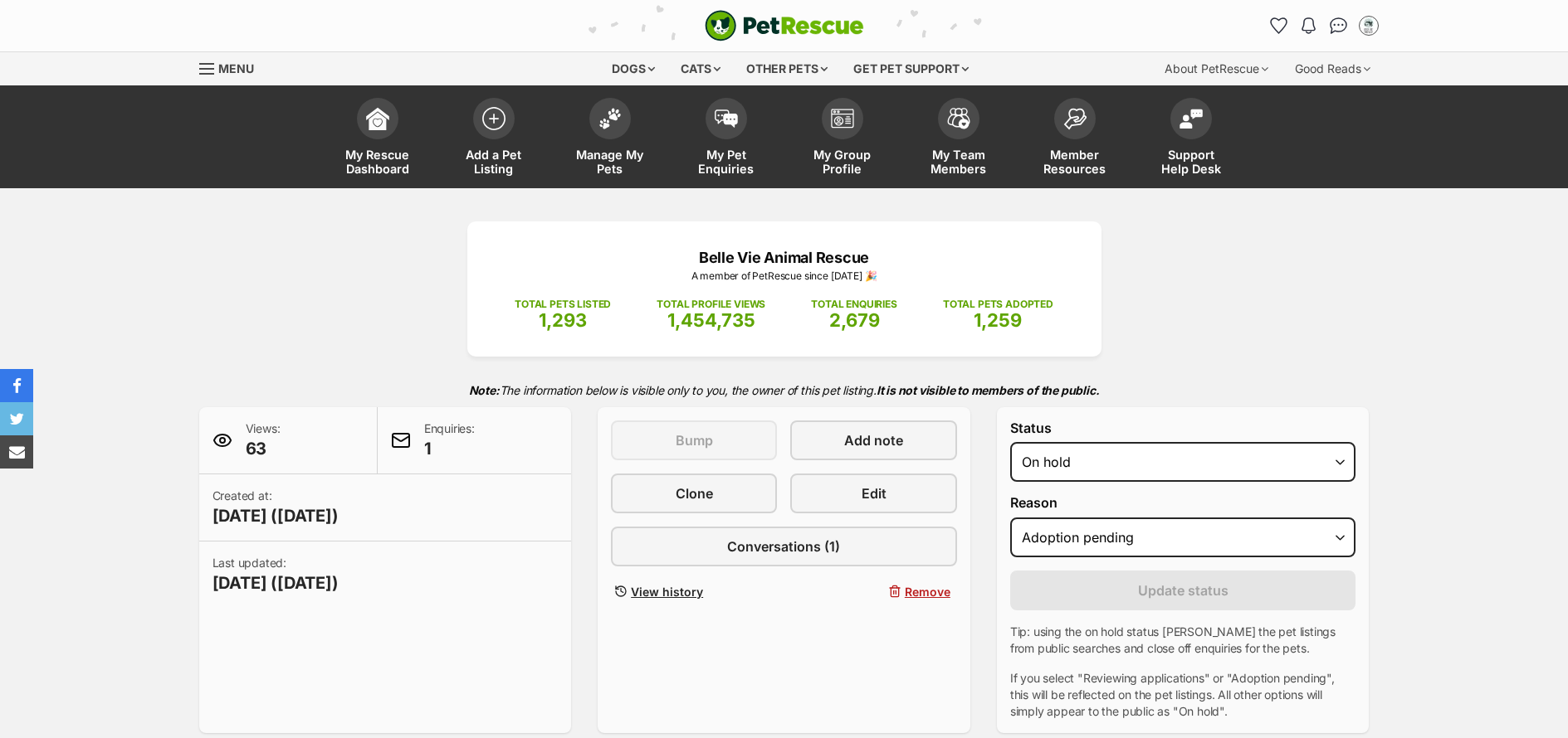
select select "adoption_pending"
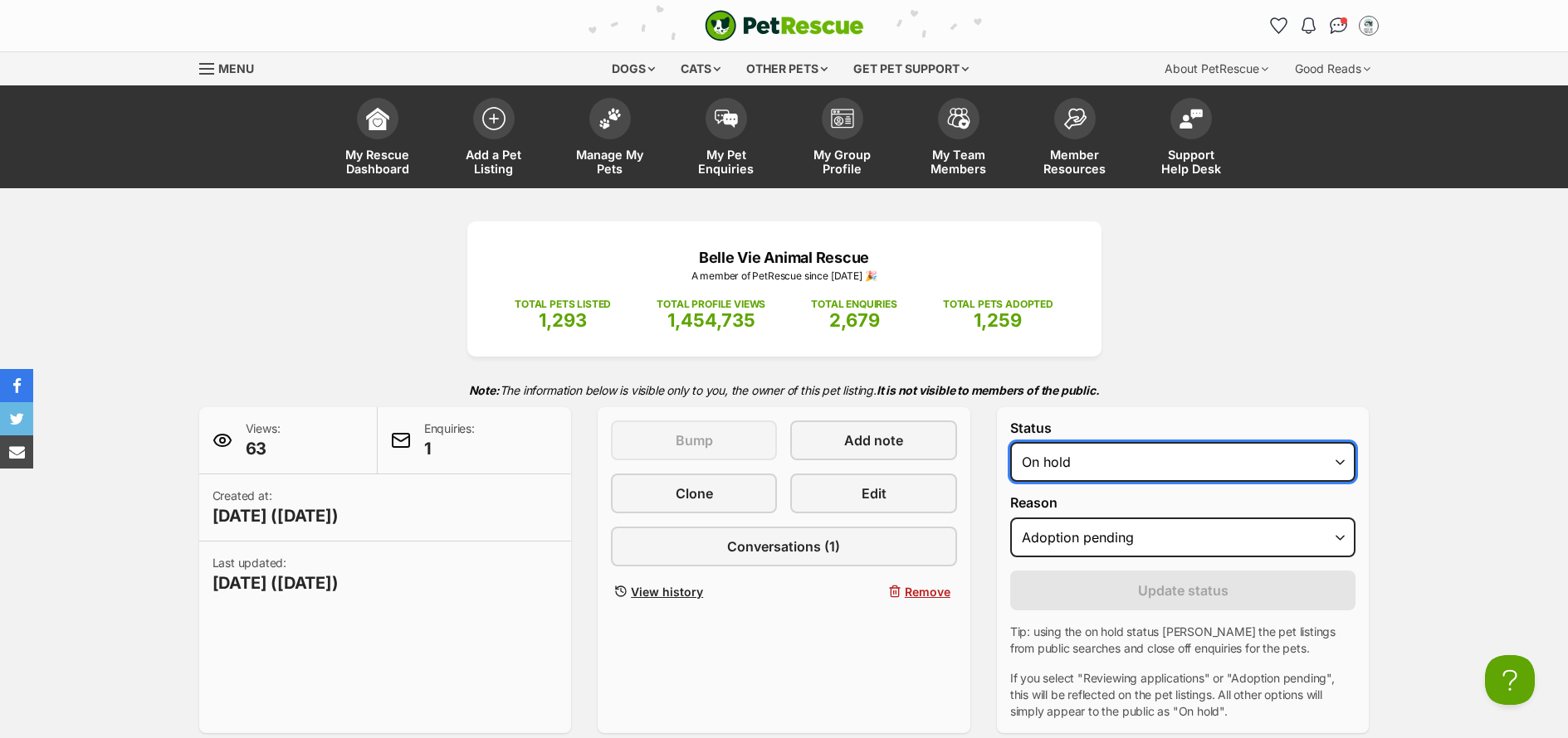
click at [1114, 467] on select "Draft - not available as listing has enquires Available On hold Adopted" at bounding box center [1182, 462] width 346 height 40
select select "rehomed"
click at [1010, 442] on select "Draft - not available as listing has enquires Available On hold Adopted" at bounding box center [1182, 462] width 346 height 40
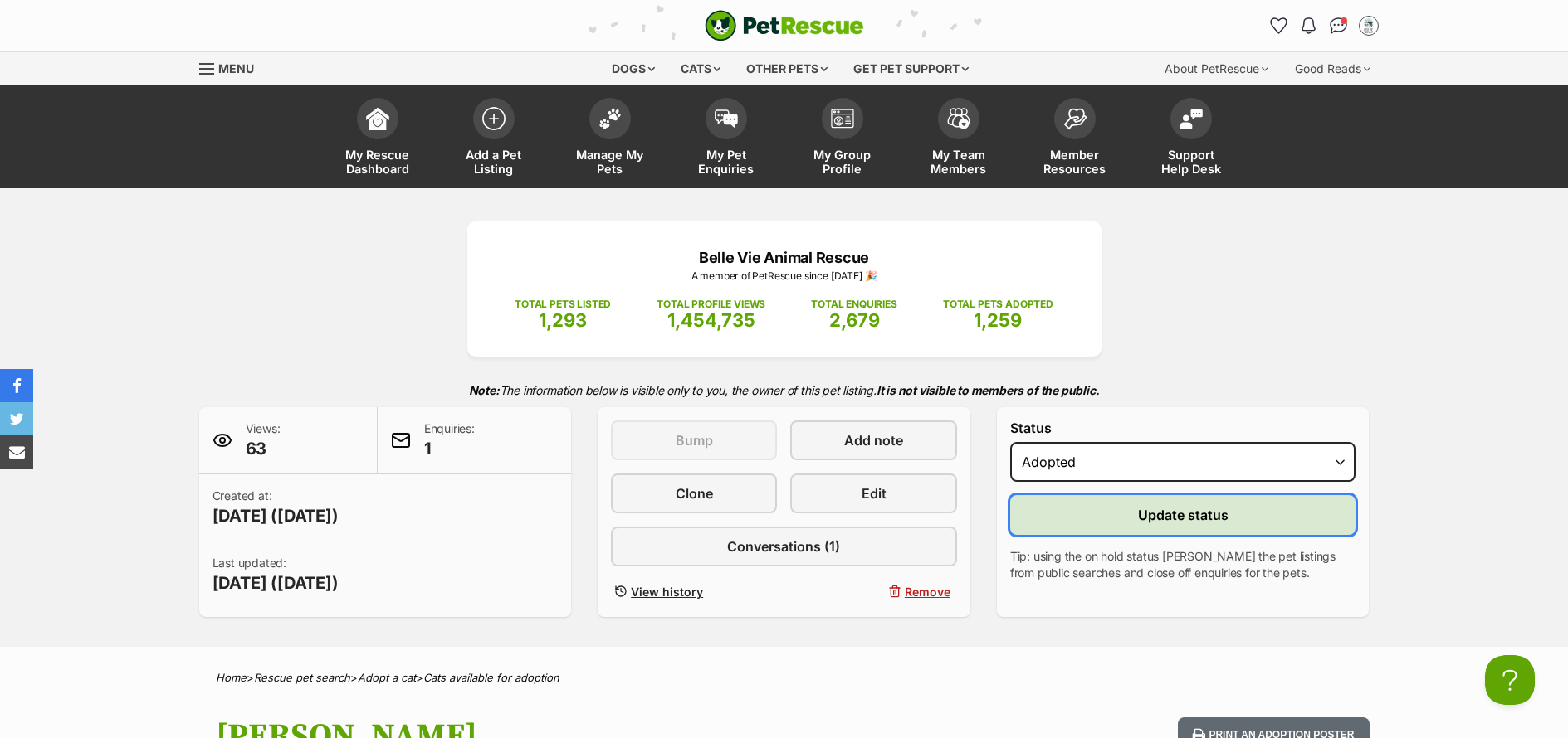
click at [1155, 523] on span "Update status" at bounding box center [1183, 515] width 91 height 20
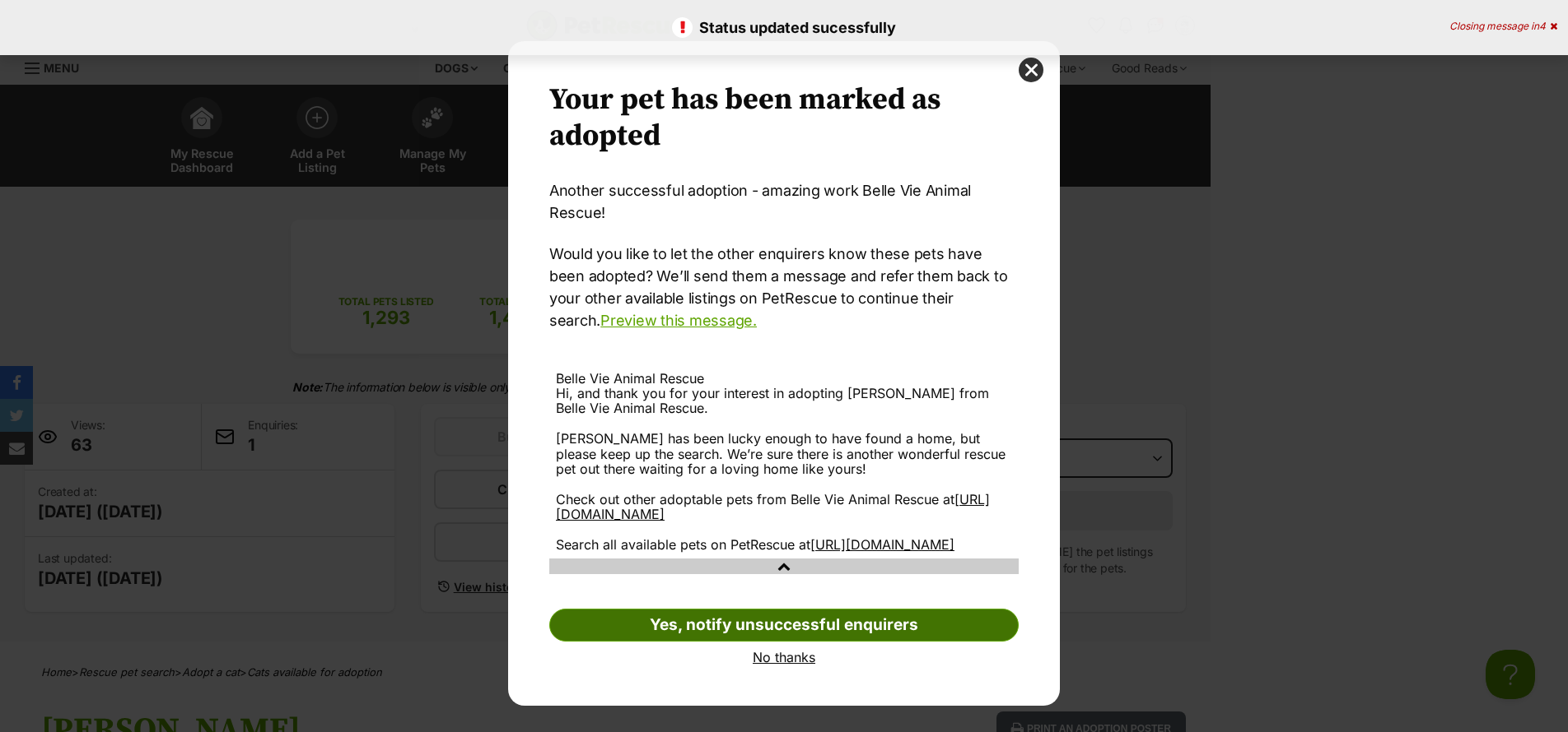
click at [815, 636] on link "Yes, notify unsuccessful enquirers" at bounding box center [784, 626] width 470 height 33
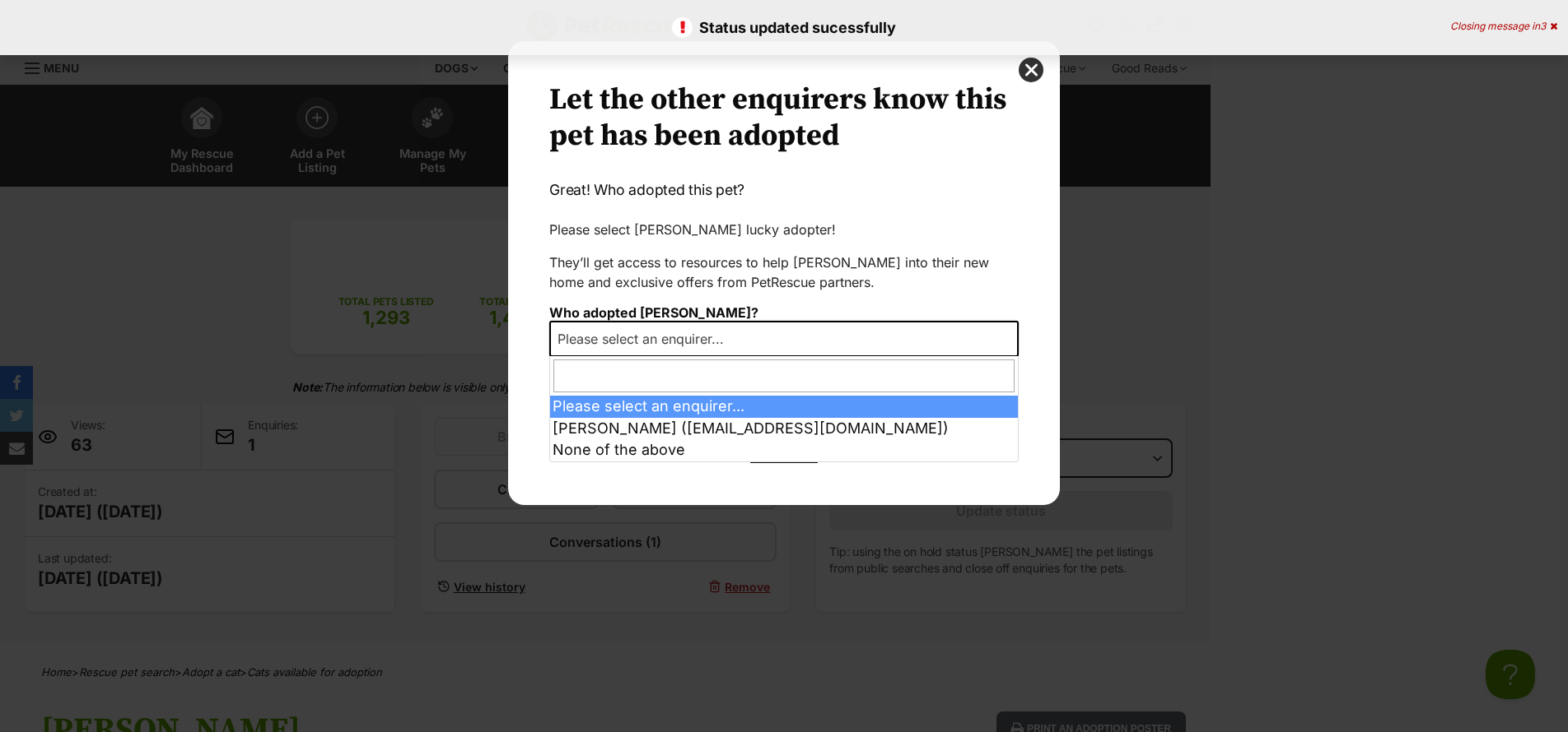
click at [796, 353] on span "Please select an enquirer..." at bounding box center [784, 339] width 470 height 37
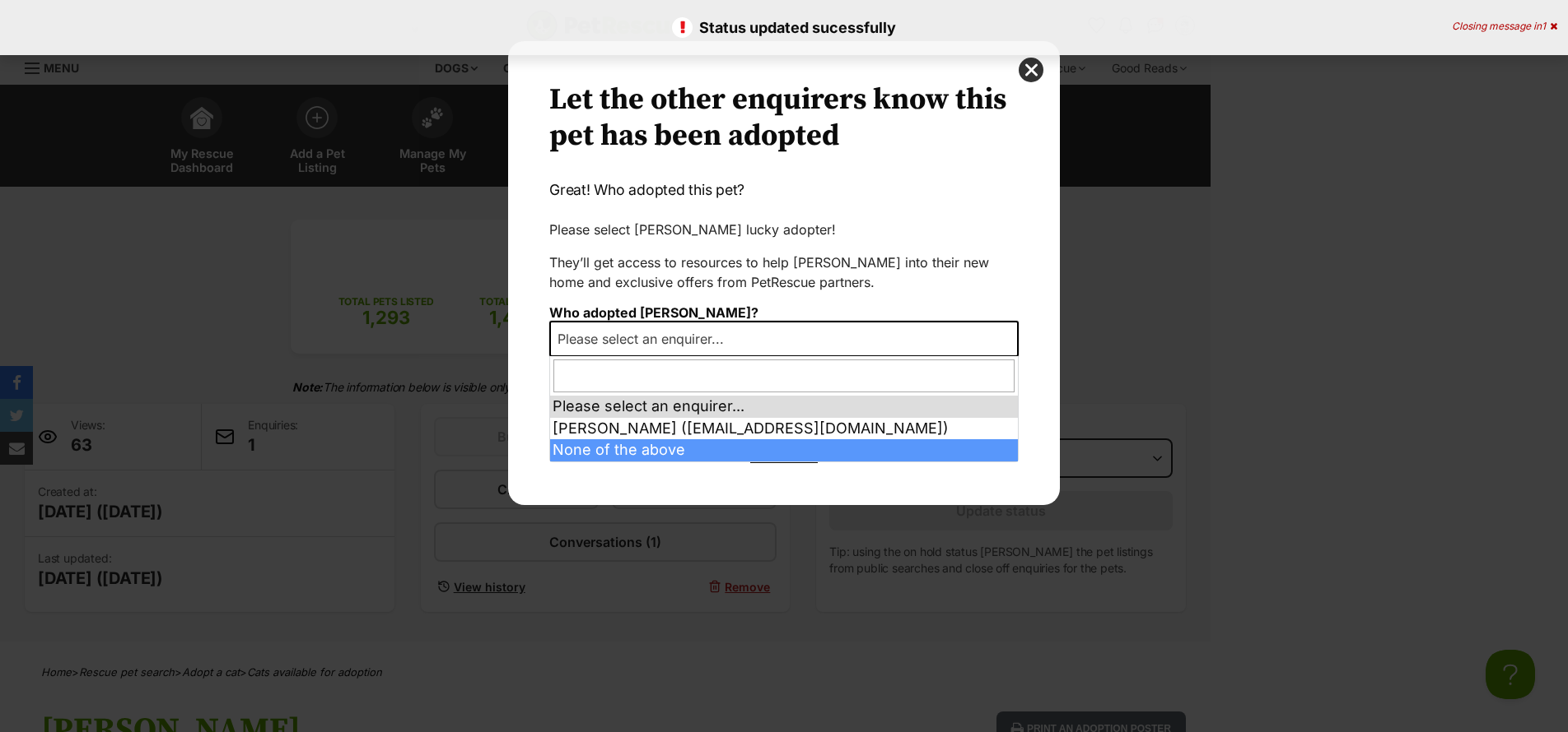
select select "other"
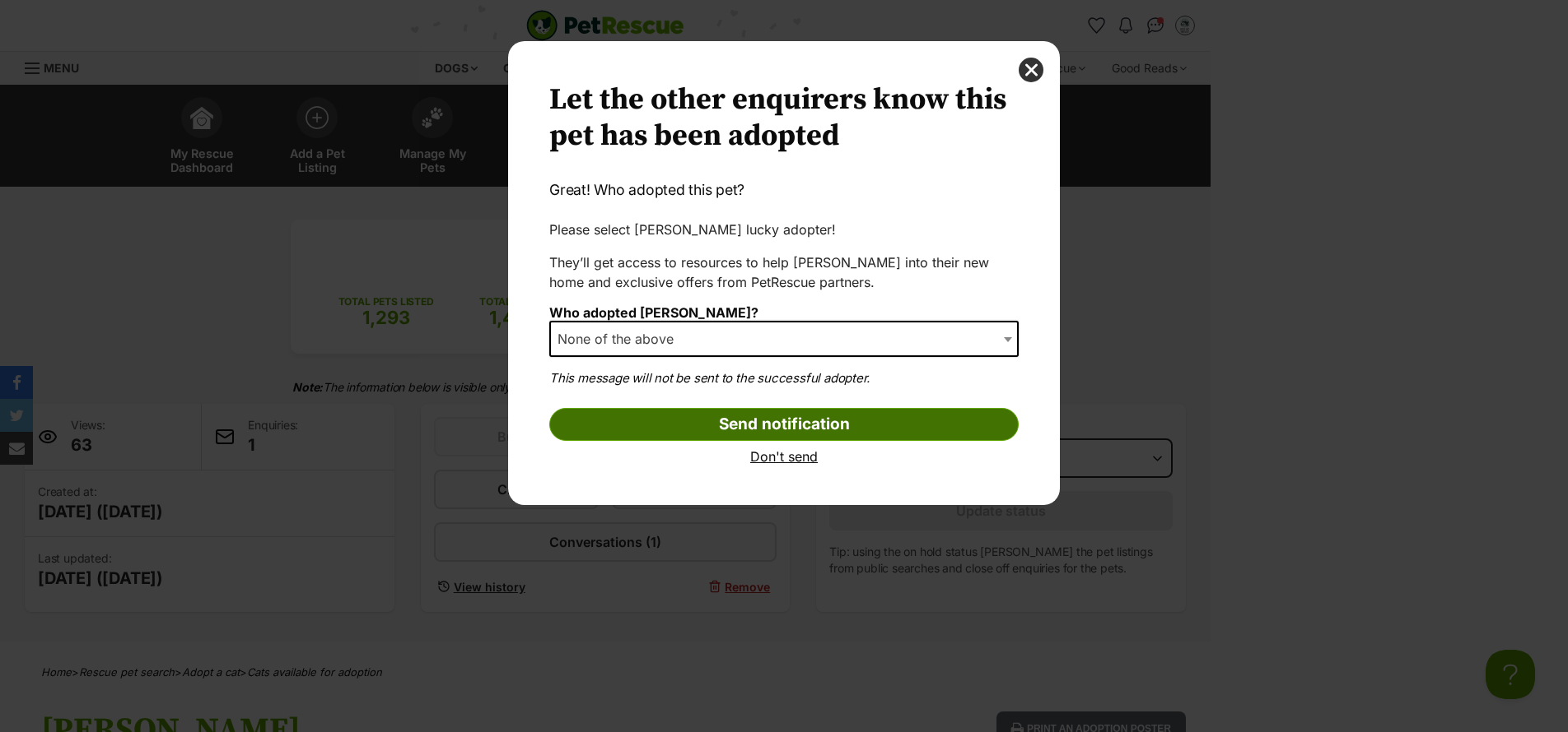
click at [806, 425] on input "Send notification" at bounding box center [784, 425] width 470 height 33
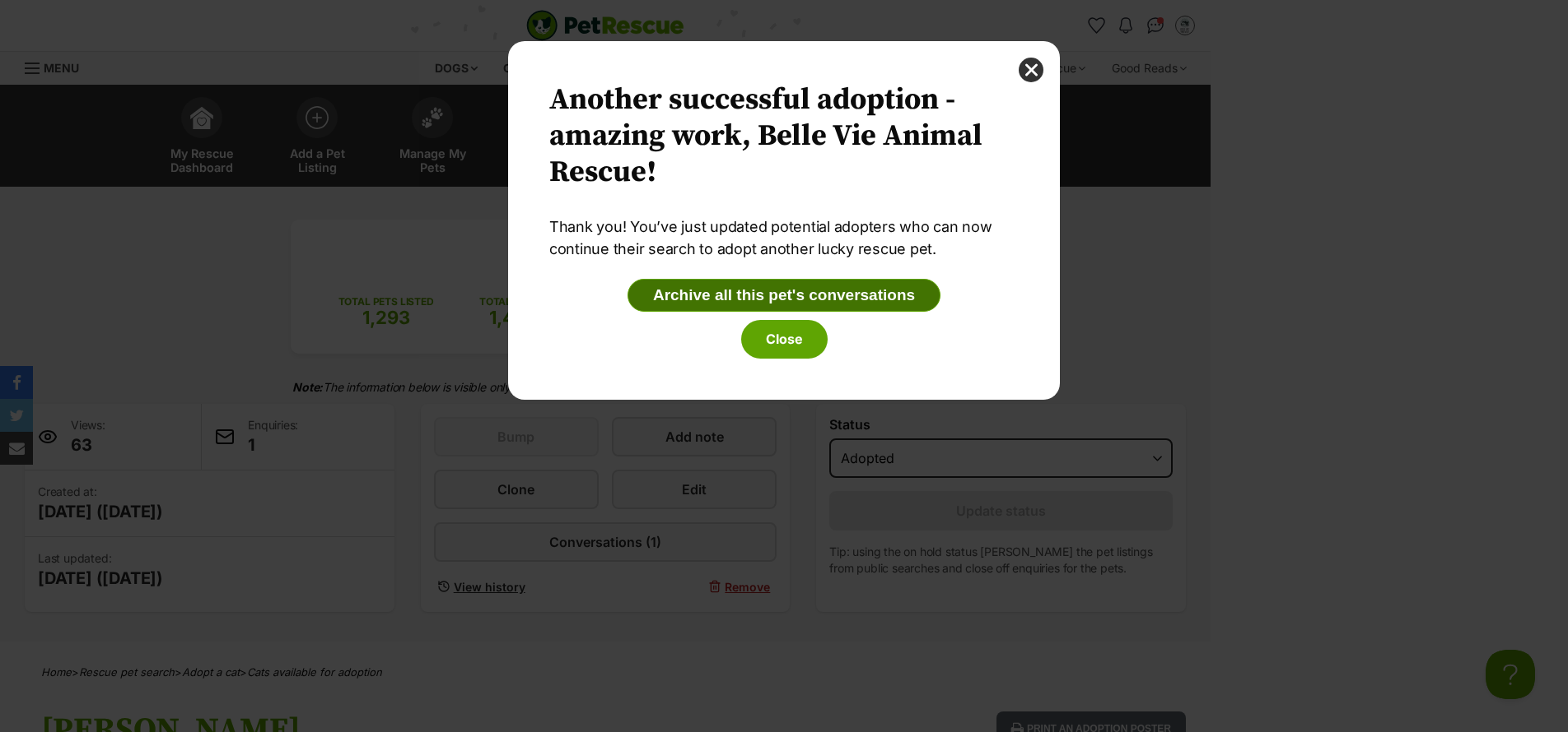
click at [791, 300] on button "Archive all this pet's conversations" at bounding box center [784, 296] width 313 height 33
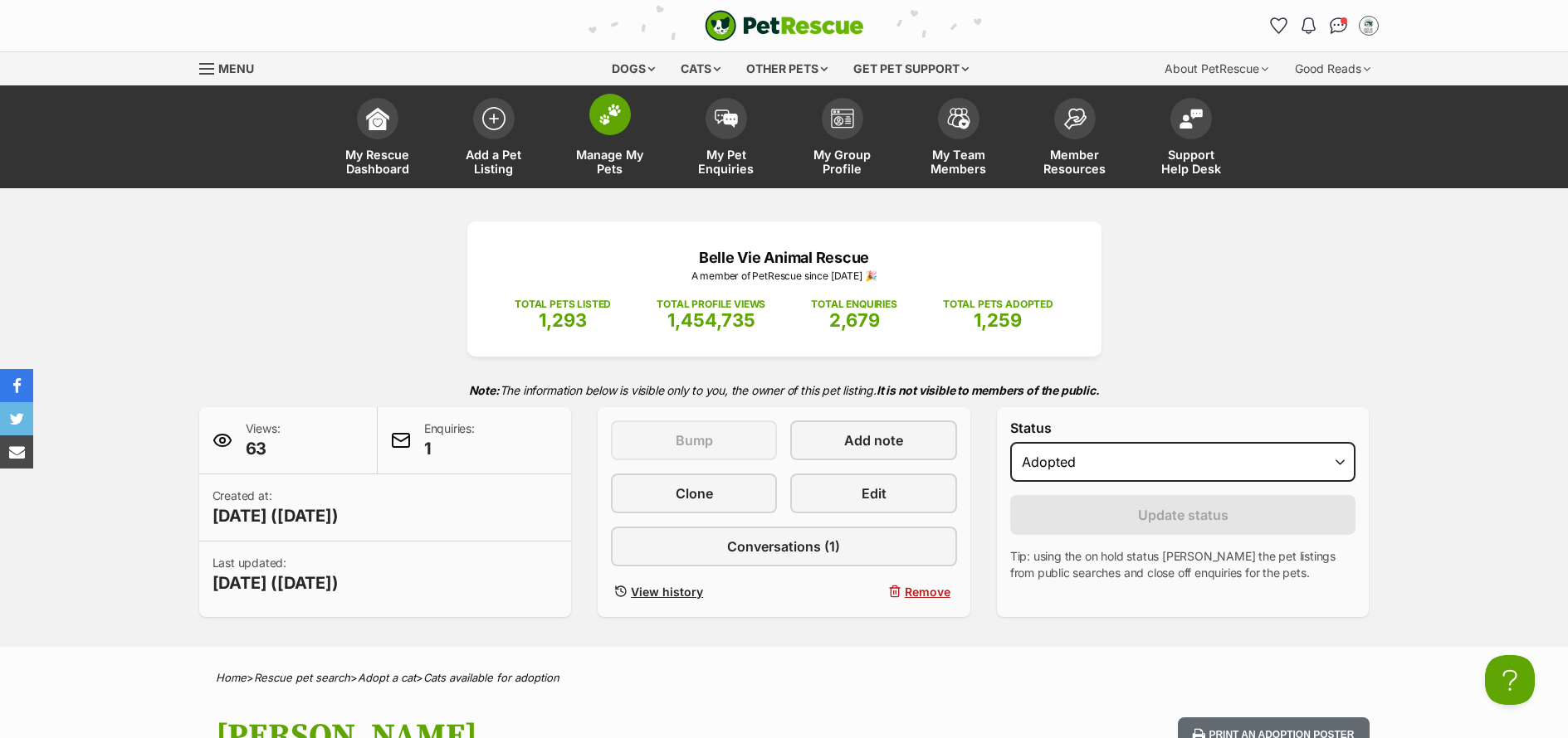
click at [601, 166] on span "Manage My Pets" at bounding box center [609, 162] width 75 height 28
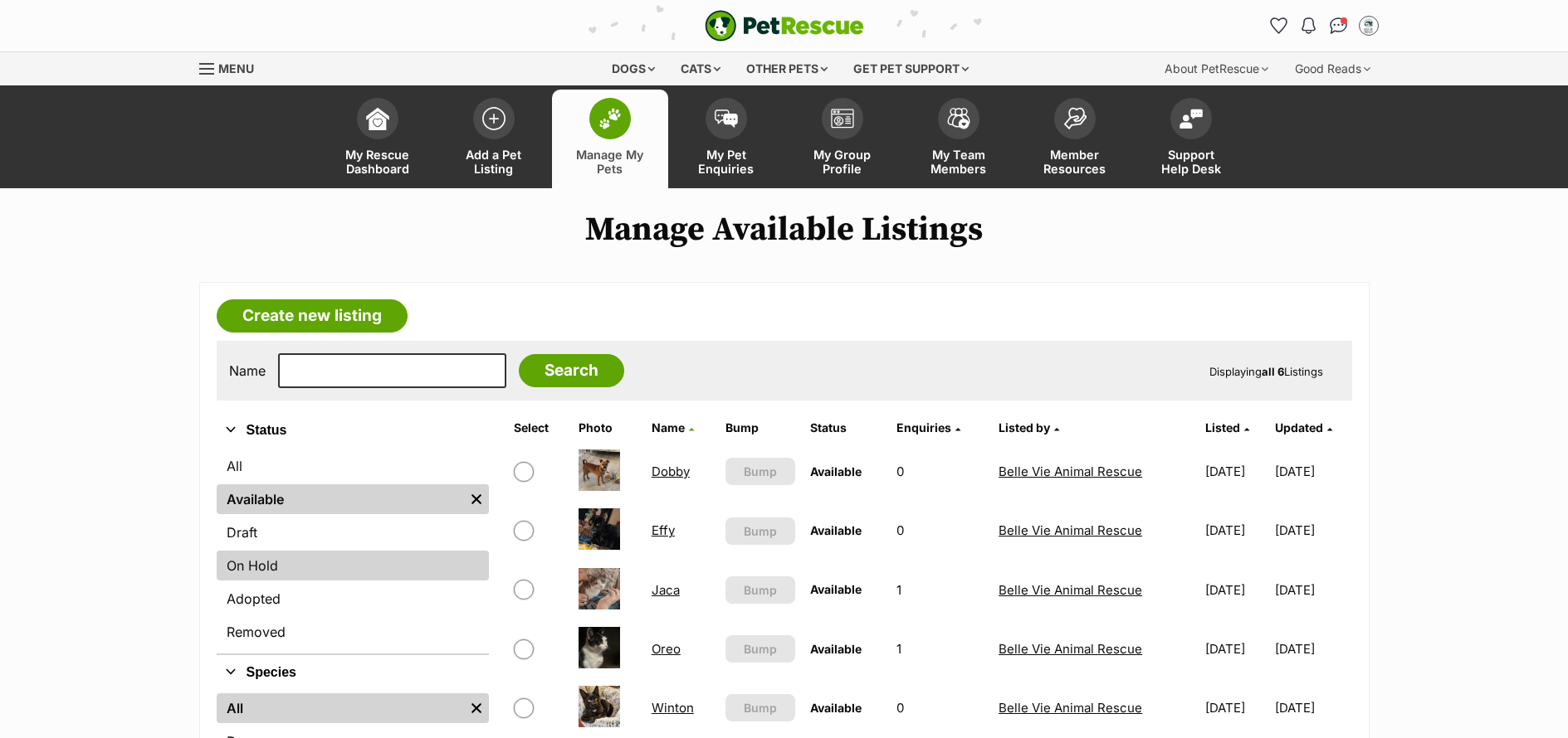
click at [345, 570] on link "On Hold" at bounding box center [352, 566] width 272 height 30
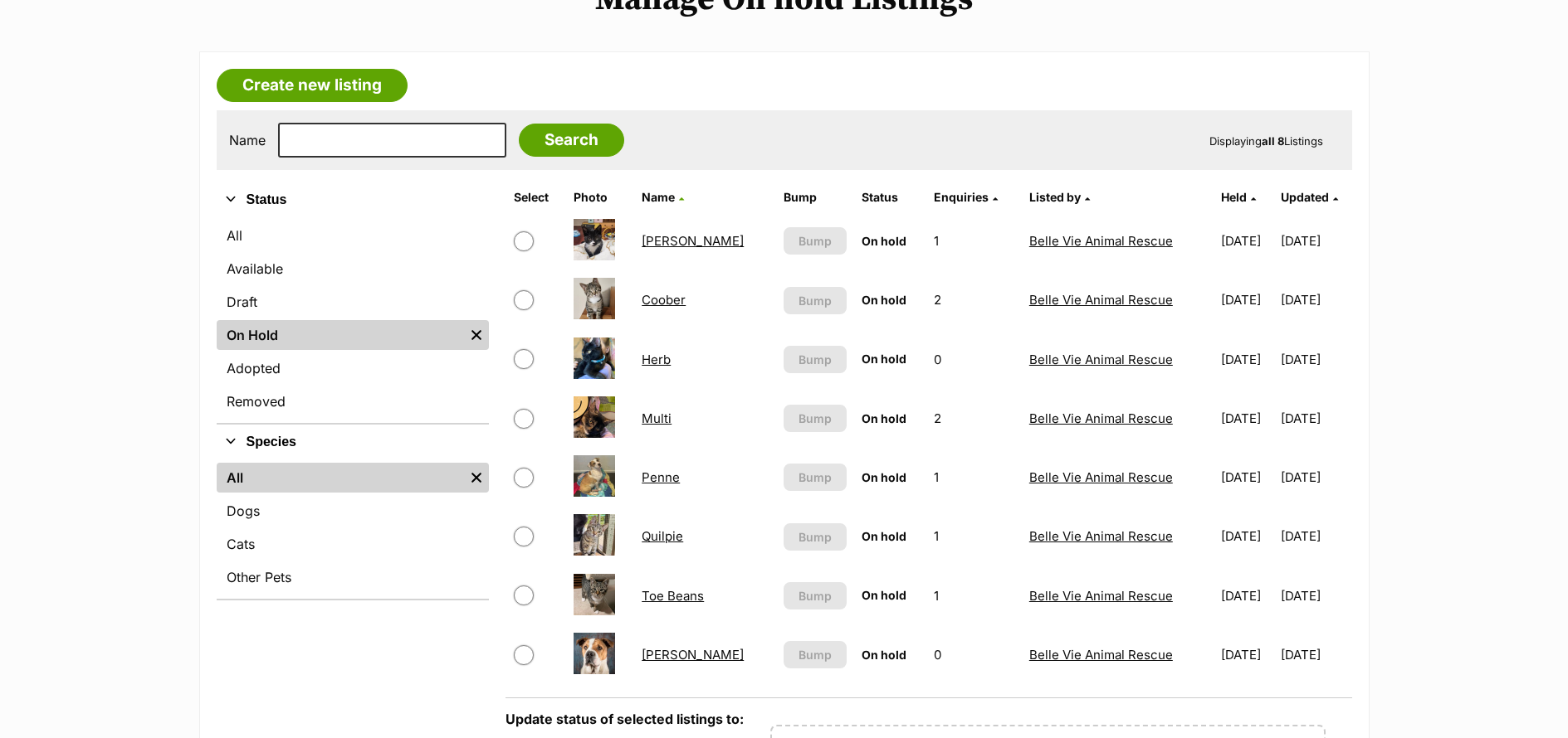
scroll to position [297, 0]
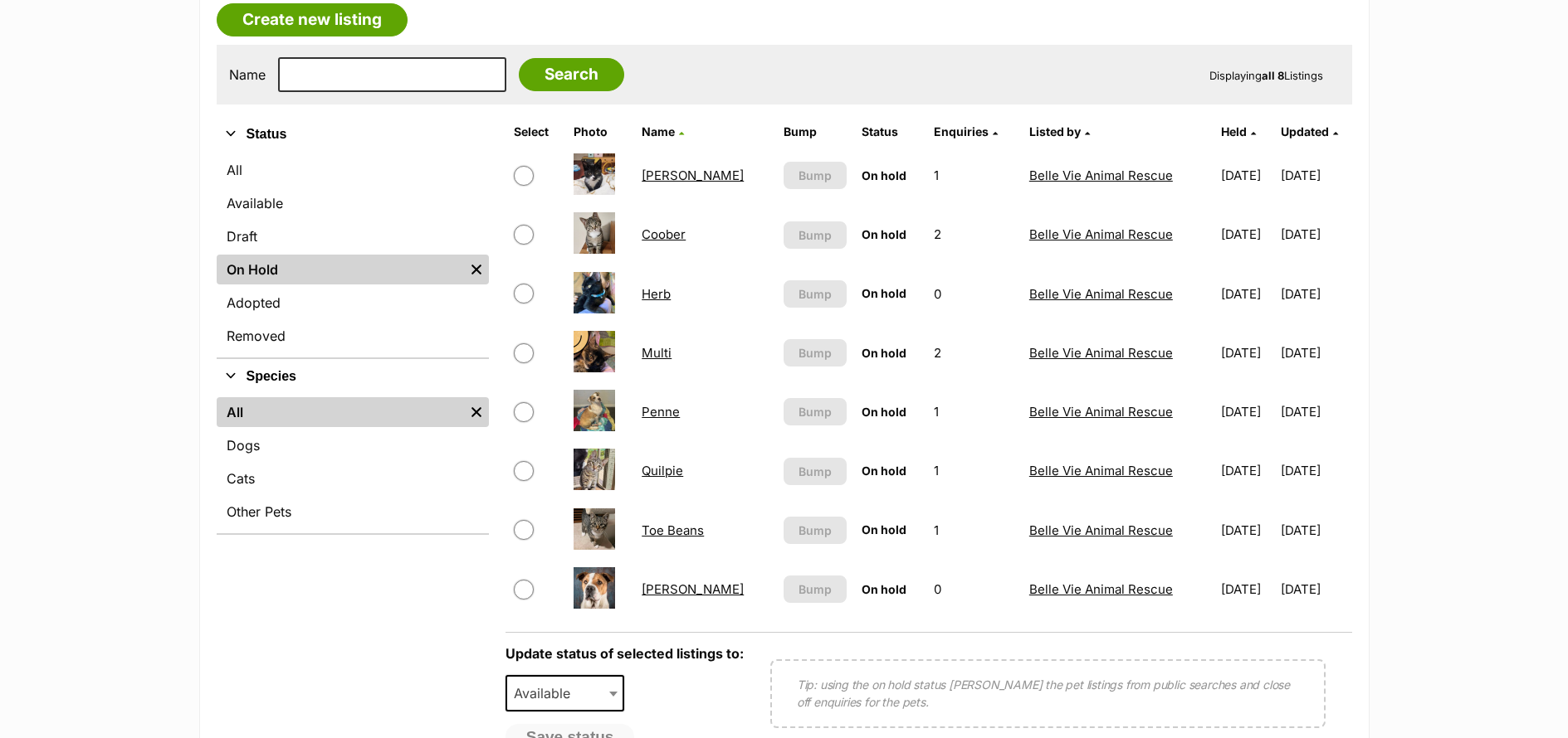
click at [653, 475] on link "Quilpie" at bounding box center [663, 471] width 42 height 16
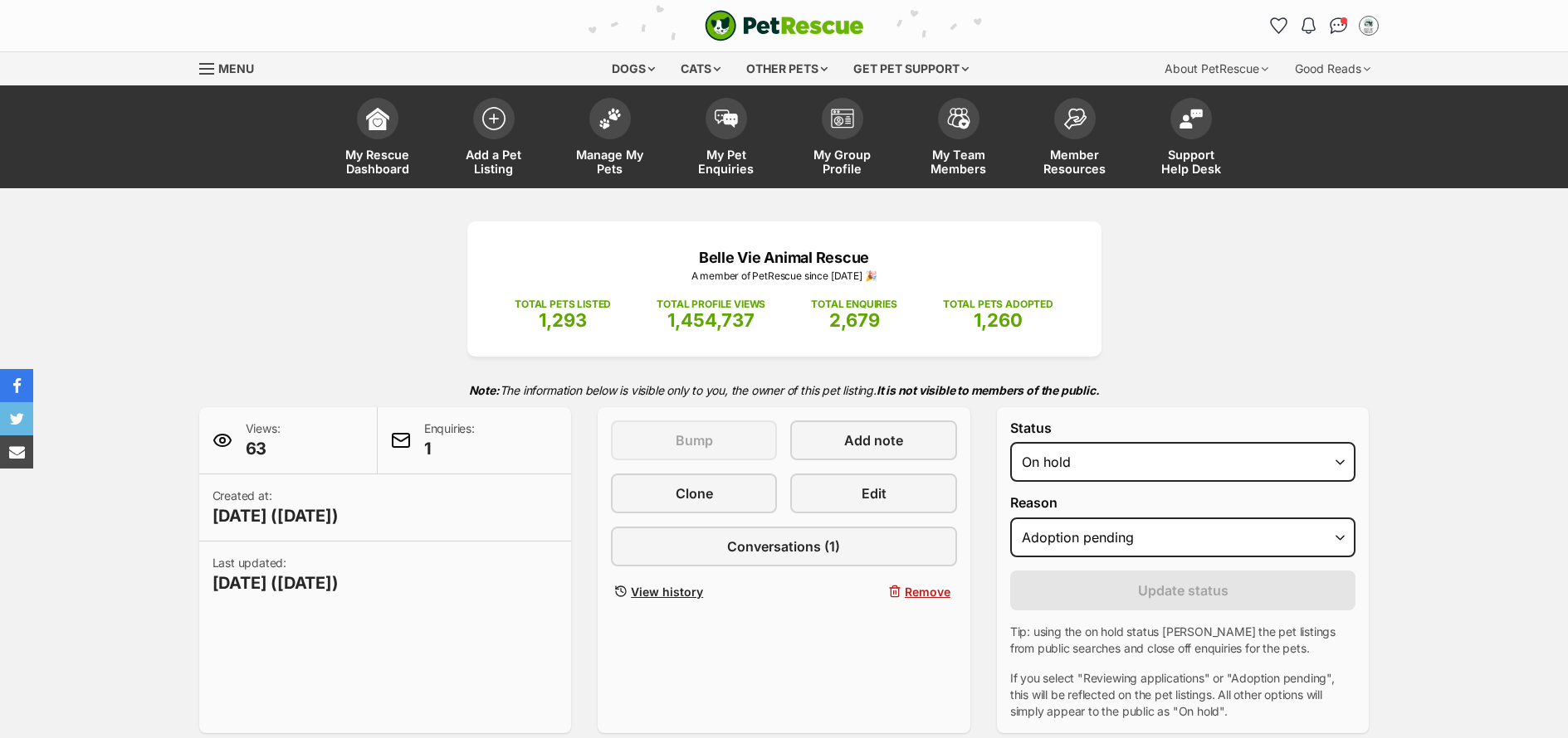
select select "adoption_pending"
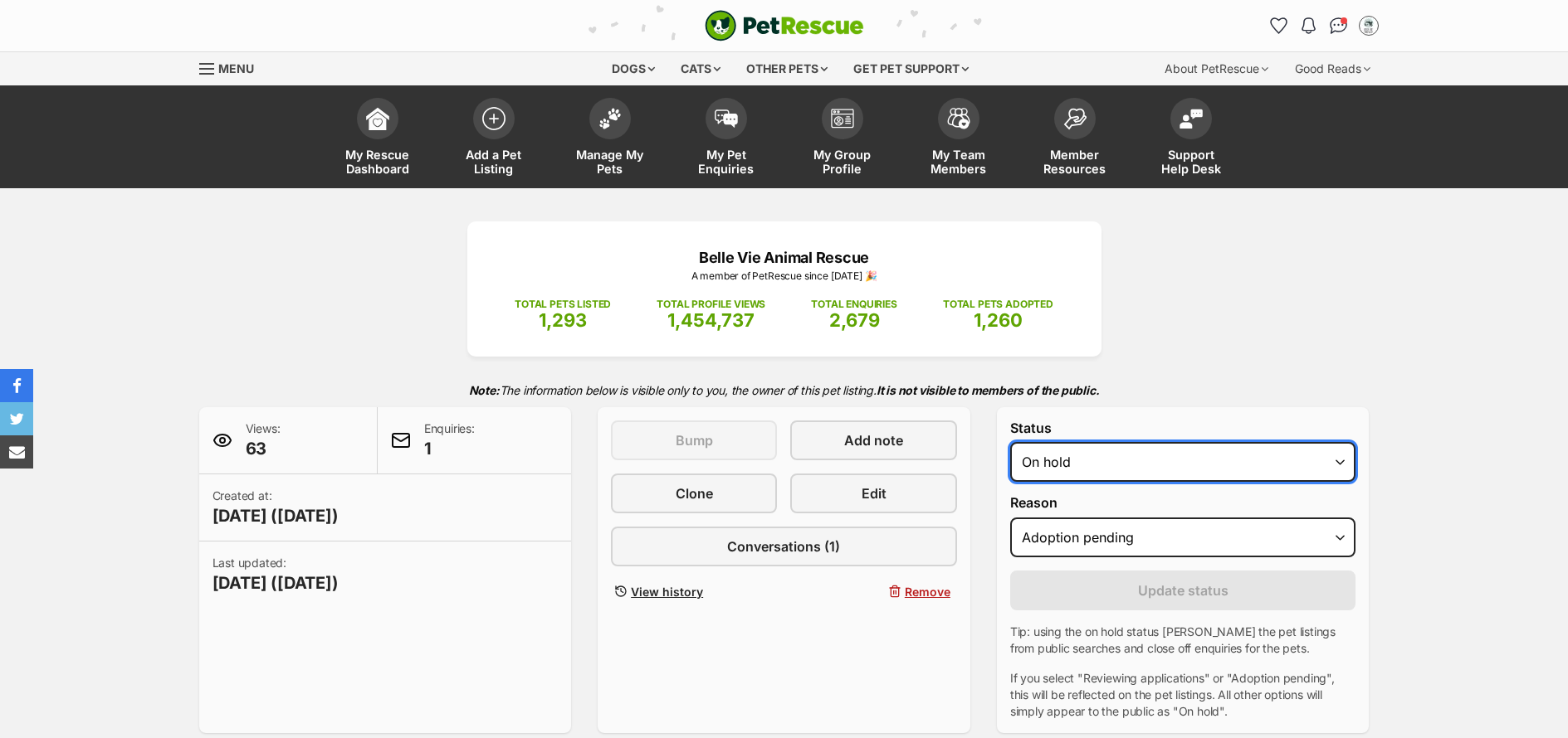
click at [1092, 462] on select "Draft - not available as listing has enquires Available On hold Adopted" at bounding box center [1182, 462] width 346 height 40
select select "rehomed"
click at [1010, 442] on select "Draft - not available as listing has enquires Available On hold Adopted" at bounding box center [1182, 462] width 346 height 40
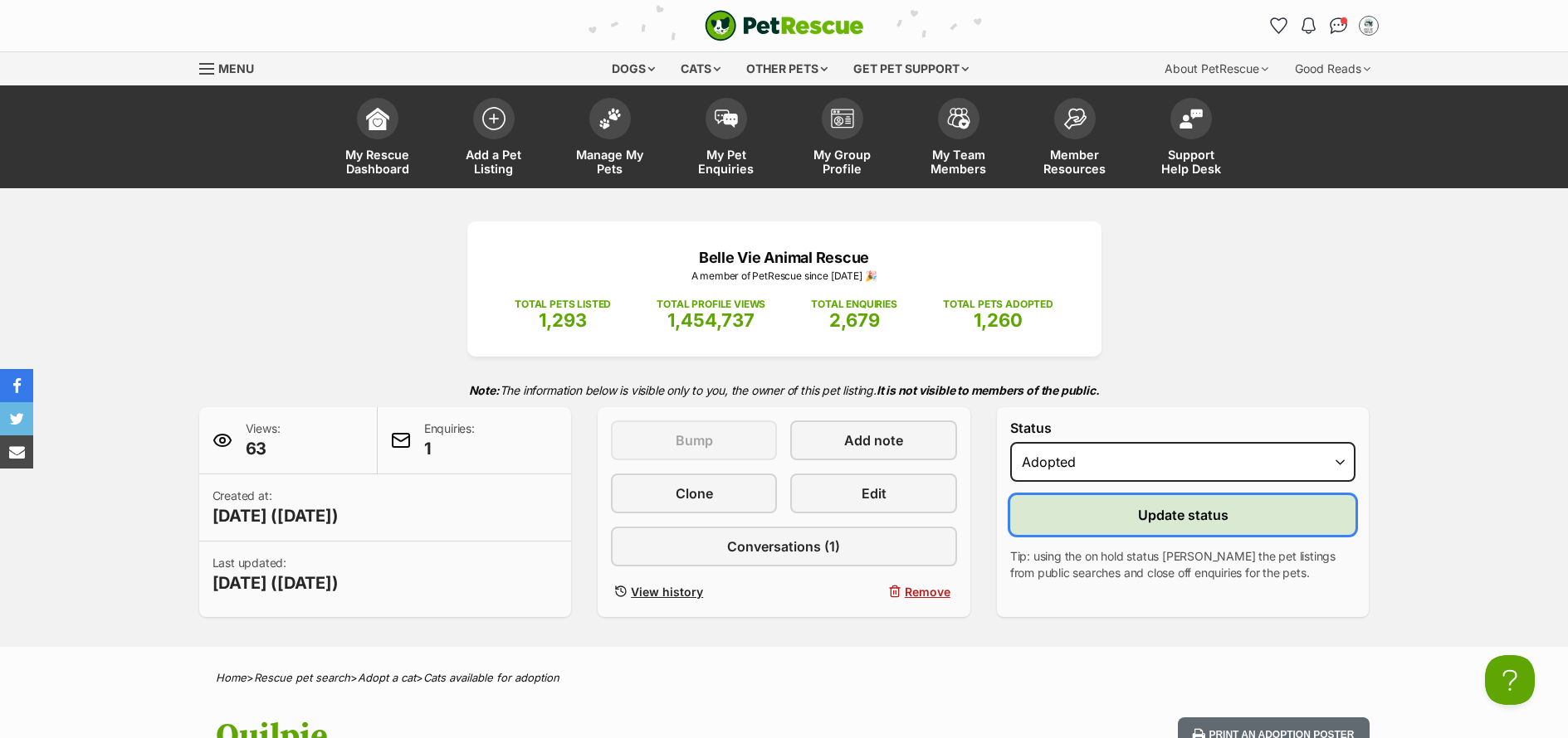
click at [1188, 518] on span "Update status" at bounding box center [1183, 515] width 91 height 20
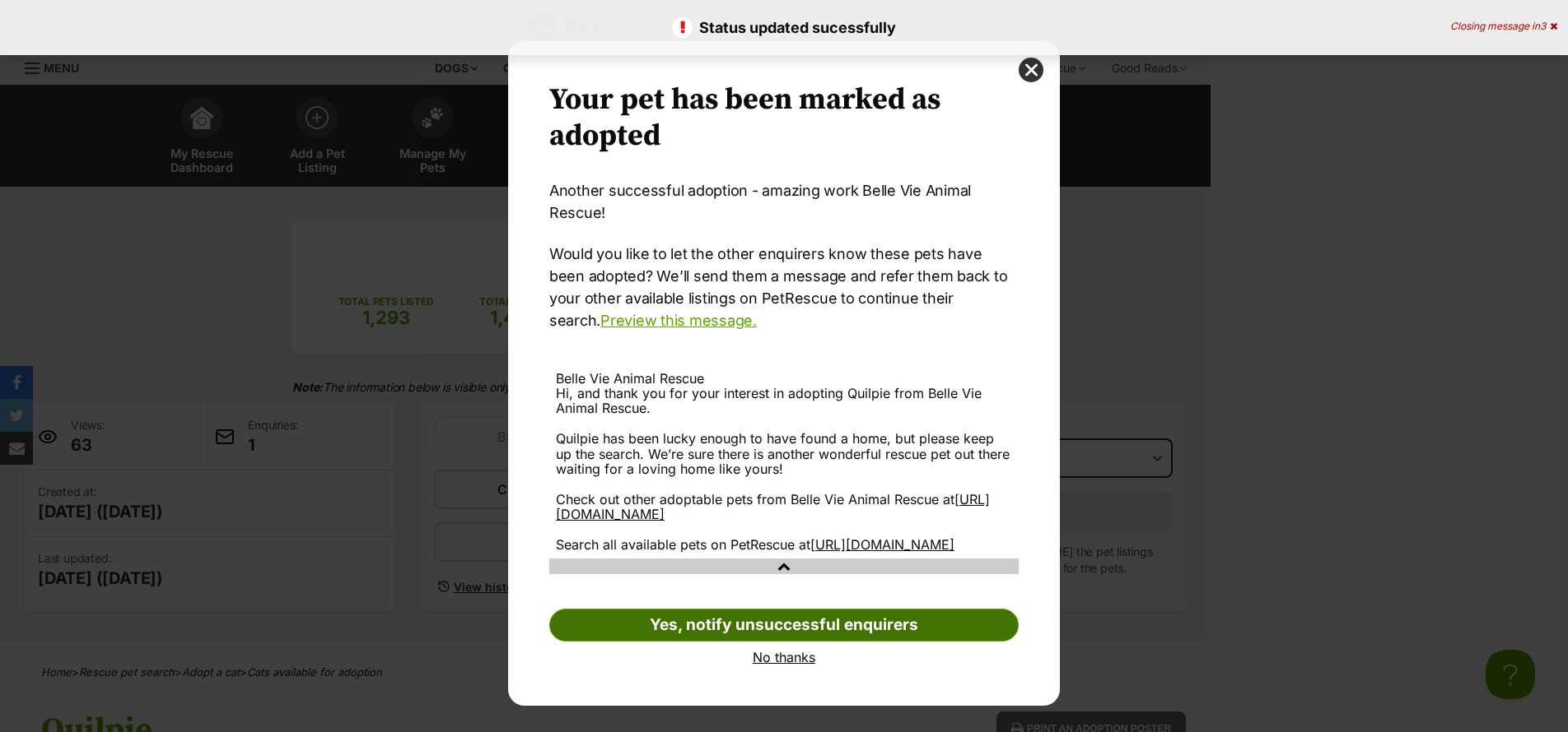
click at [826, 642] on link "Yes, notify unsuccessful enquirers" at bounding box center [784, 626] width 470 height 33
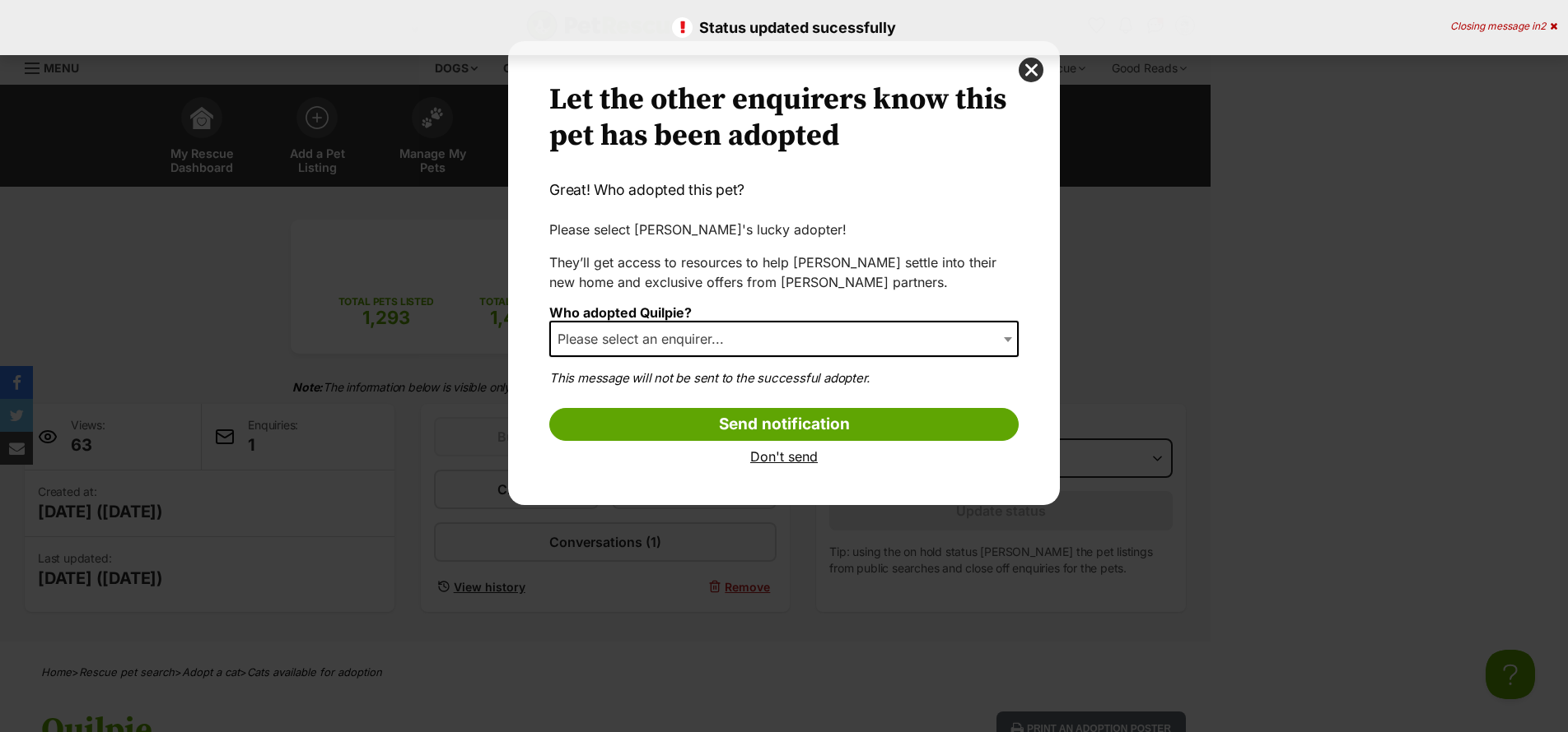
click at [811, 348] on span "Please select an enquirer..." at bounding box center [784, 339] width 470 height 37
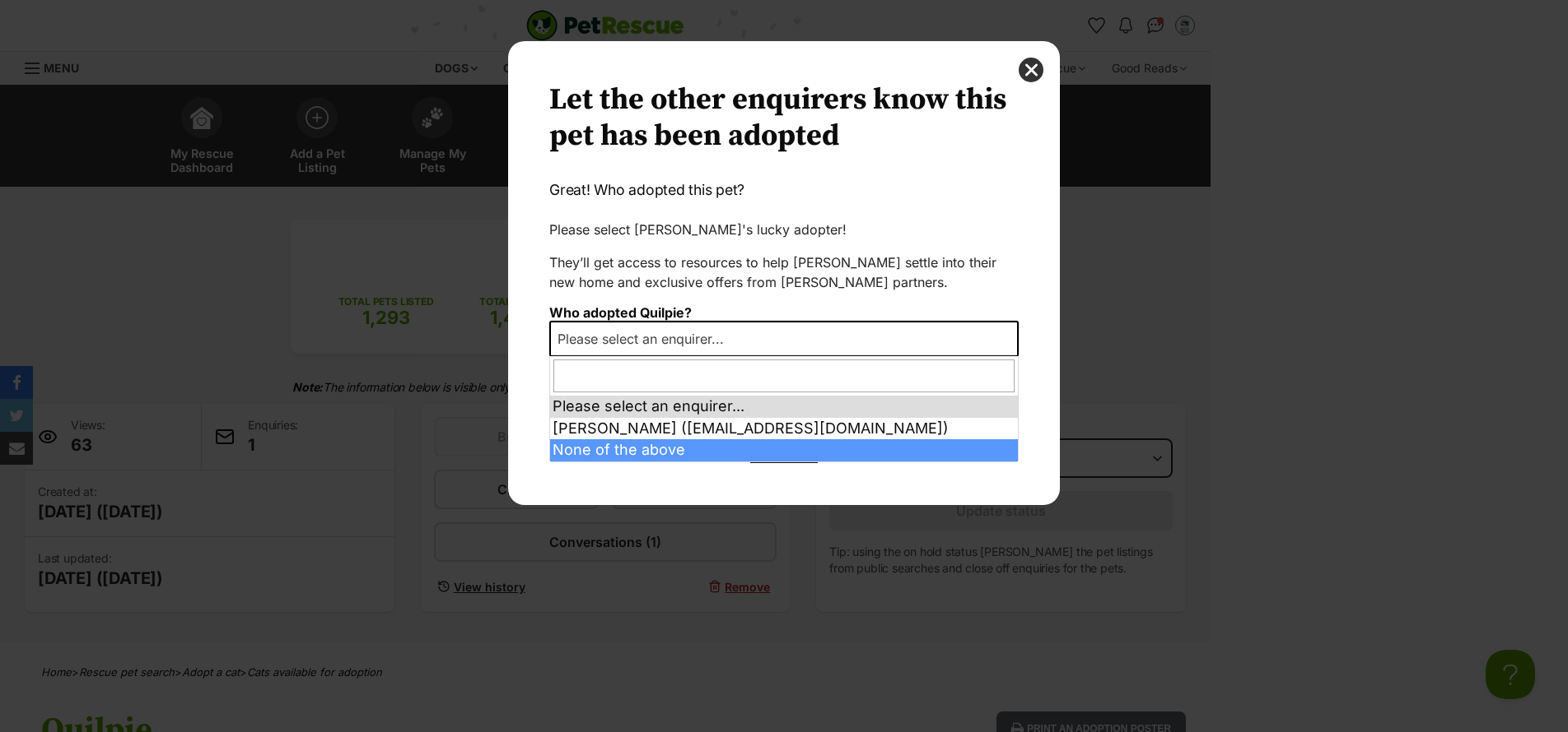
select select "other"
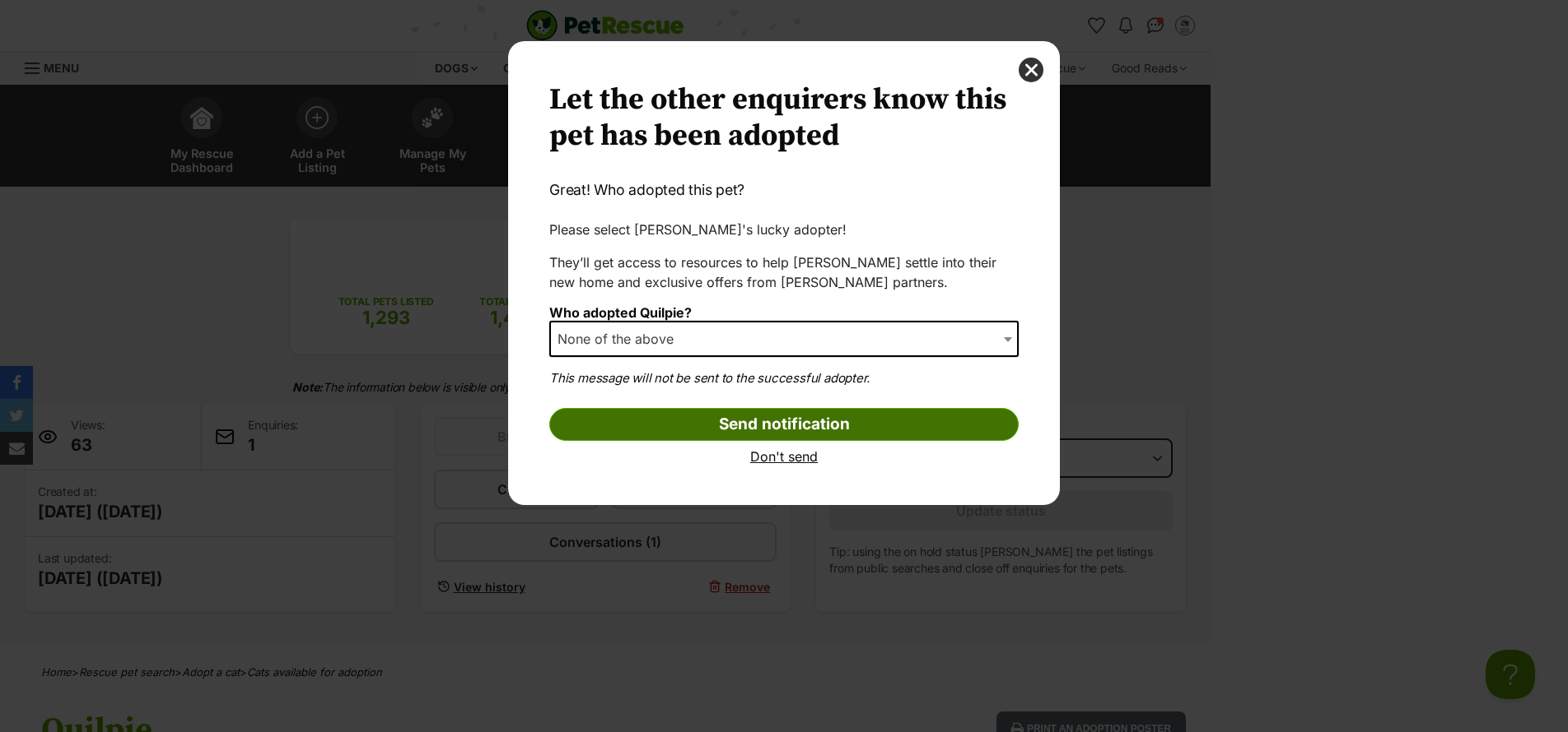
click at [802, 430] on input "Send notification" at bounding box center [784, 425] width 470 height 33
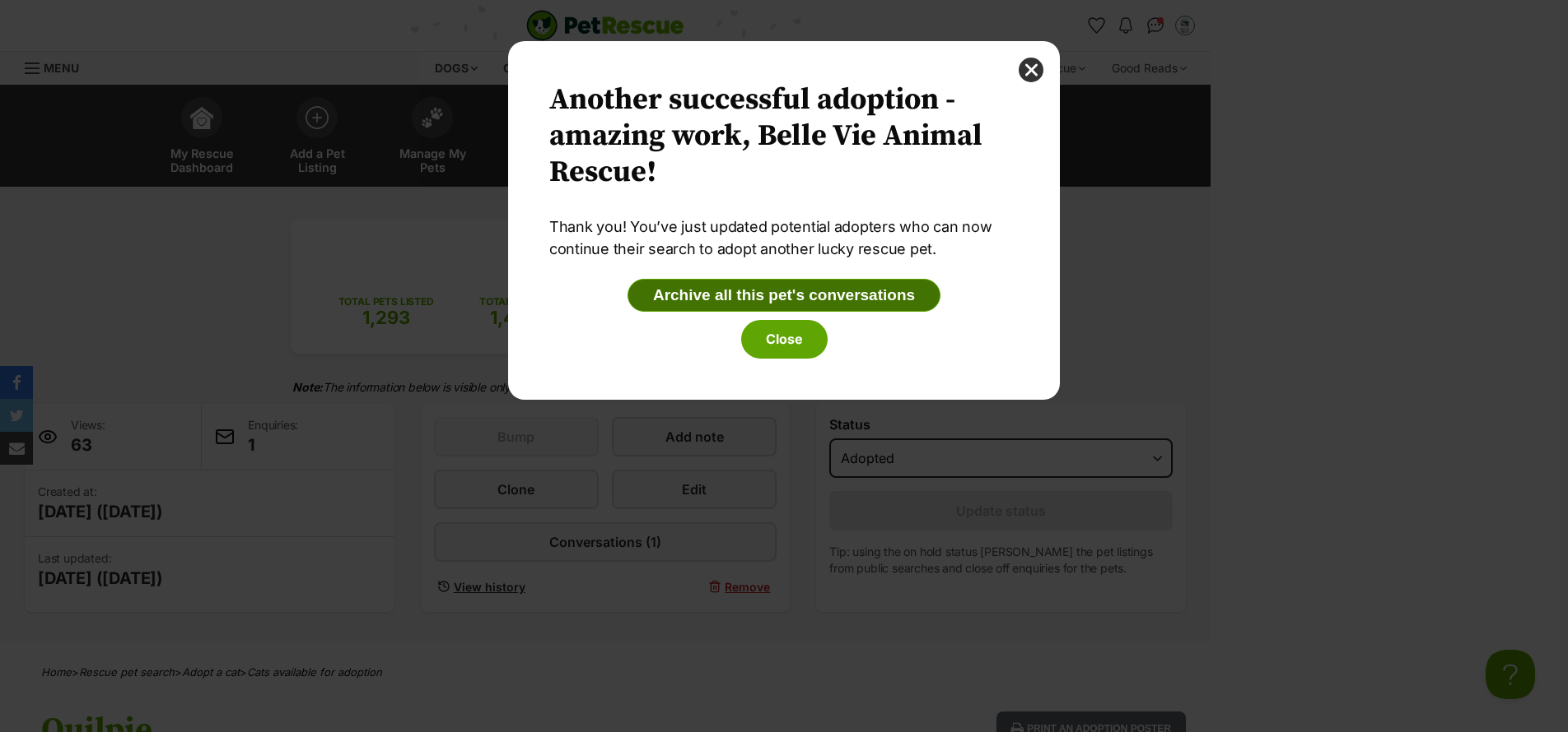
click at [830, 300] on button "Archive all this pet's conversations" at bounding box center [784, 296] width 313 height 33
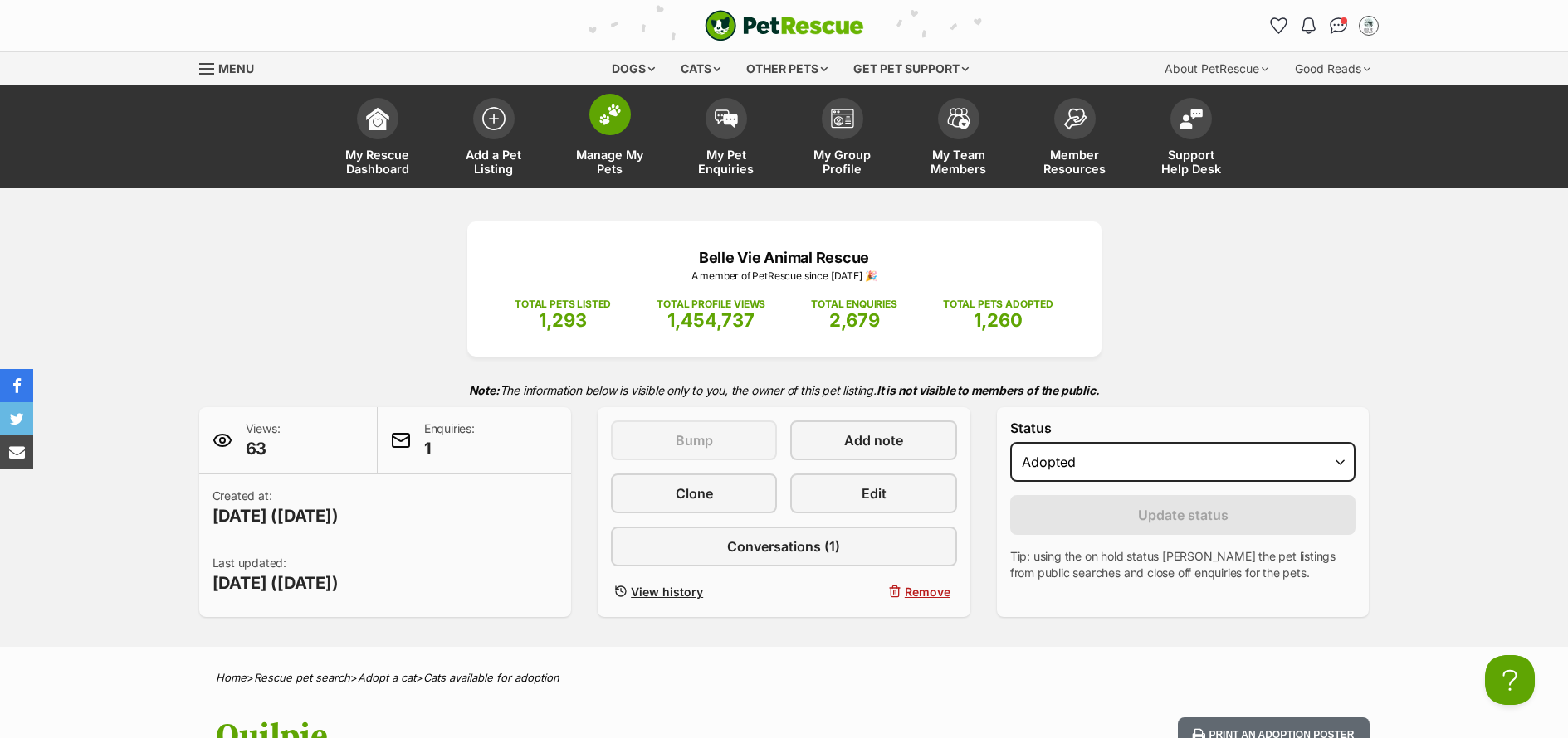
click at [617, 172] on span "Manage My Pets" at bounding box center [609, 162] width 75 height 28
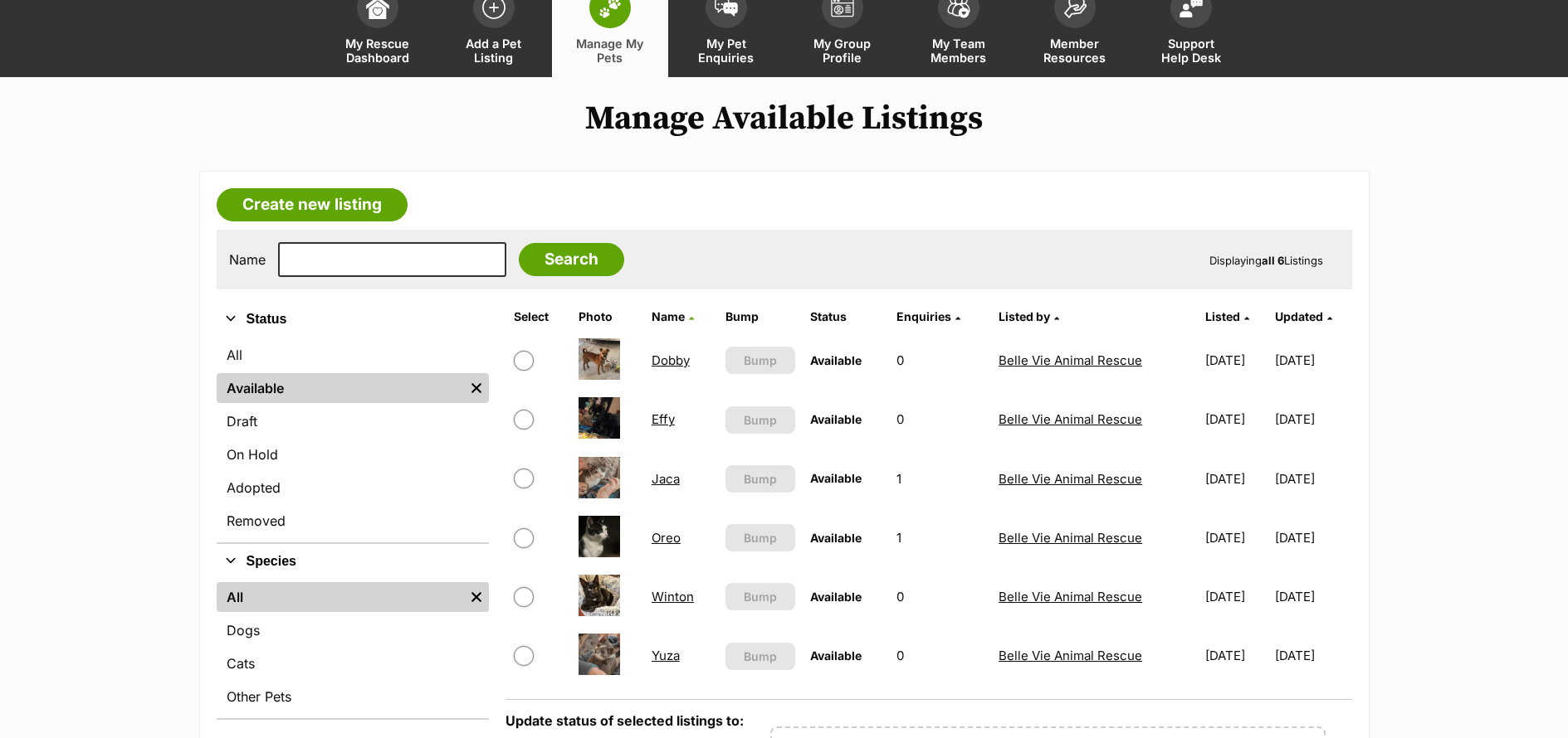
scroll to position [116, 0]
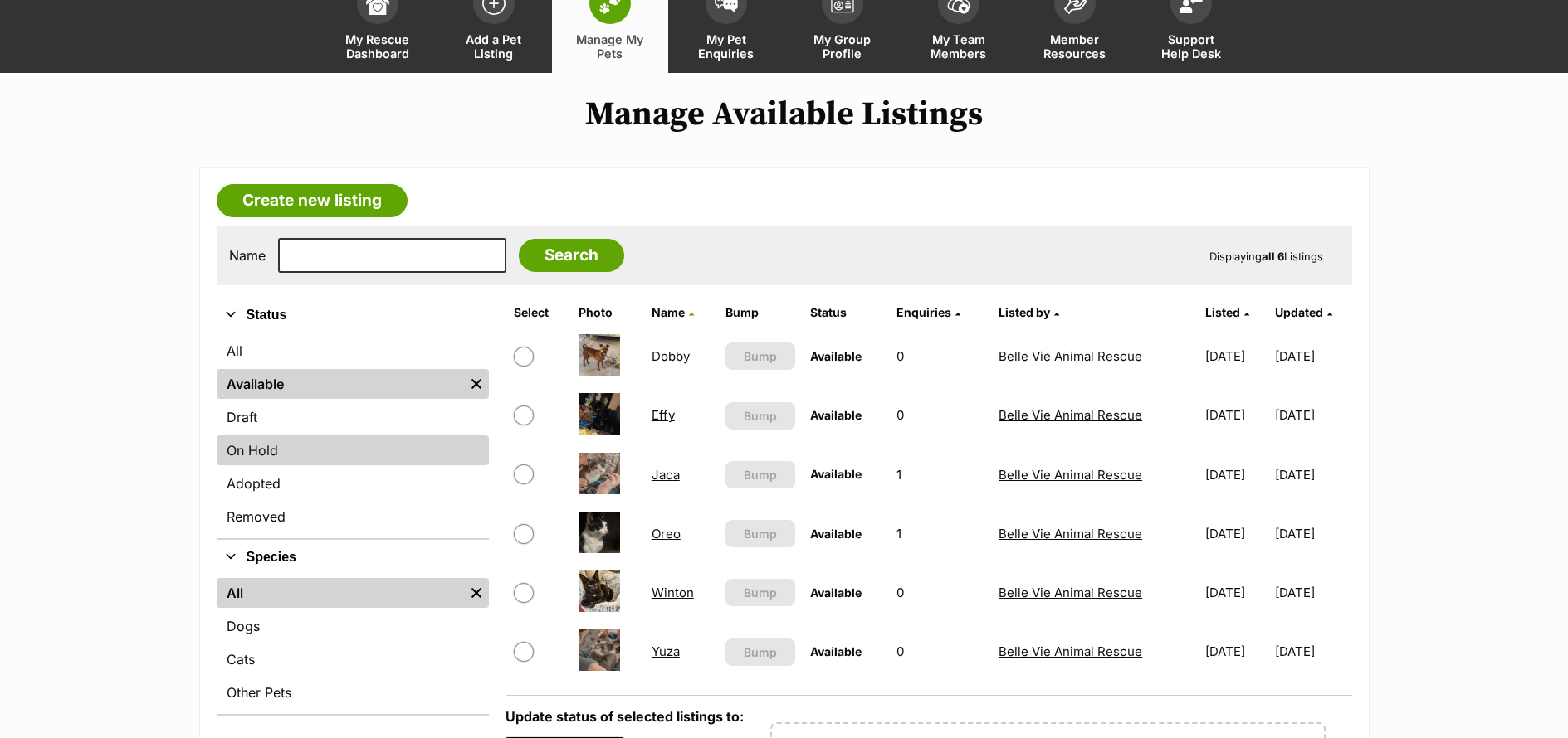
click at [307, 443] on link "On Hold" at bounding box center [352, 451] width 272 height 30
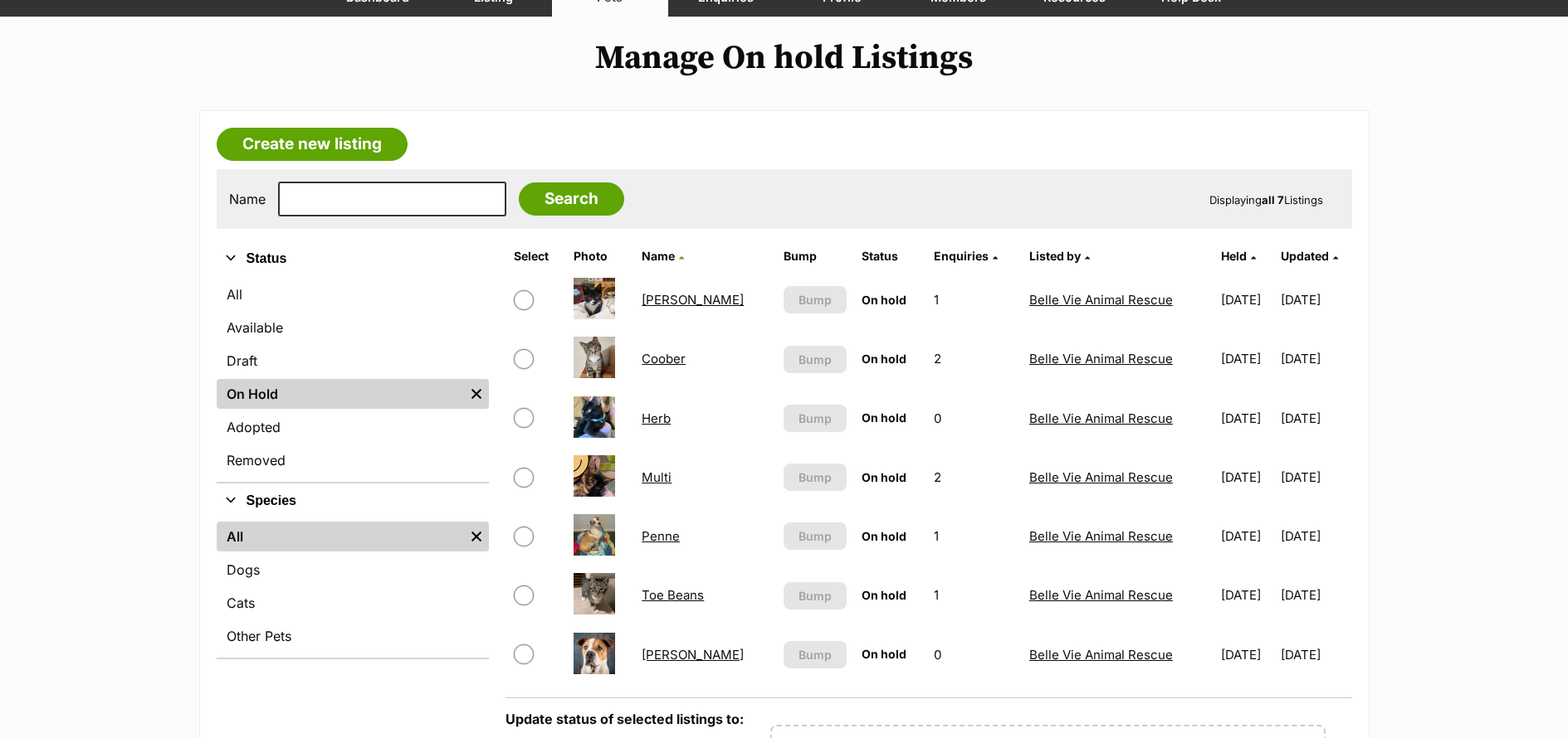
scroll to position [178, 0]
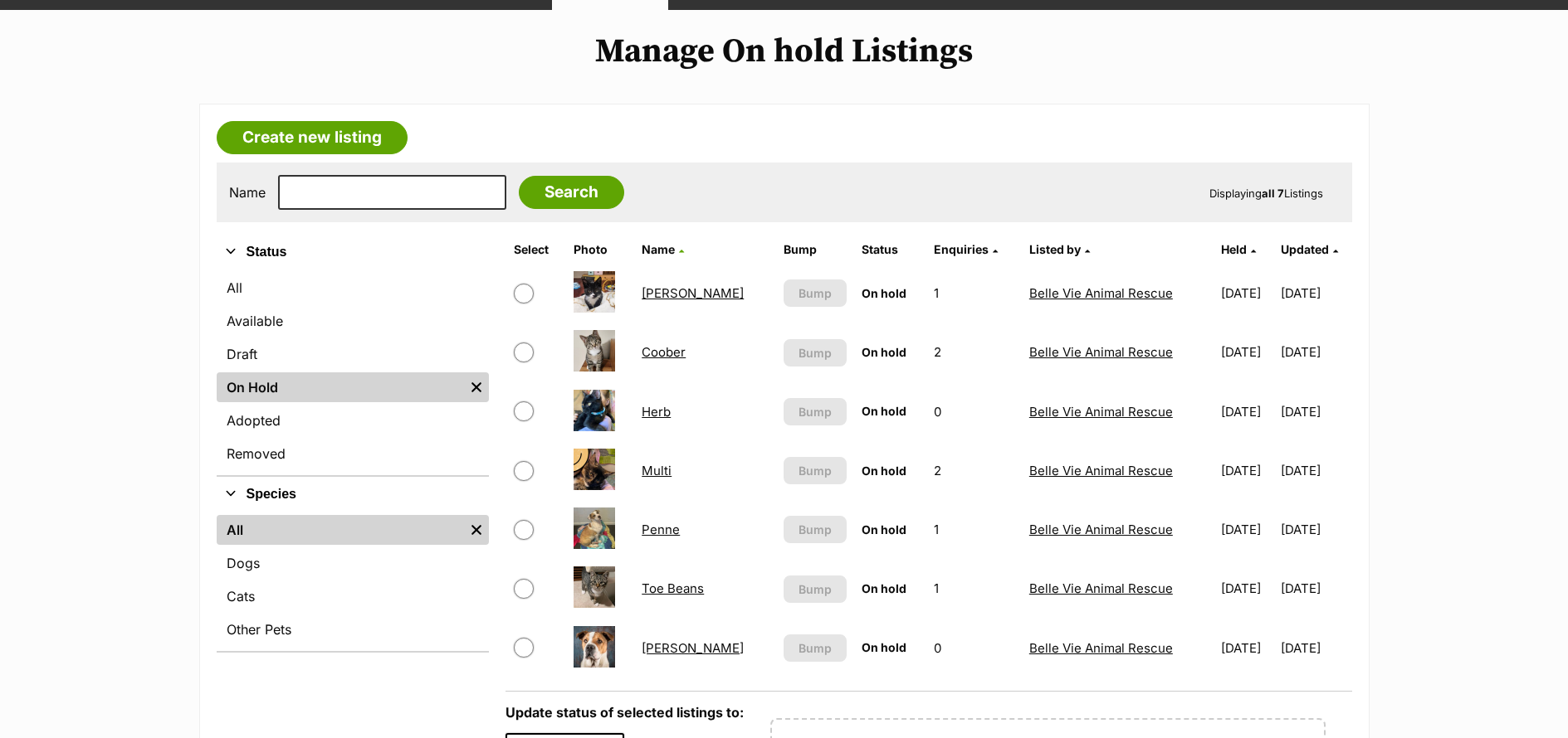
click at [649, 411] on link "Herb" at bounding box center [656, 411] width 29 height 16
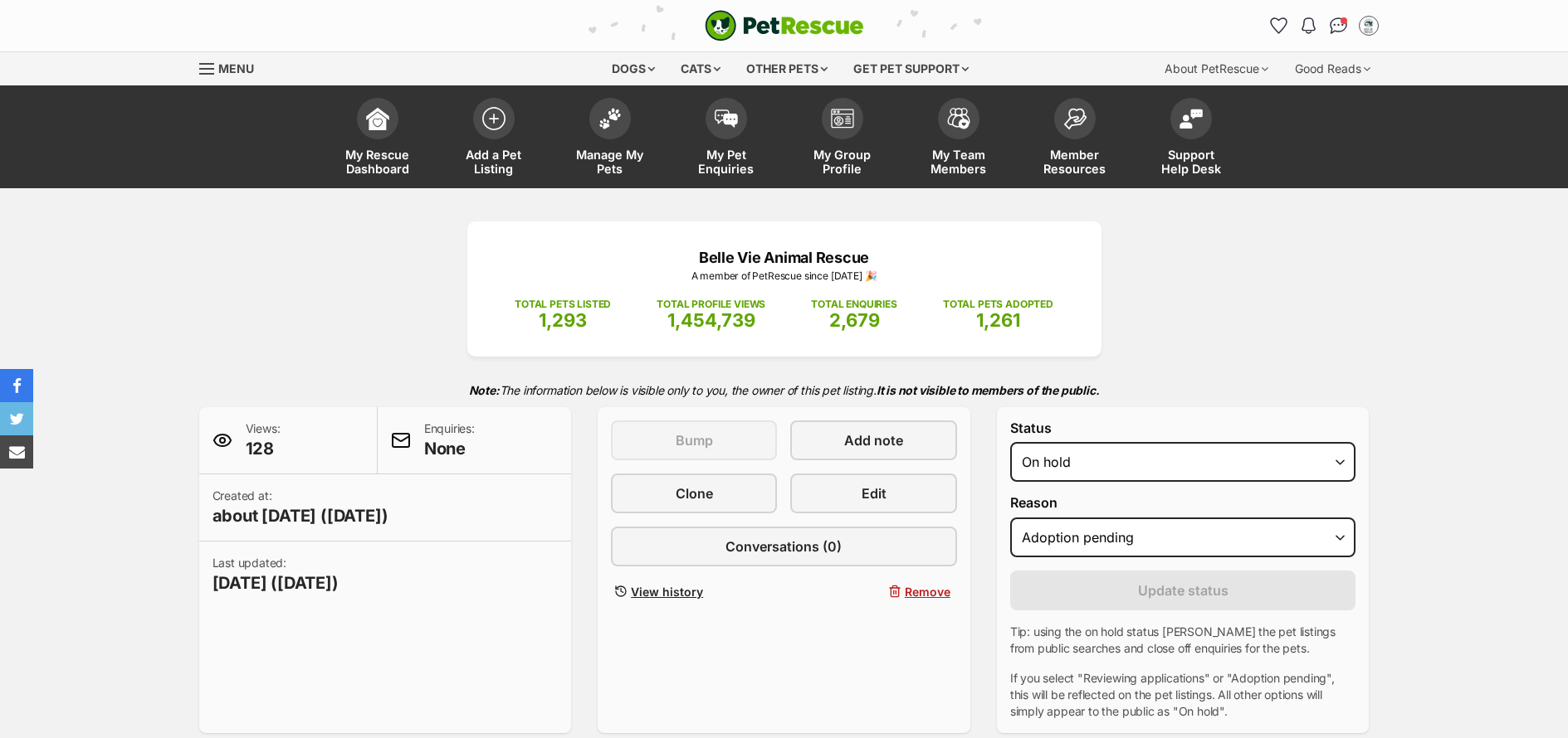
select select "adoption_pending"
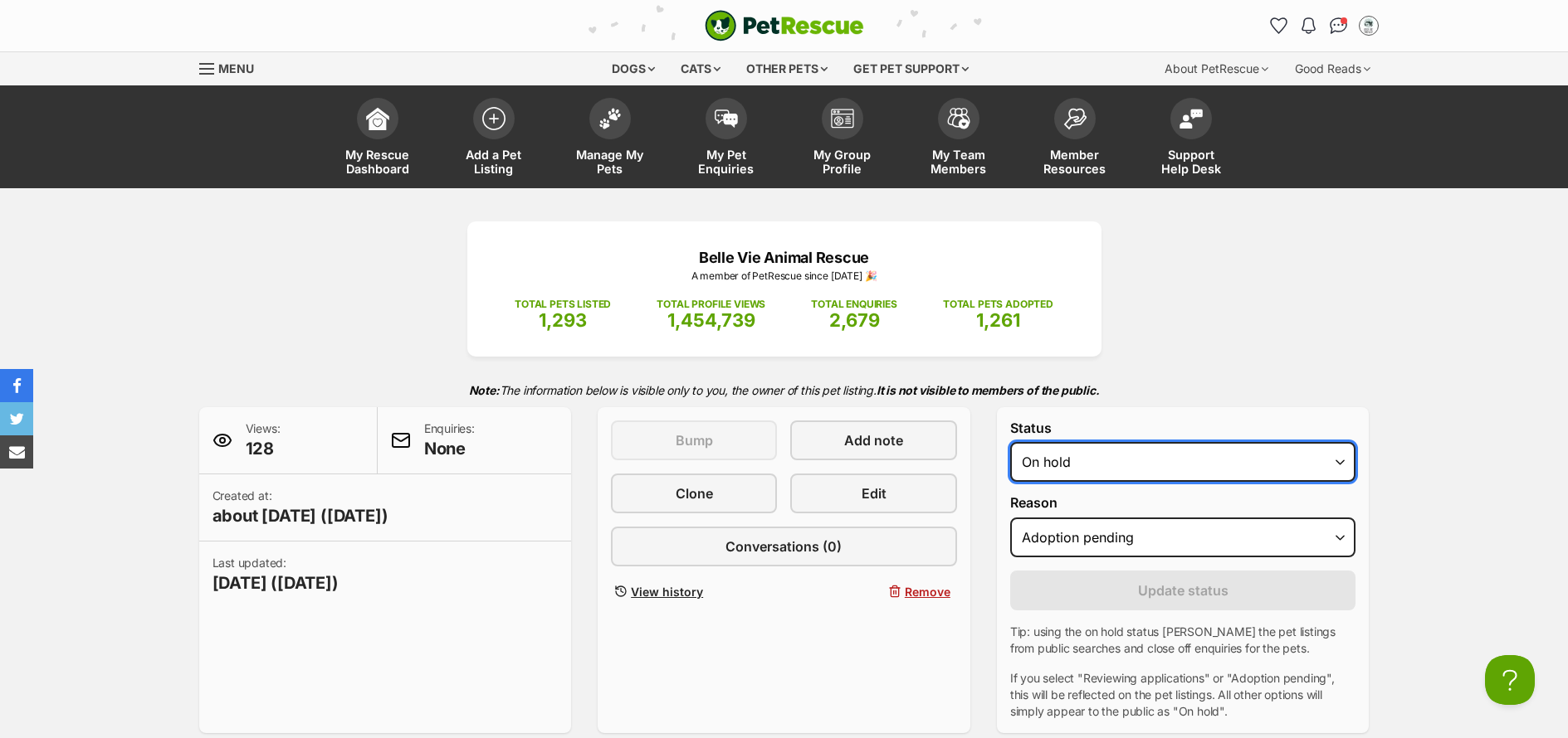
click at [1105, 461] on select "Draft Available On hold Adopted" at bounding box center [1182, 462] width 346 height 40
select select "rehomed"
click at [1010, 442] on select "Draft Available On hold Adopted" at bounding box center [1182, 462] width 346 height 40
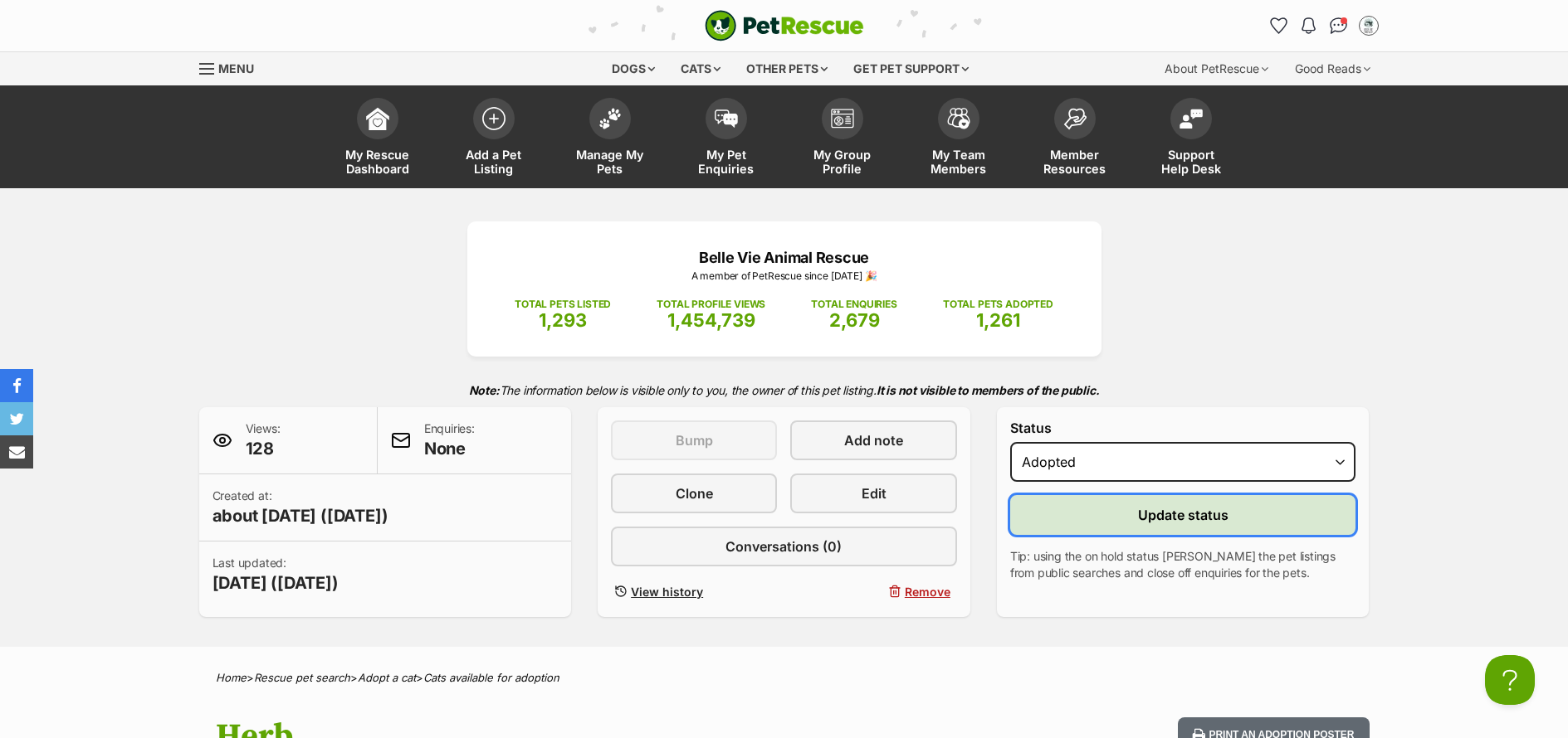
click at [1148, 520] on span "Update status" at bounding box center [1183, 515] width 91 height 20
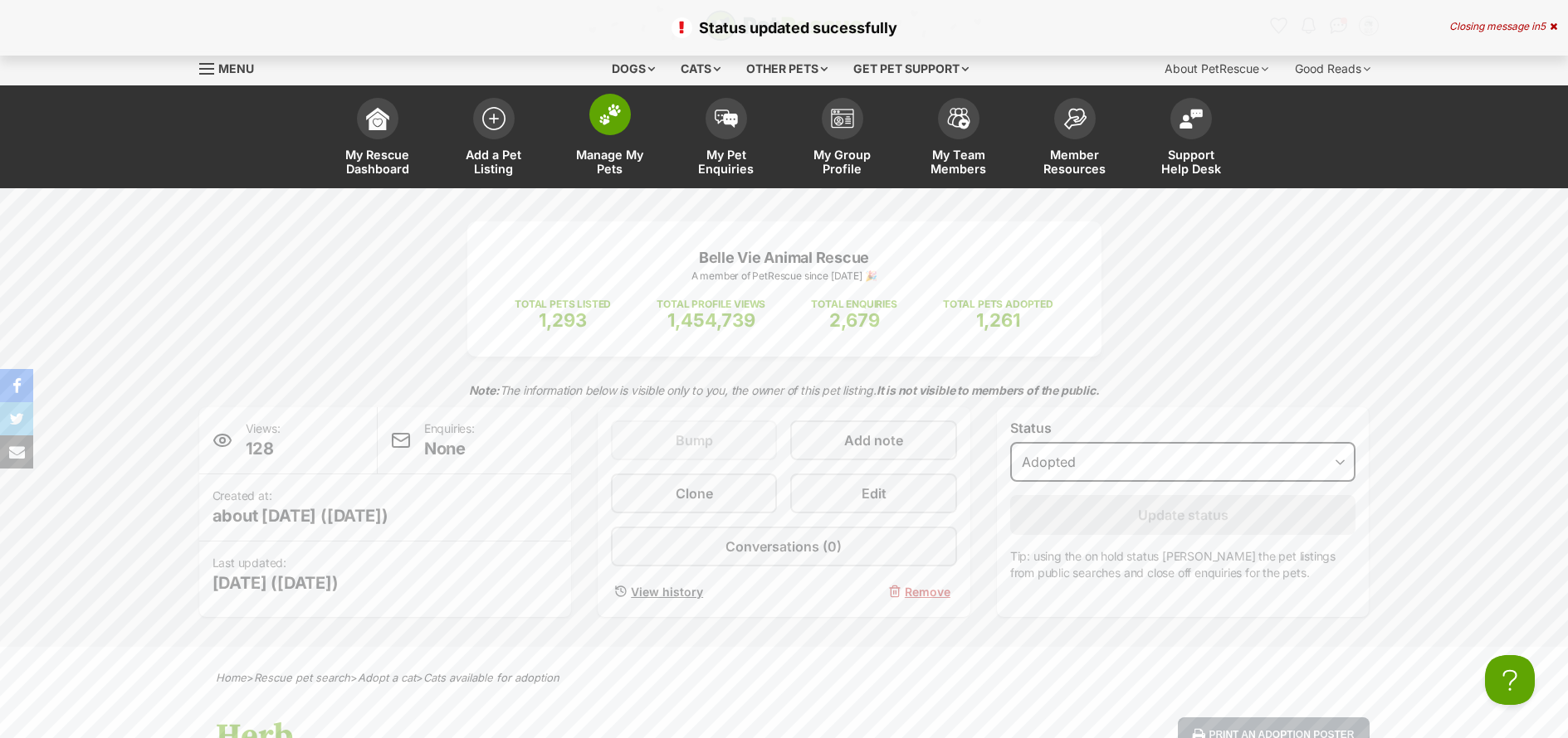
click at [604, 173] on span "Manage My Pets" at bounding box center [609, 162] width 75 height 28
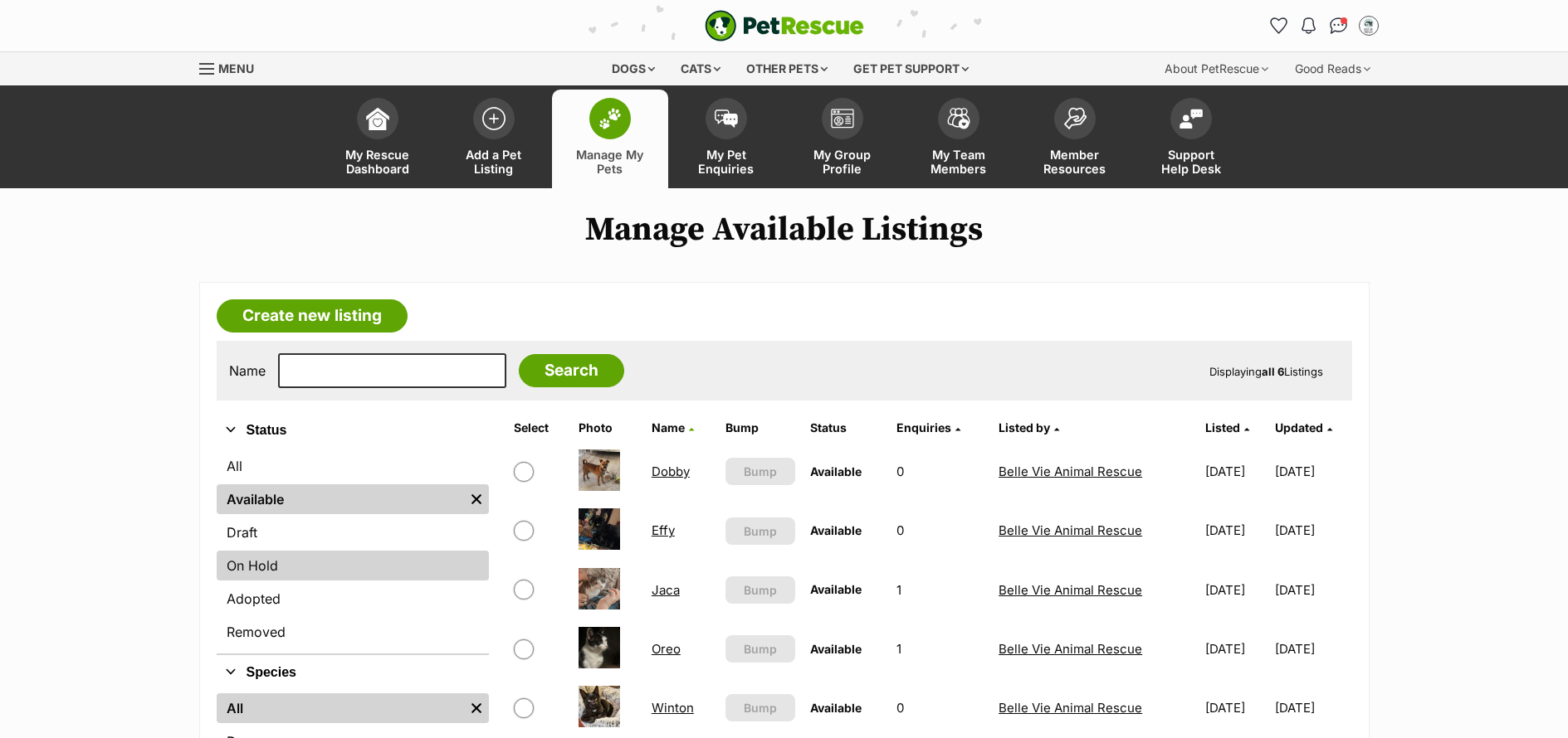
click at [360, 556] on link "On Hold" at bounding box center [352, 566] width 272 height 30
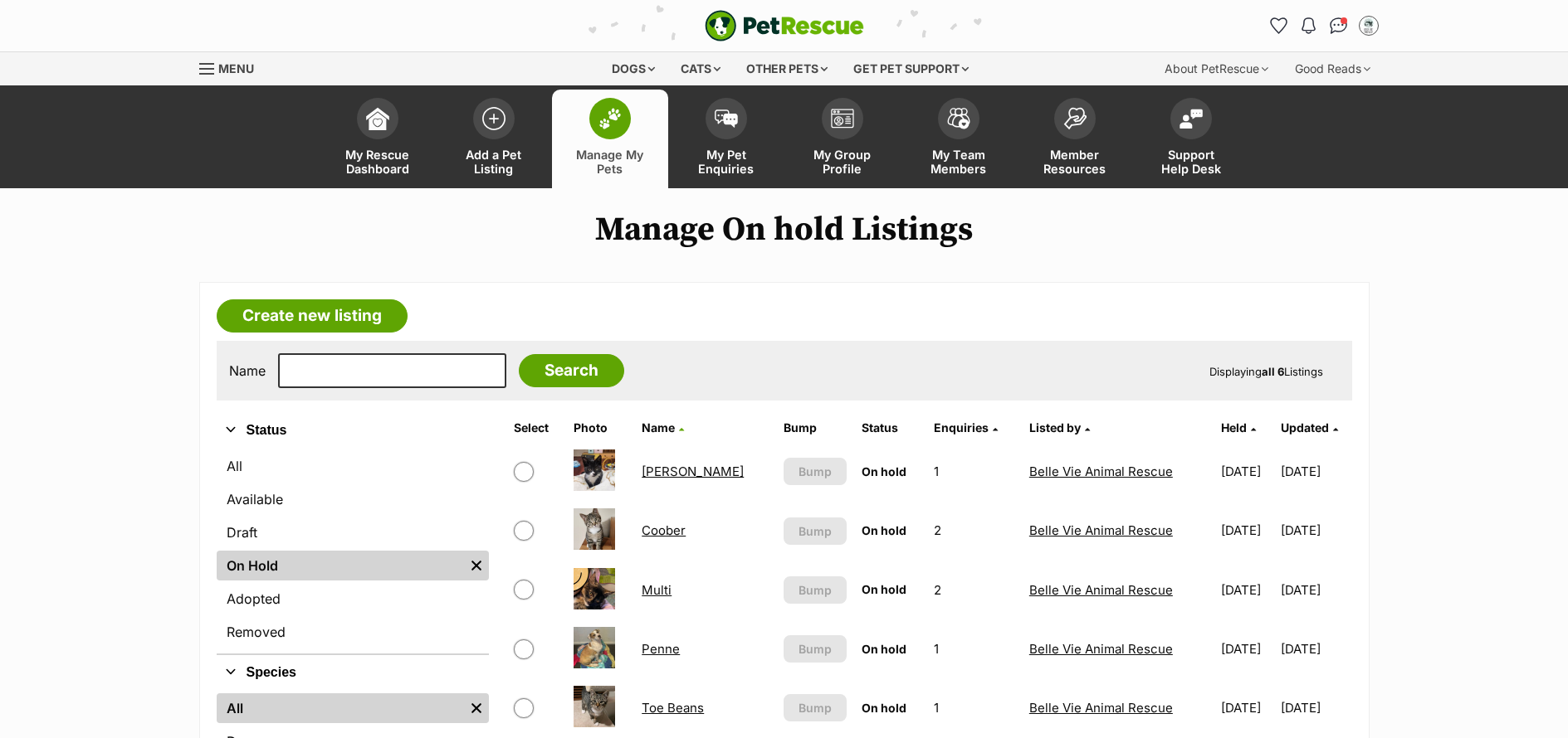
click at [667, 590] on link "Multi" at bounding box center [657, 590] width 30 height 16
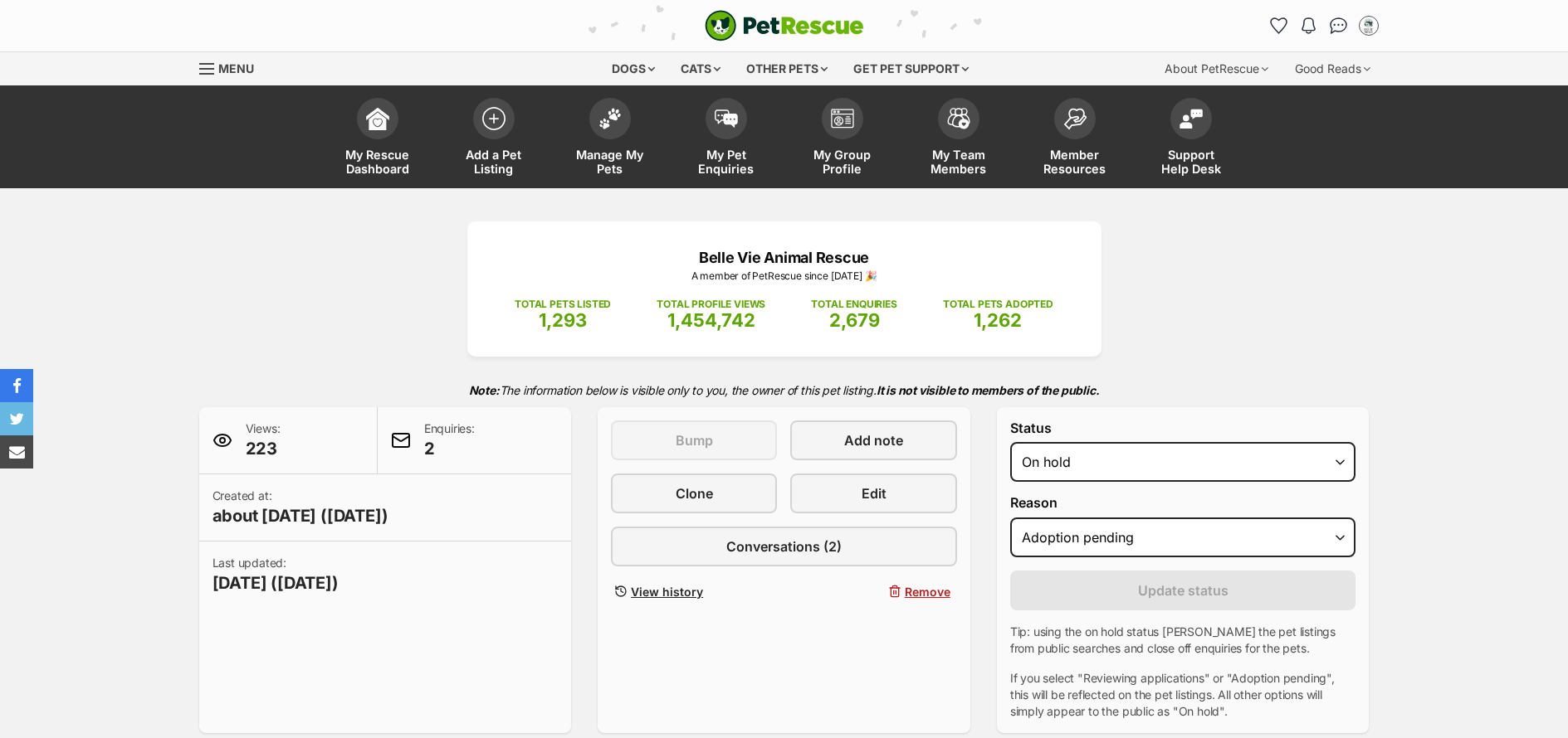
select select "adoption_pending"
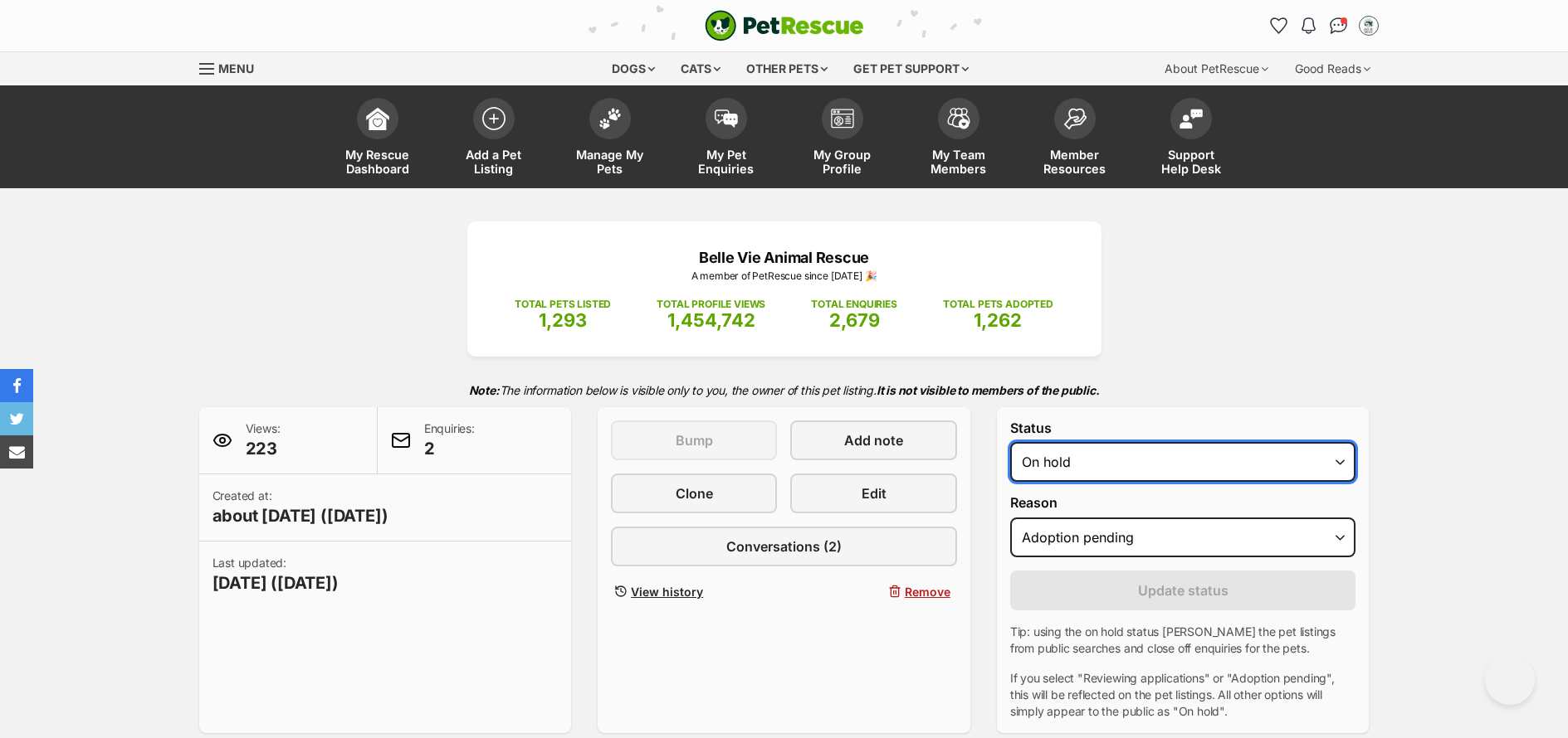
click at [1161, 463] on select "Draft - not available as listing has enquires Available On hold Adopted" at bounding box center [1182, 462] width 346 height 40
select select "rehomed"
click at [1010, 442] on select "Draft - not available as listing has enquires Available On hold Adopted" at bounding box center [1182, 462] width 346 height 40
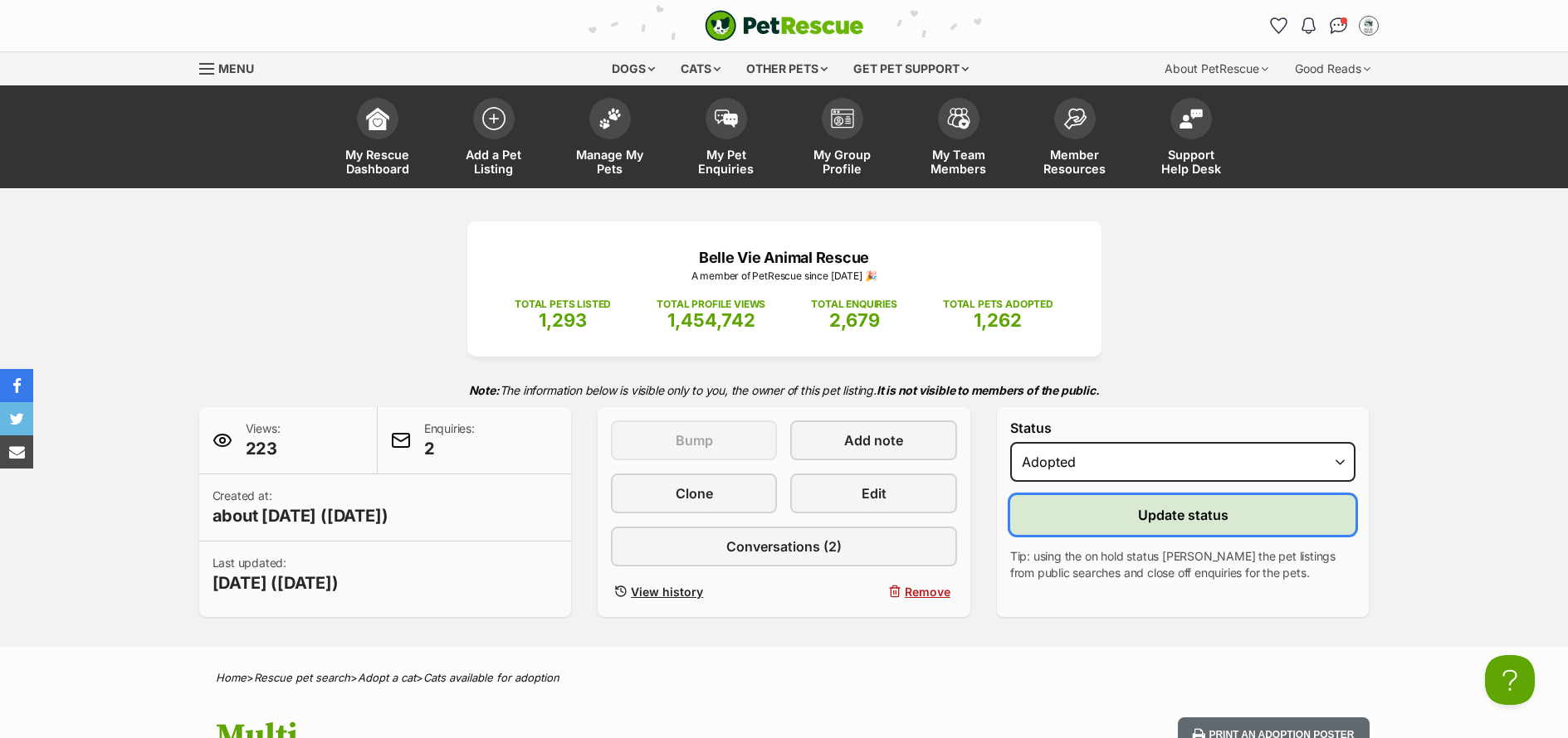
click at [1192, 522] on span "Update status" at bounding box center [1183, 515] width 91 height 20
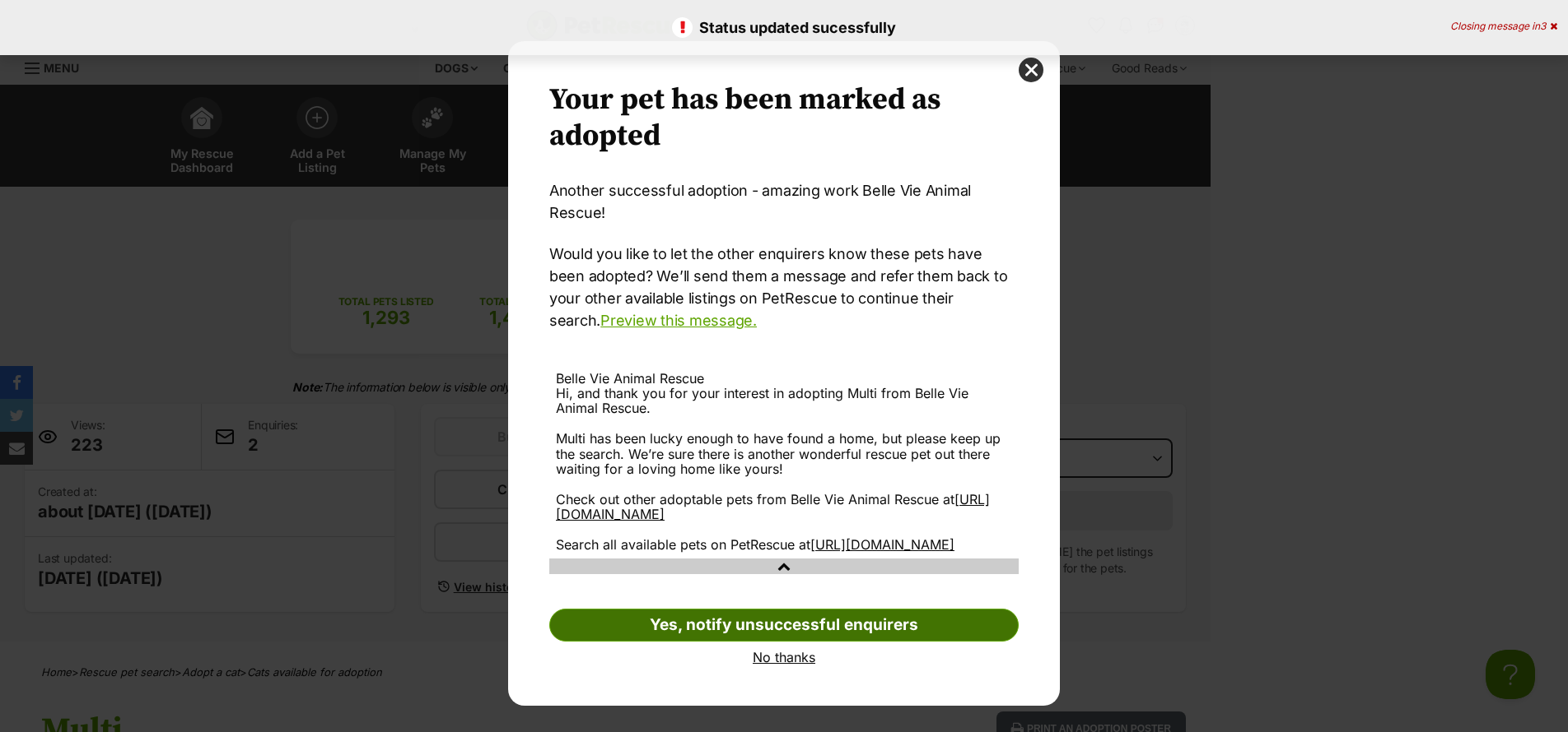
click at [782, 642] on link "Yes, notify unsuccessful enquirers" at bounding box center [784, 626] width 470 height 33
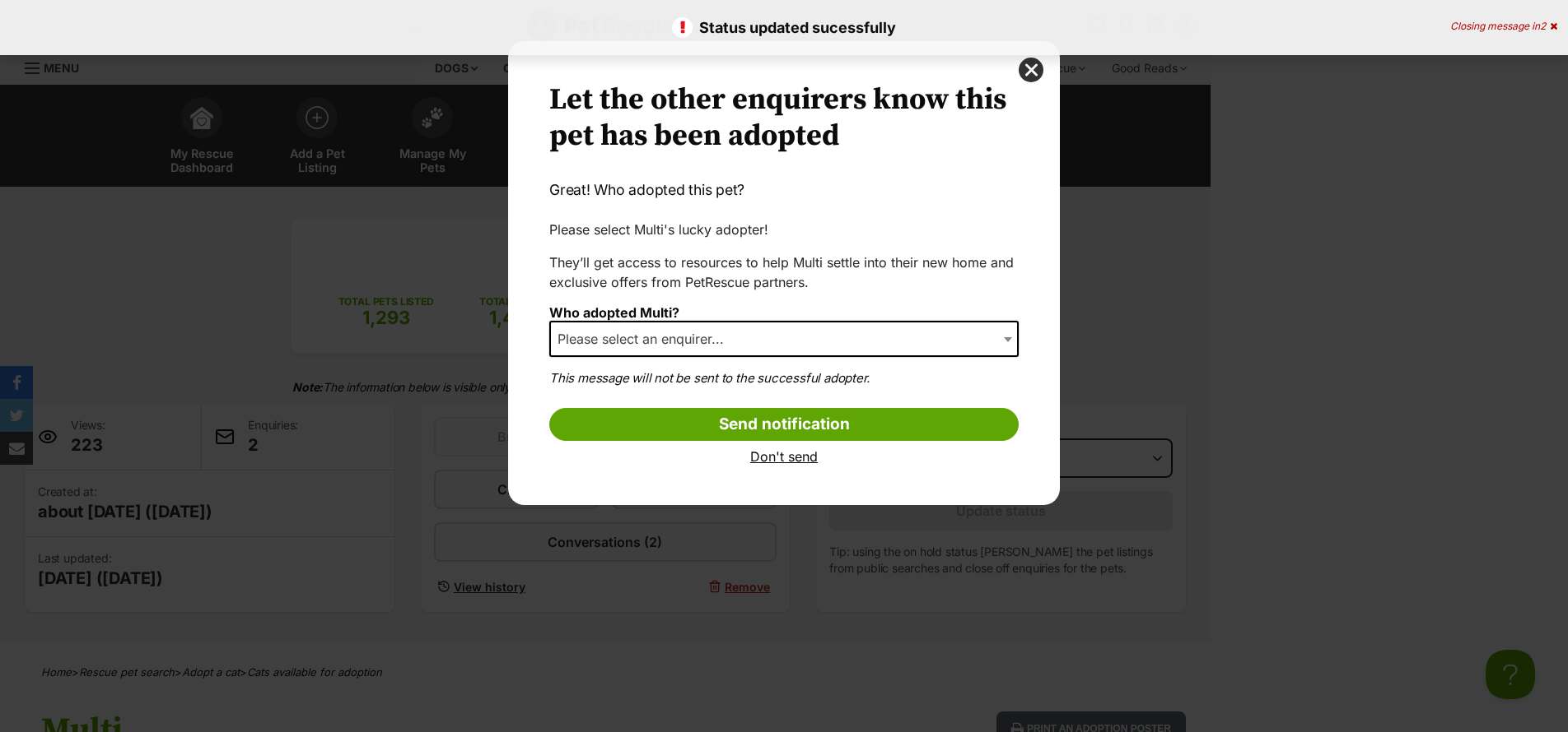
click at [816, 337] on span "Please select an enquirer..." at bounding box center [784, 339] width 470 height 37
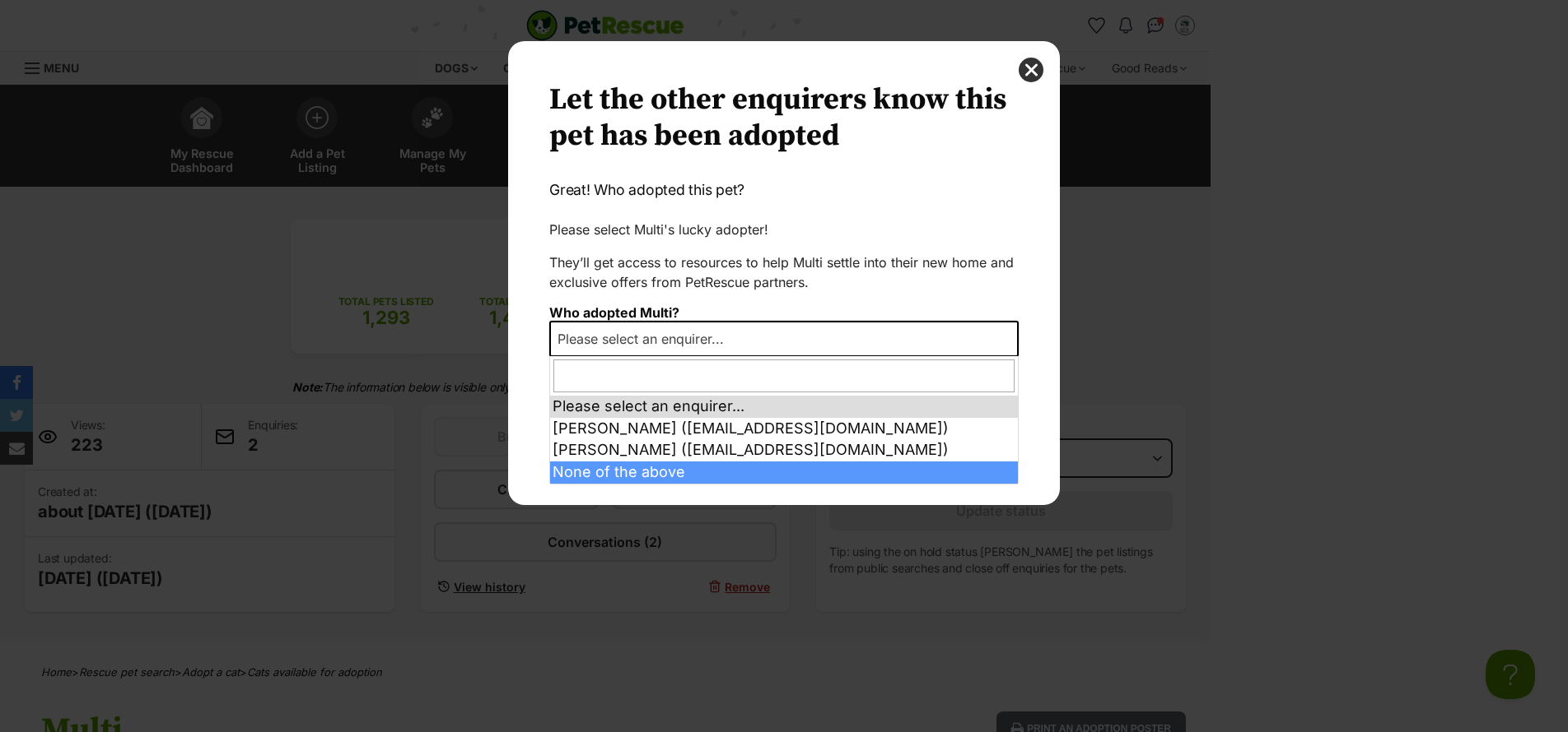
select select "other"
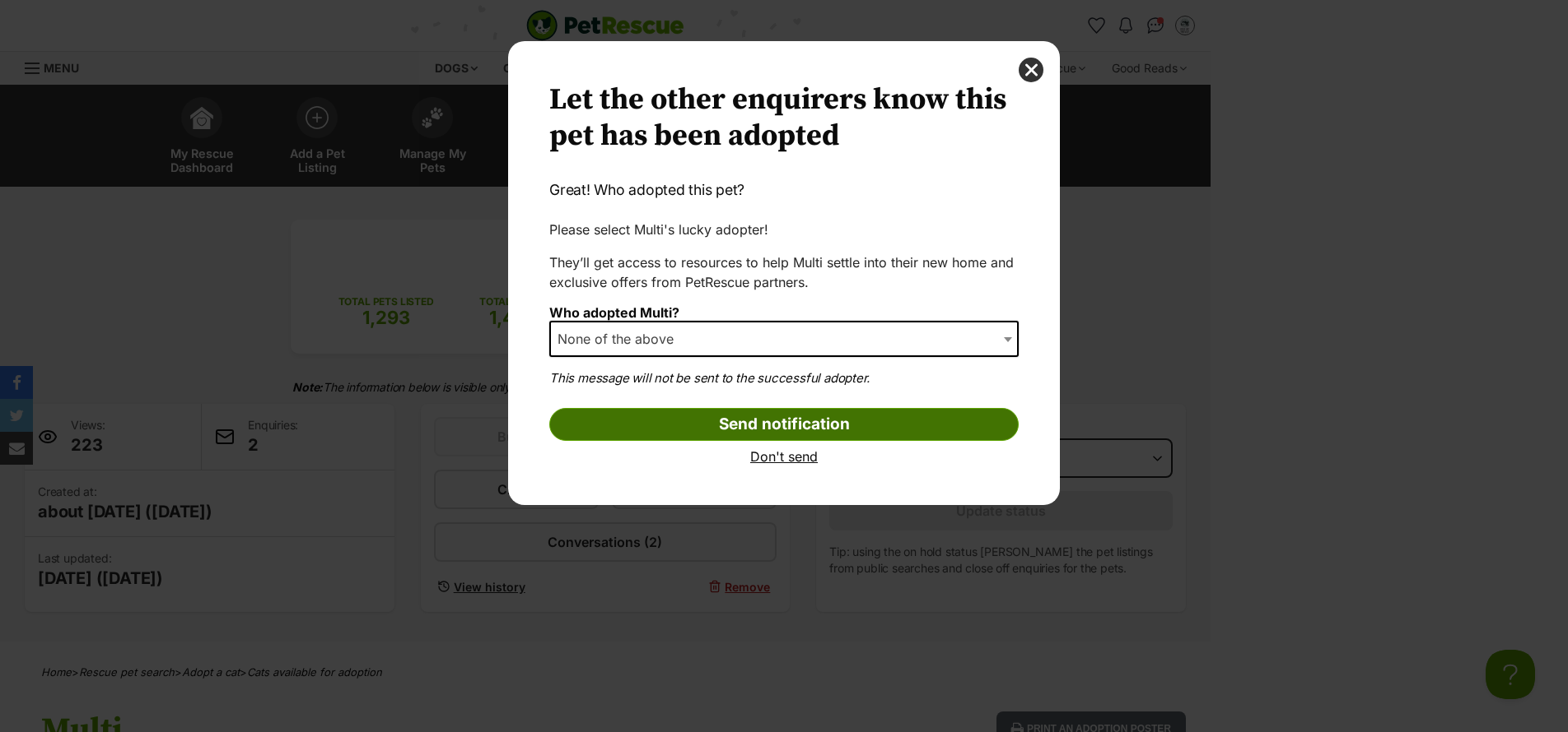
click at [829, 432] on input "Send notification" at bounding box center [784, 425] width 470 height 33
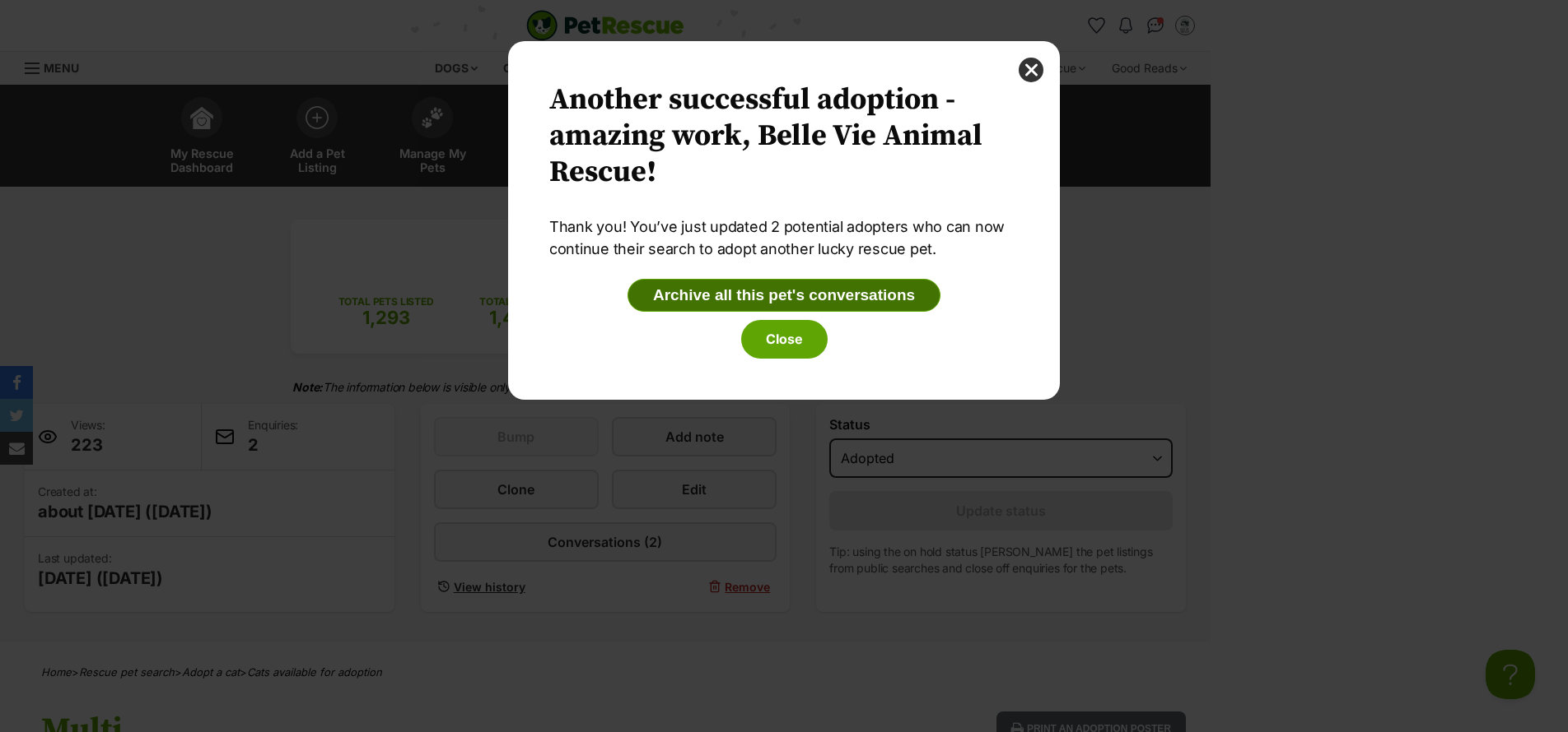
click at [801, 305] on button "Archive all this pet's conversations" at bounding box center [784, 296] width 313 height 33
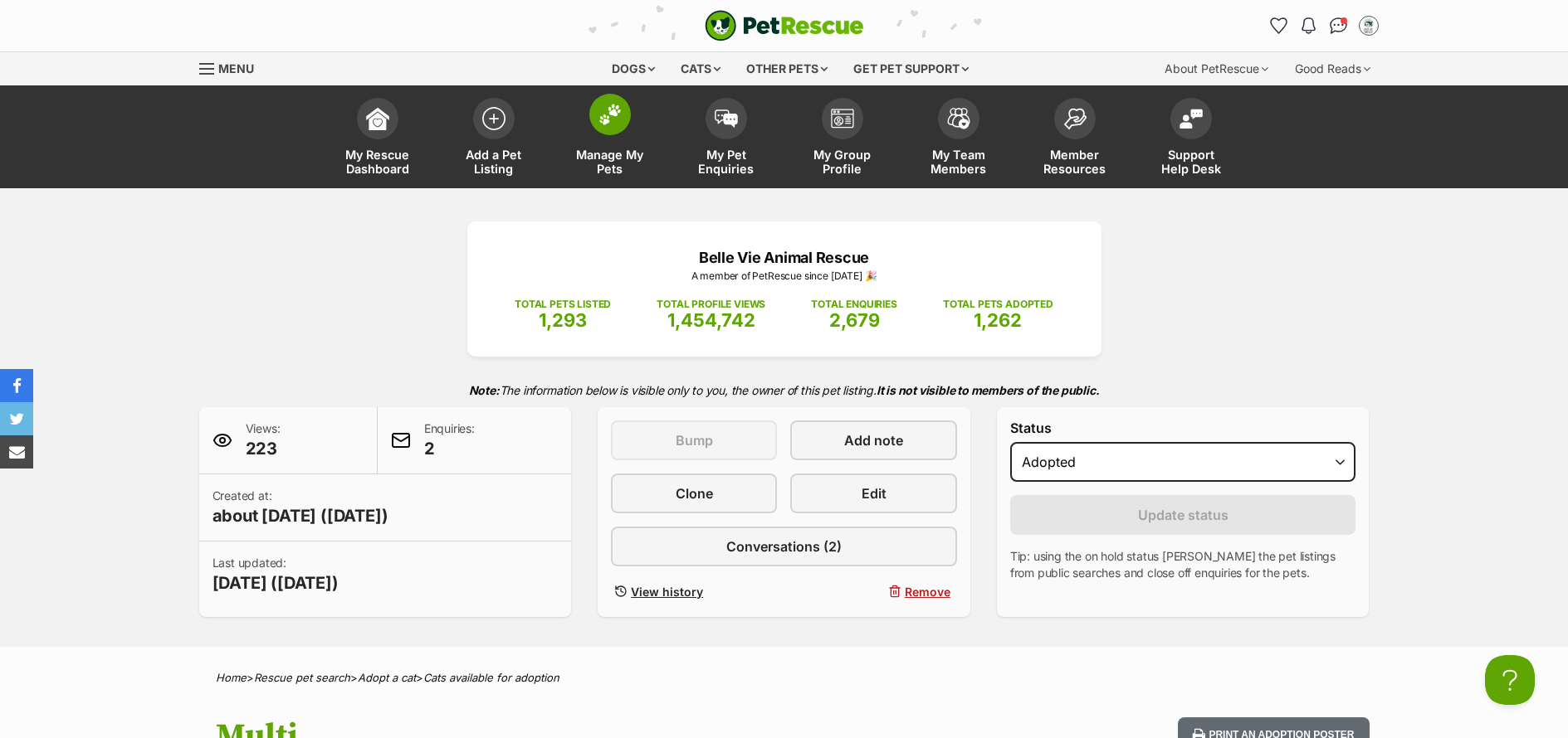
click at [591, 168] on span "Manage My Pets" at bounding box center [609, 162] width 75 height 28
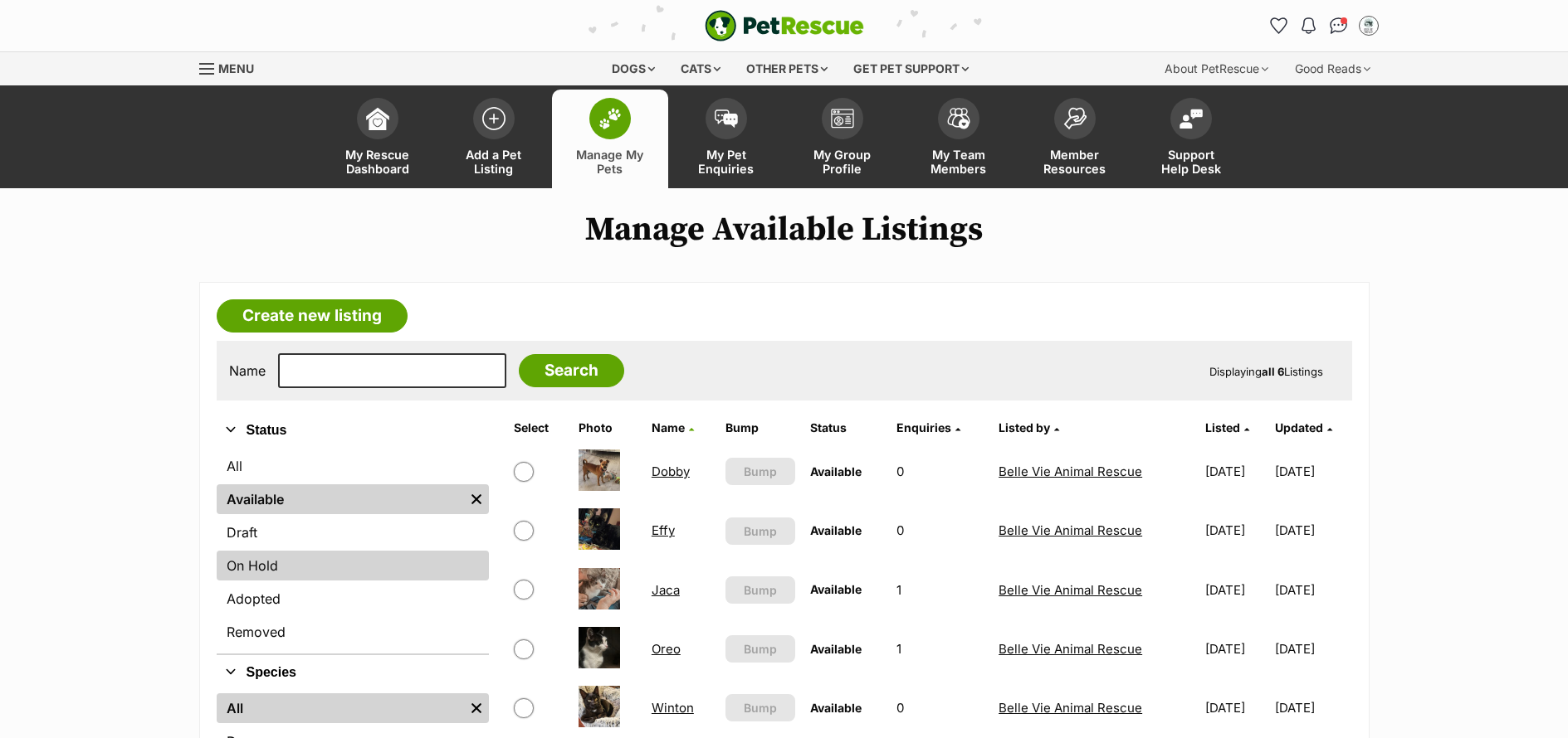
click at [261, 570] on link "On Hold" at bounding box center [352, 566] width 272 height 30
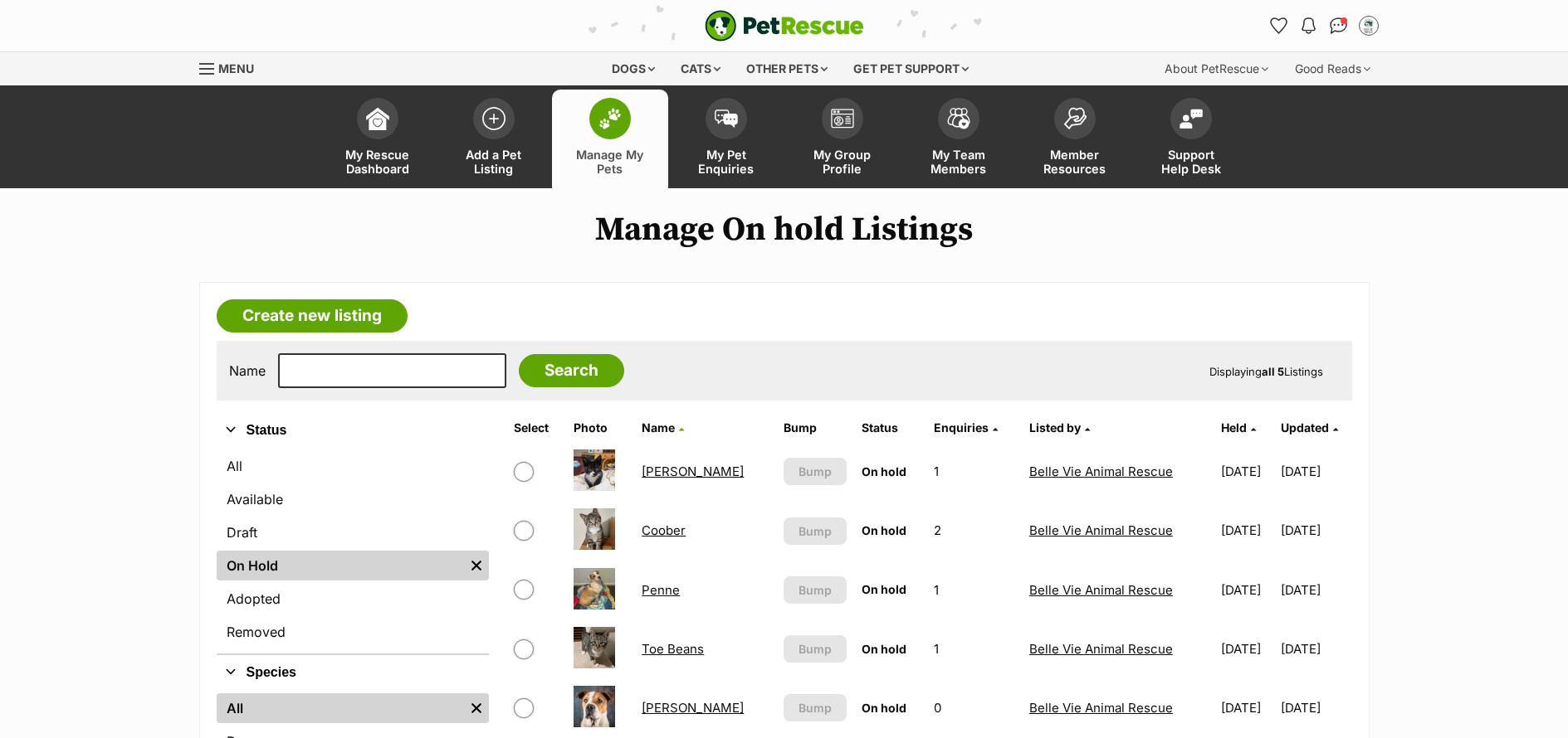
scroll to position [300, 0]
